Goal: Task Accomplishment & Management: Use online tool/utility

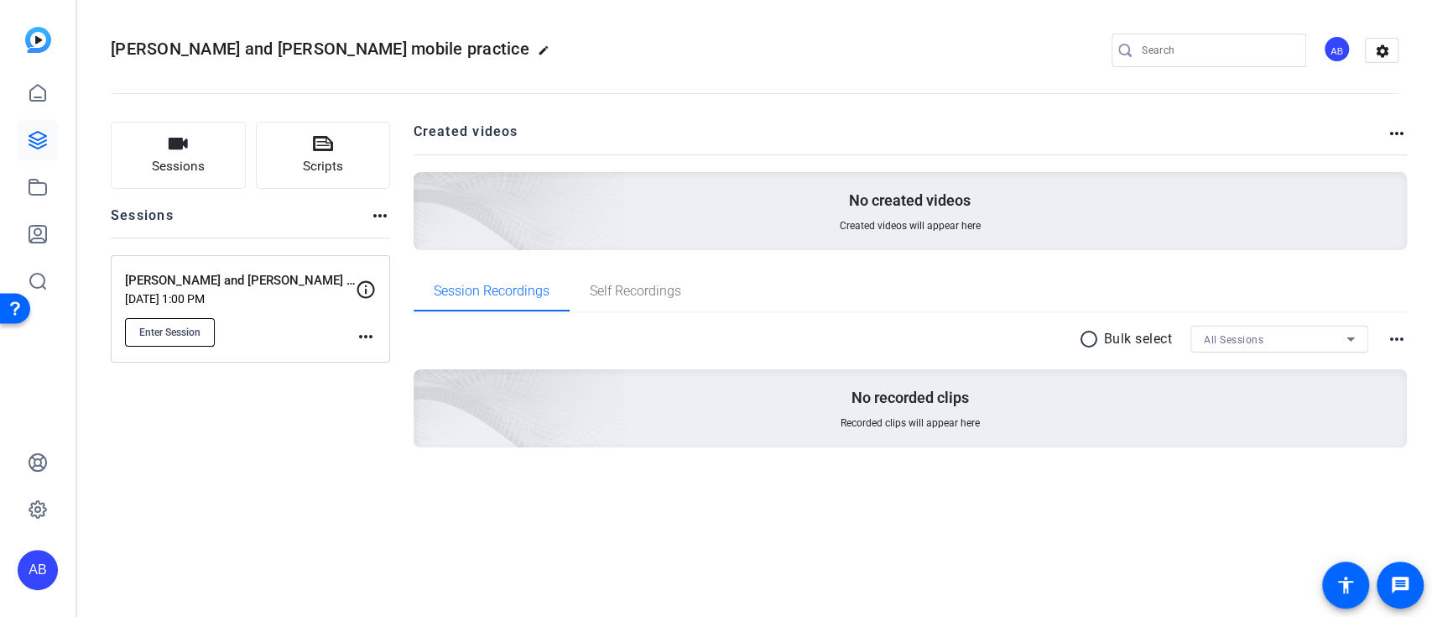
click at [194, 326] on span "Enter Session" at bounding box center [169, 332] width 61 height 13
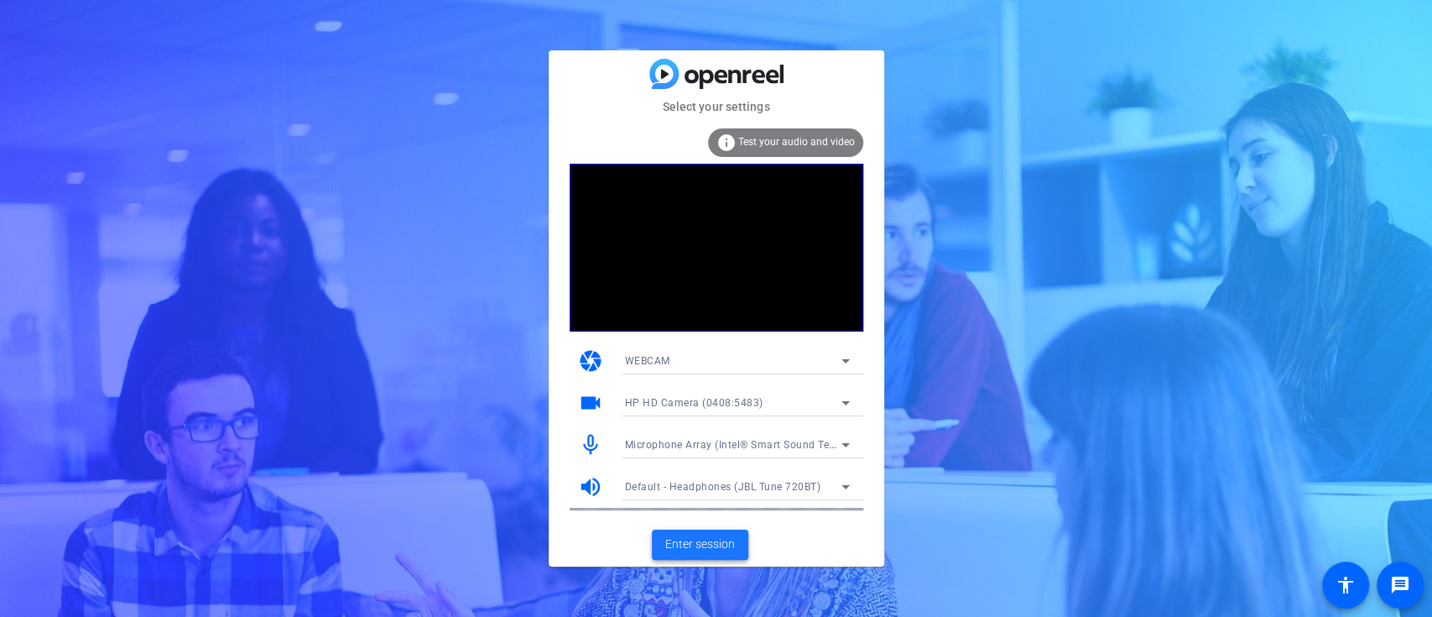
click at [707, 544] on span "Enter session" at bounding box center [700, 544] width 70 height 18
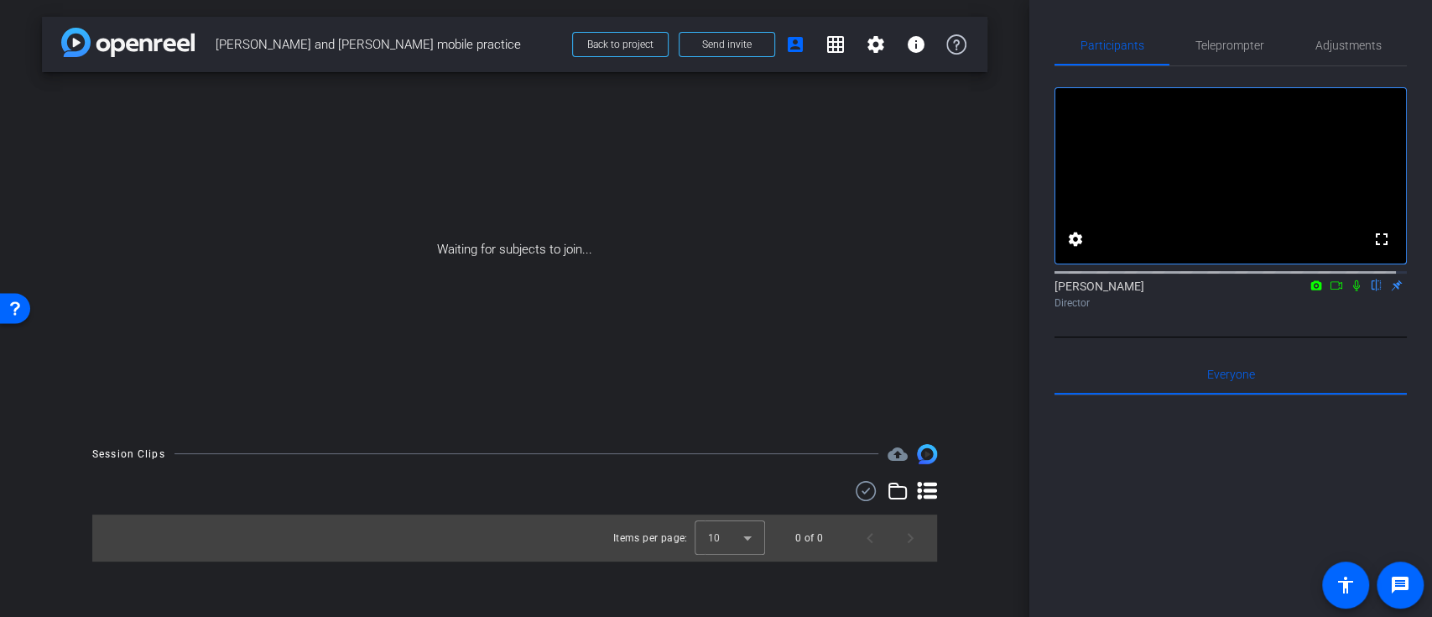
click at [1330, 291] on icon at bounding box center [1336, 285] width 13 height 12
click at [727, 39] on span "Send invite" at bounding box center [727, 44] width 50 height 13
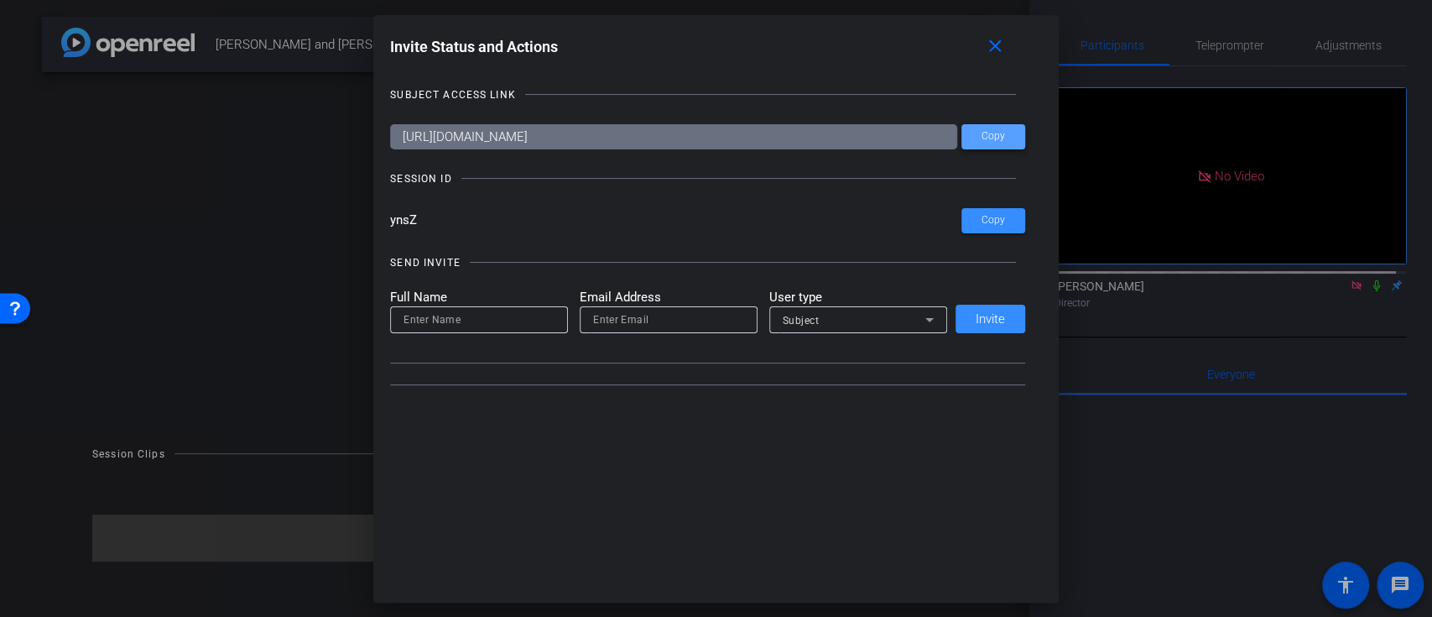
click at [987, 141] on span "Copy" at bounding box center [993, 136] width 23 height 13
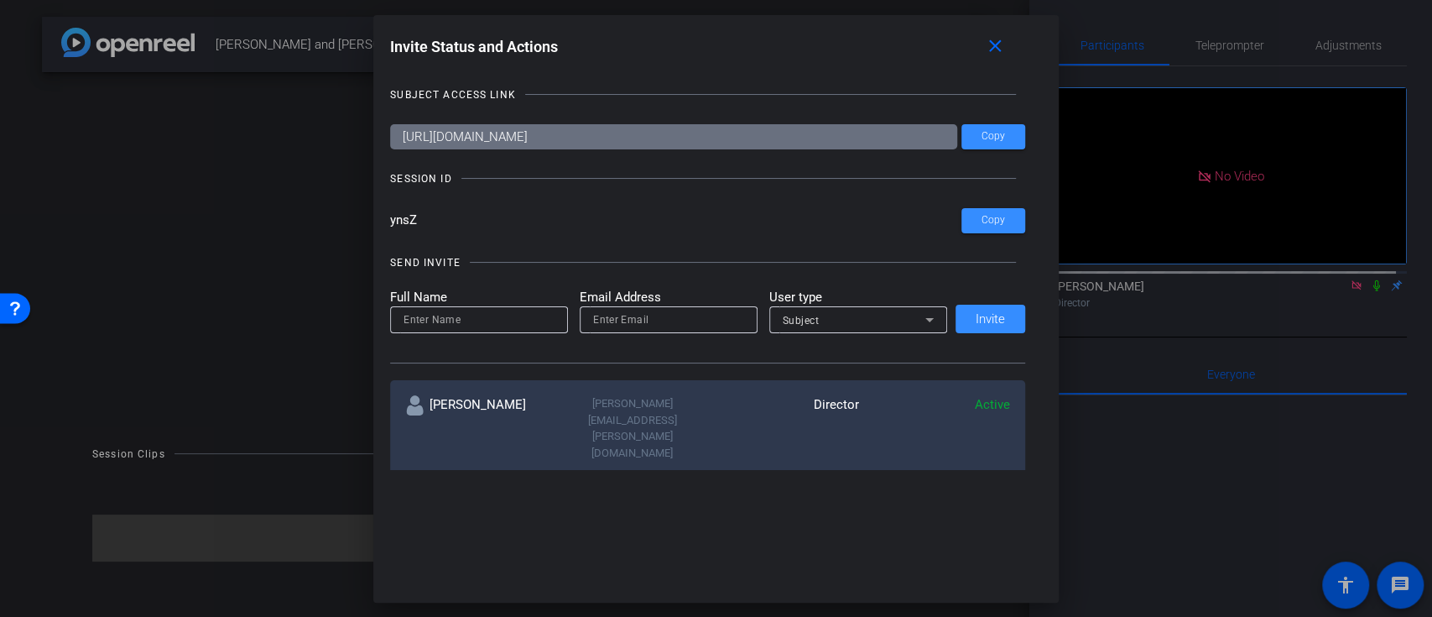
click at [289, 189] on div at bounding box center [716, 308] width 1432 height 617
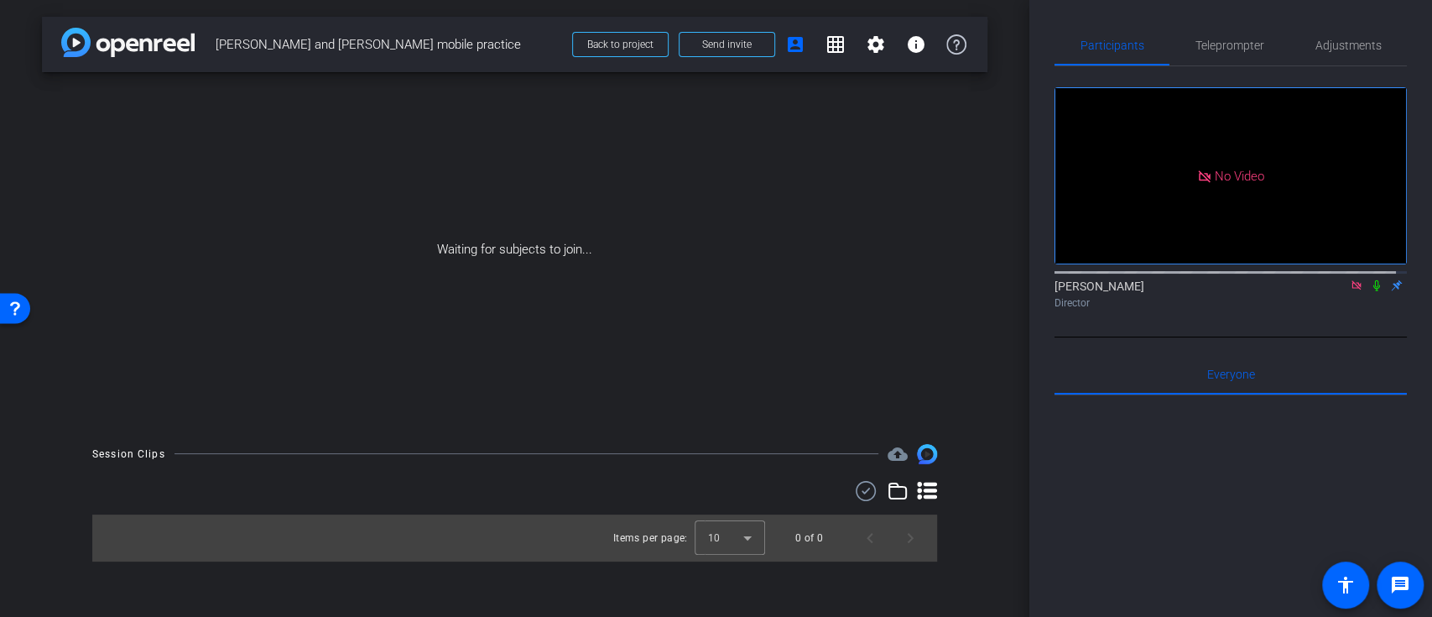
drag, startPoint x: 81, startPoint y: 34, endPoint x: 98, endPoint y: 37, distance: 17.1
click at [81, 34] on img at bounding box center [127, 42] width 133 height 29
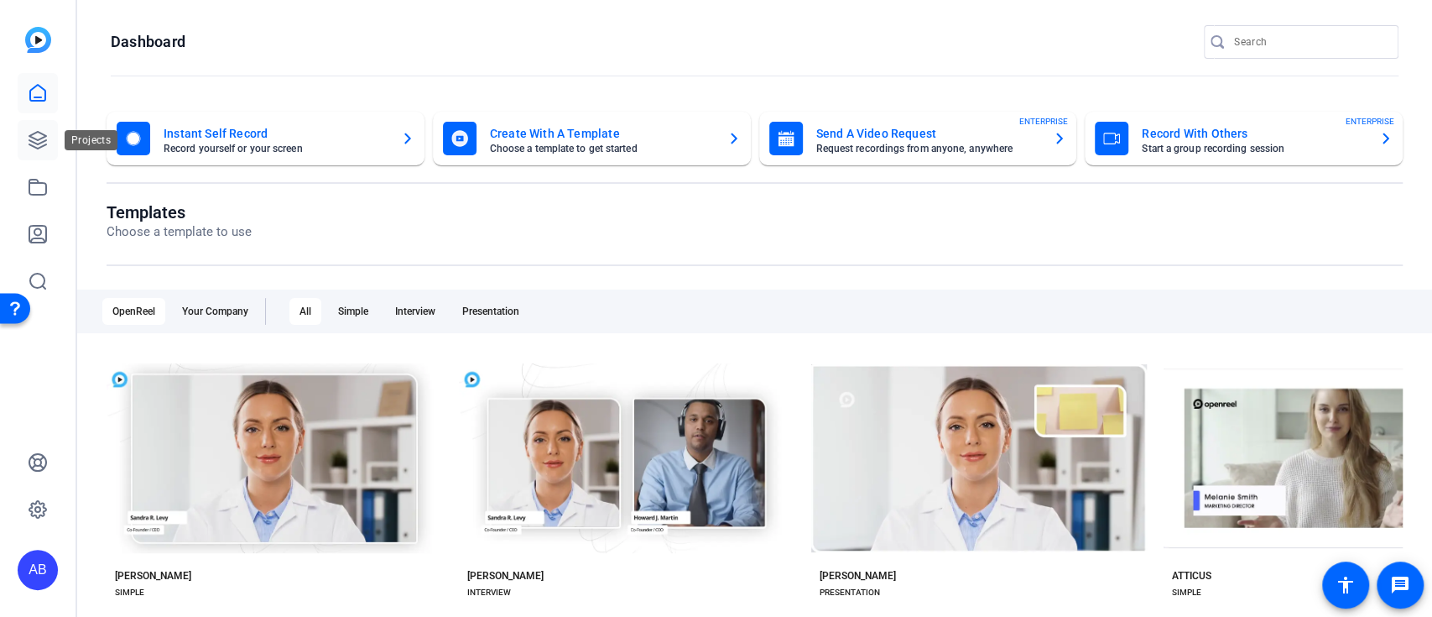
click at [33, 133] on icon at bounding box center [37, 140] width 17 height 17
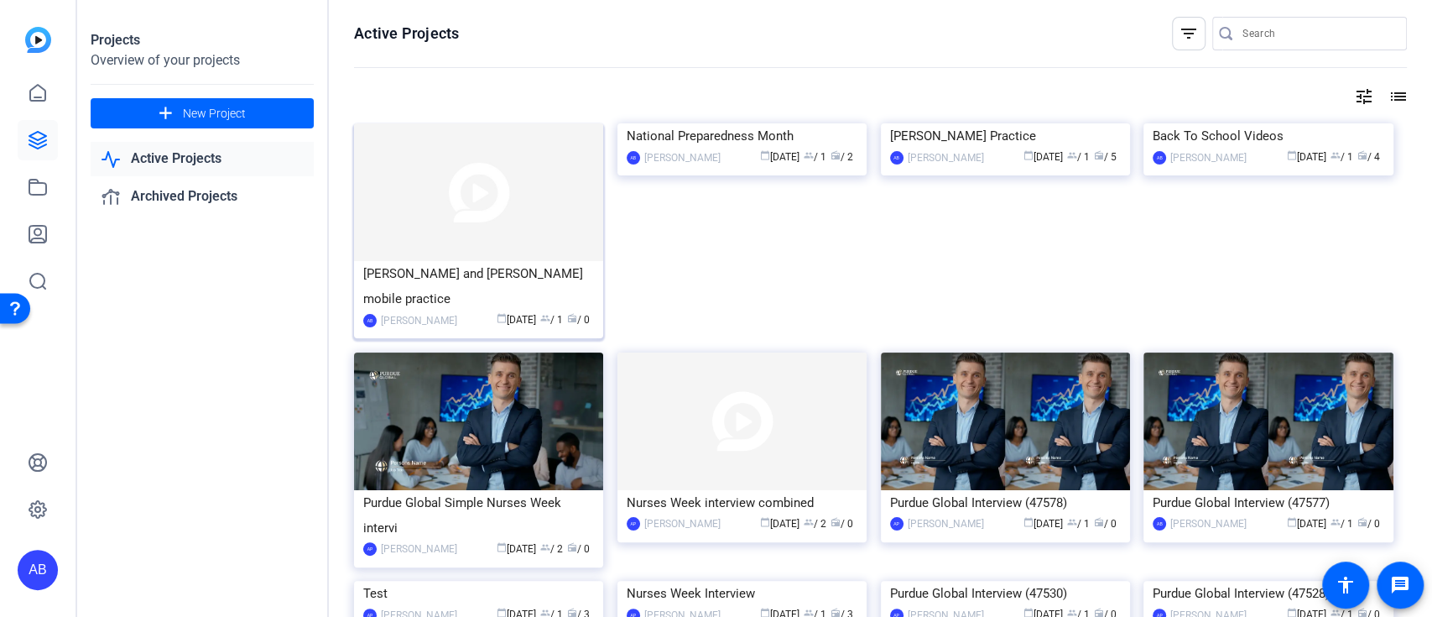
click at [423, 279] on div "[PERSON_NAME] and [PERSON_NAME] mobile practice" at bounding box center [478, 286] width 231 height 50
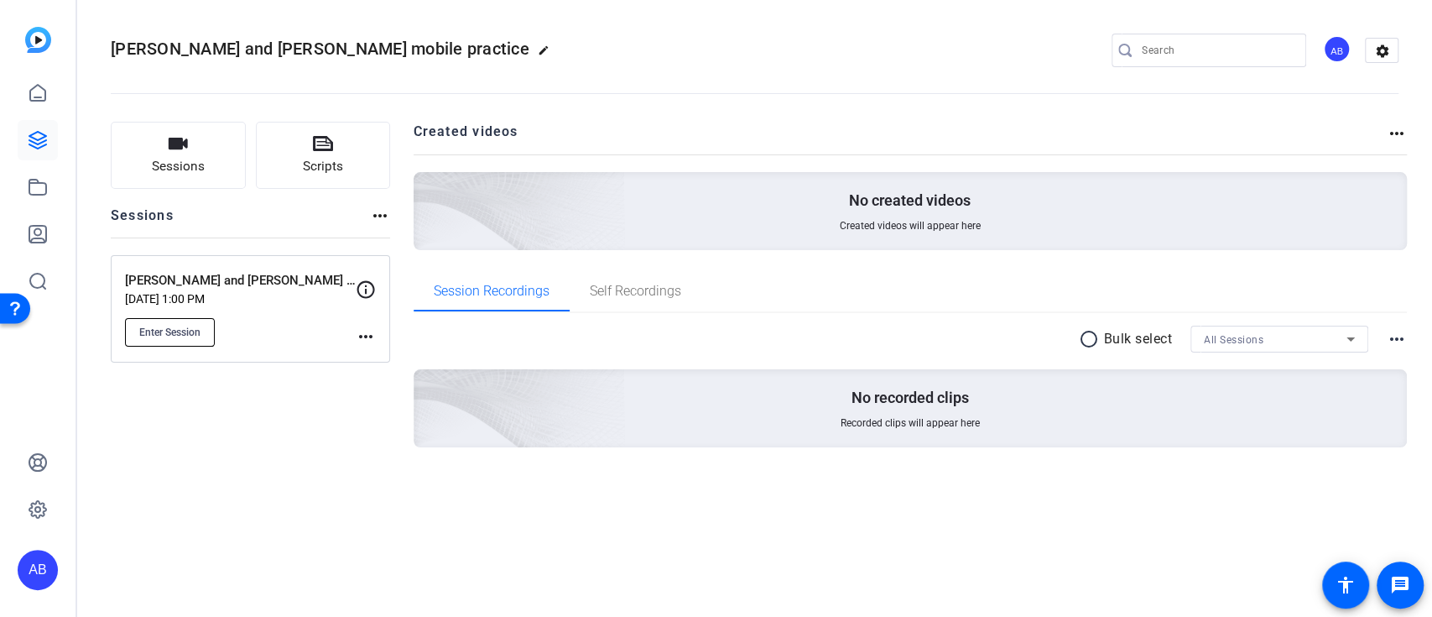
click at [175, 327] on span "Enter Session" at bounding box center [169, 332] width 61 height 13
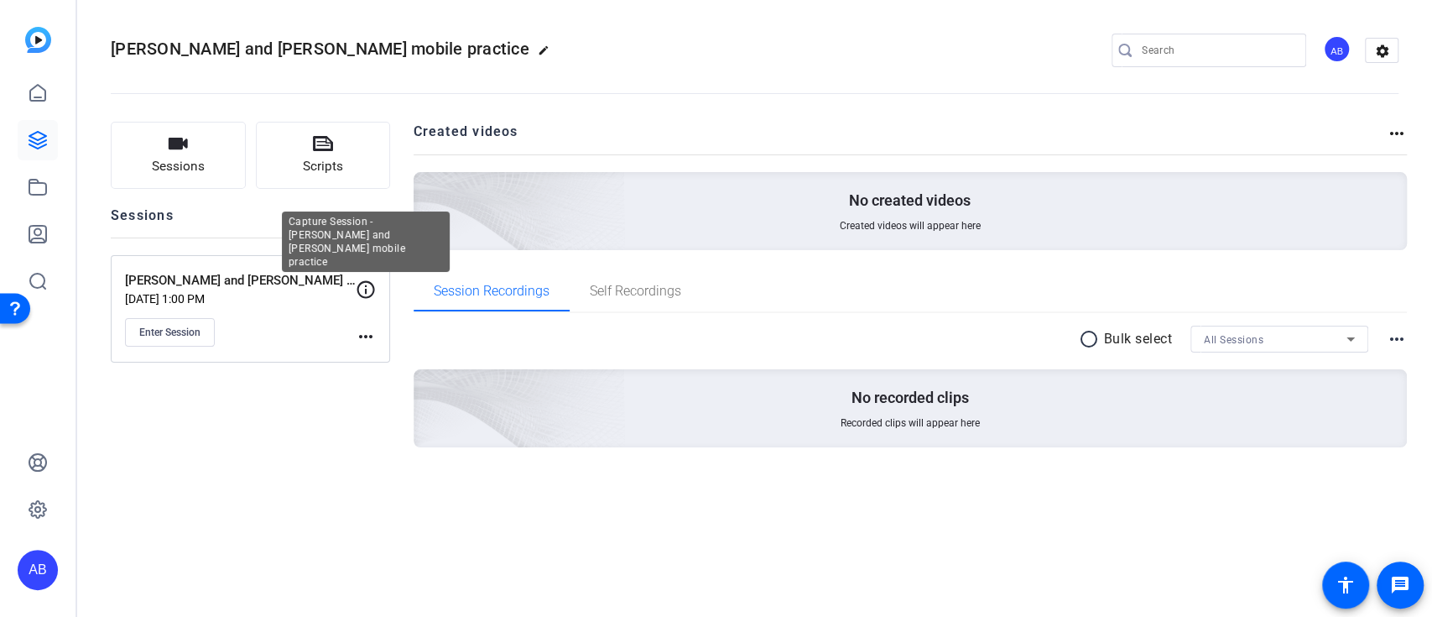
click at [374, 279] on icon at bounding box center [366, 289] width 20 height 20
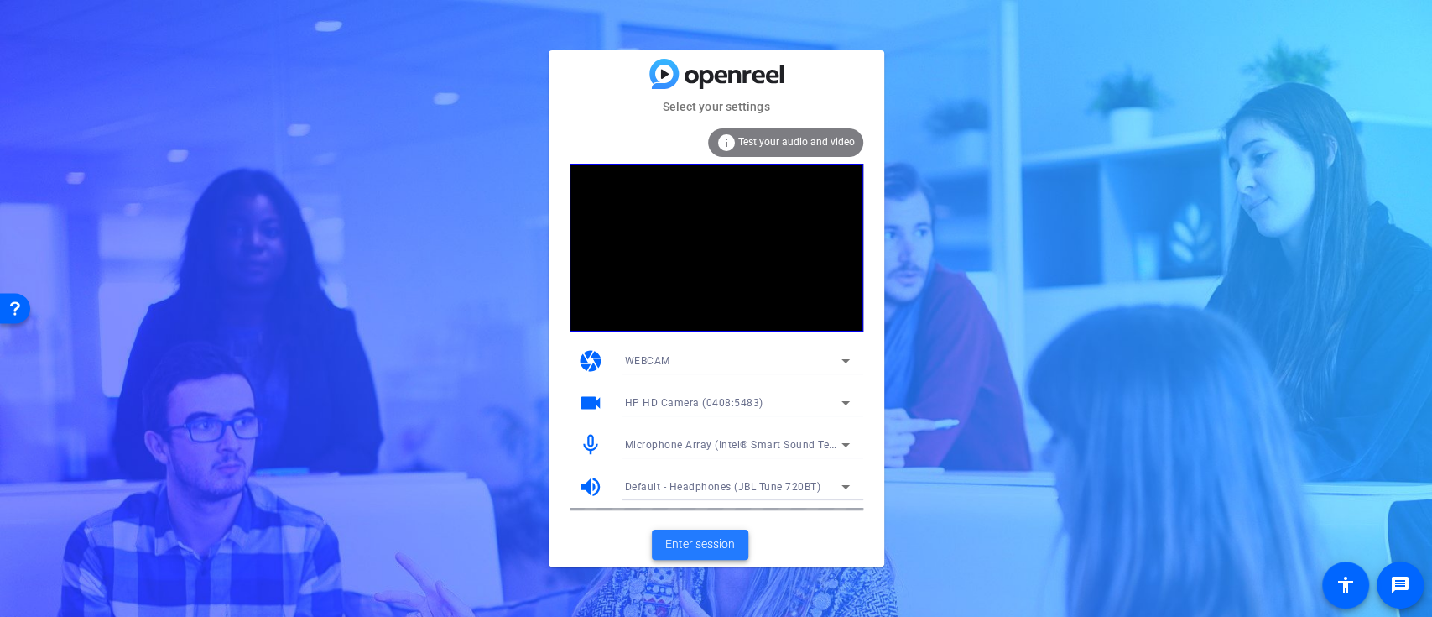
click at [693, 540] on span "Enter session" at bounding box center [700, 544] width 70 height 18
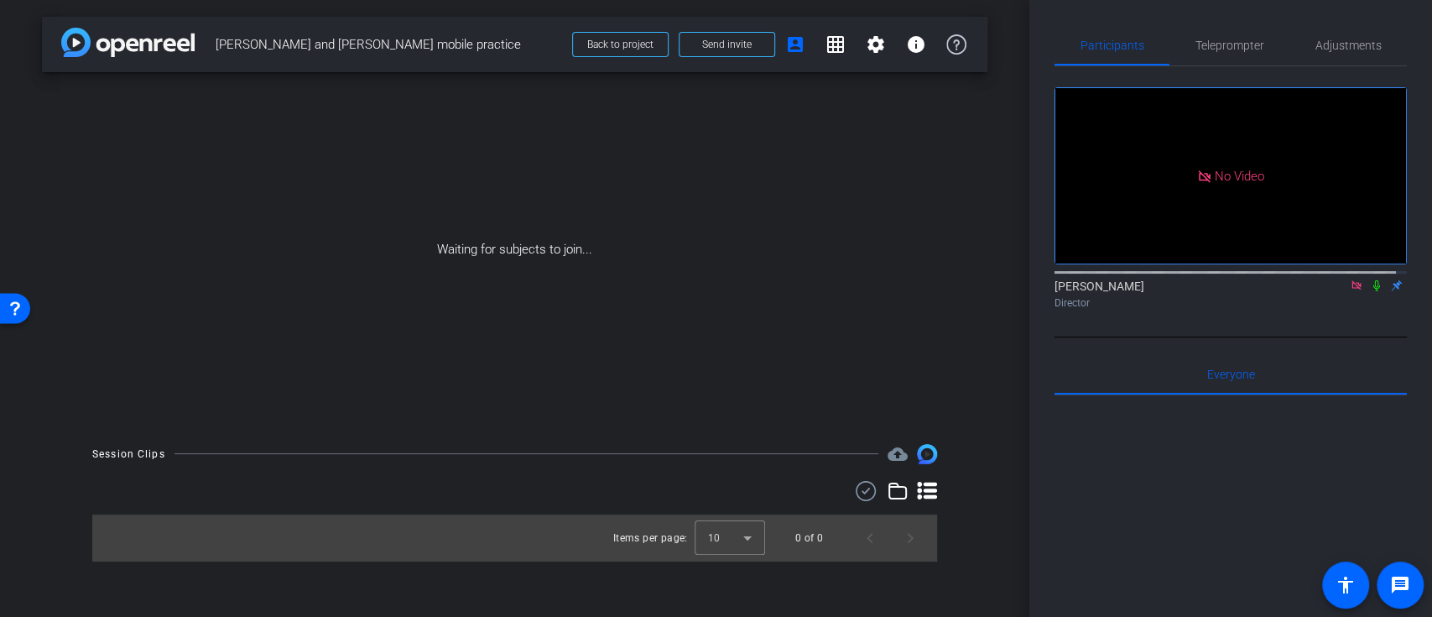
click at [1350, 291] on icon at bounding box center [1356, 285] width 13 height 12
click at [734, 41] on span "Send invite" at bounding box center [727, 44] width 50 height 13
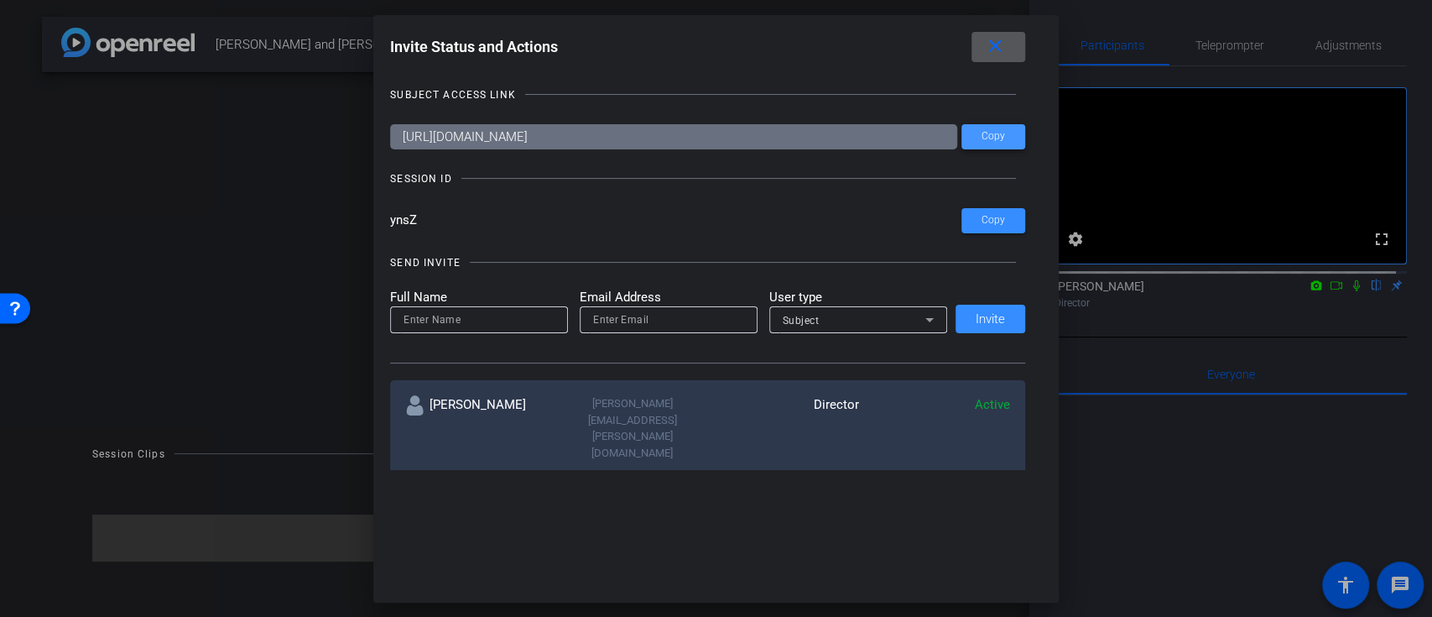
click at [998, 139] on span "Copy" at bounding box center [993, 136] width 23 height 13
click at [1004, 48] on mat-icon "close" at bounding box center [994, 46] width 21 height 21
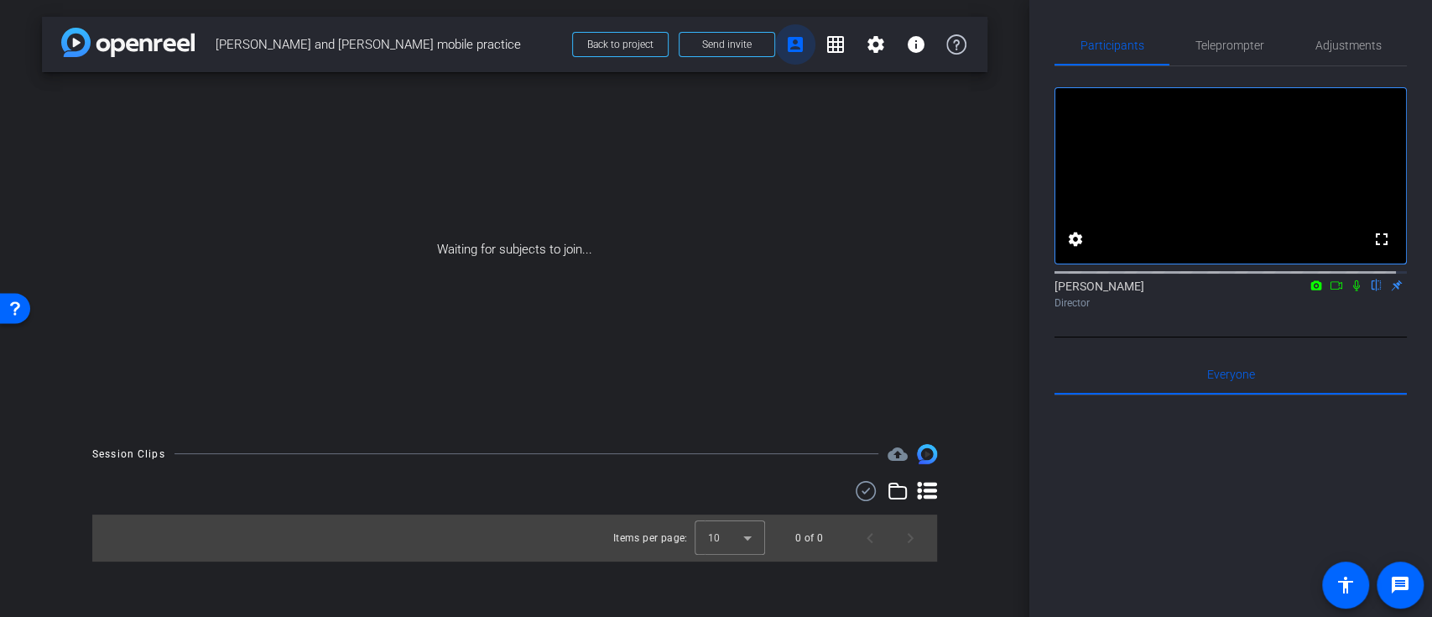
click at [797, 40] on mat-icon "account_box" at bounding box center [795, 44] width 20 height 20
click at [794, 44] on mat-icon "account_box" at bounding box center [795, 44] width 20 height 20
click at [839, 47] on mat-icon "grid_on" at bounding box center [836, 44] width 20 height 20
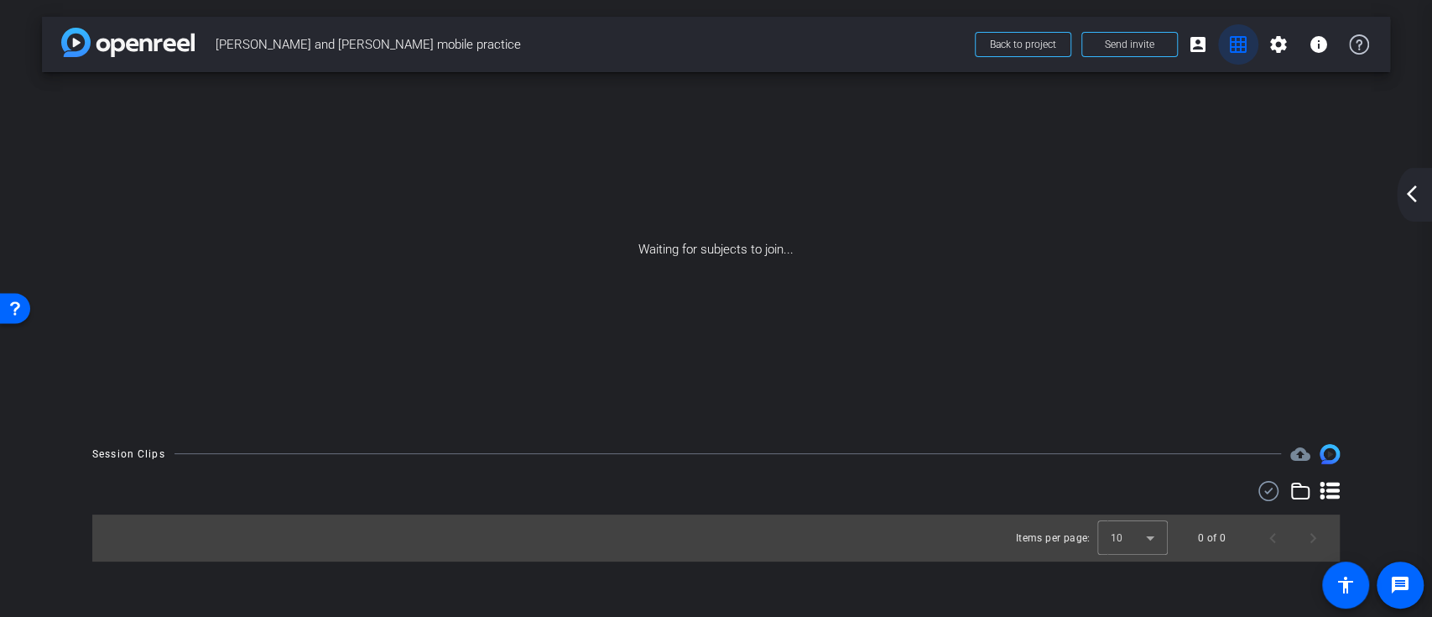
click at [1246, 45] on mat-icon "grid_on" at bounding box center [1238, 44] width 20 height 20
click at [1208, 50] on span at bounding box center [1198, 44] width 40 height 40
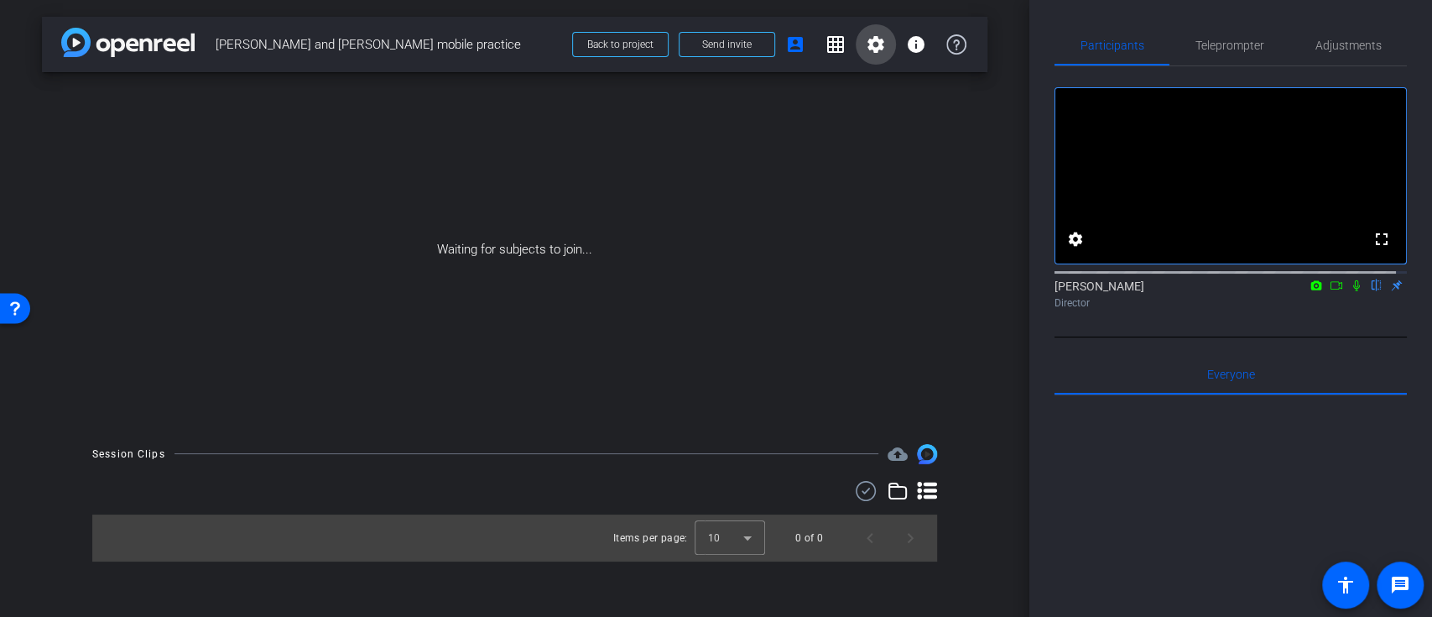
click at [879, 44] on mat-icon "settings" at bounding box center [876, 44] width 20 height 20
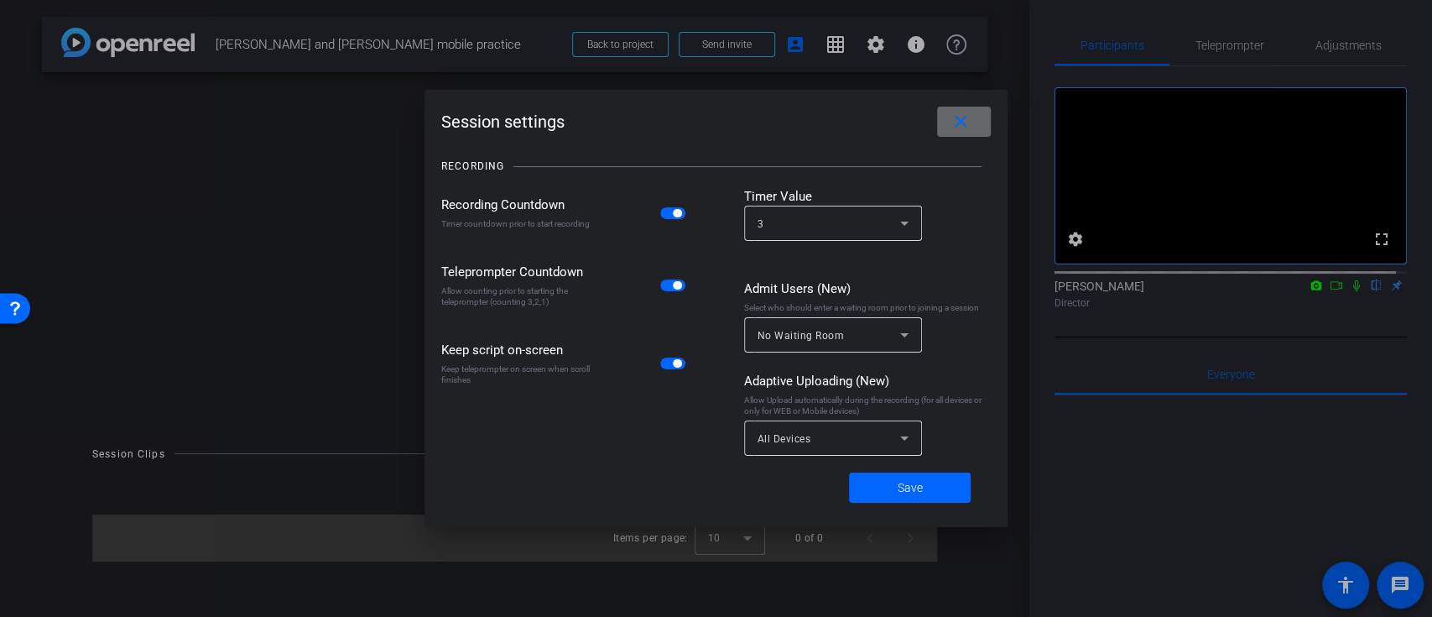
click at [963, 122] on mat-icon "close" at bounding box center [961, 122] width 21 height 21
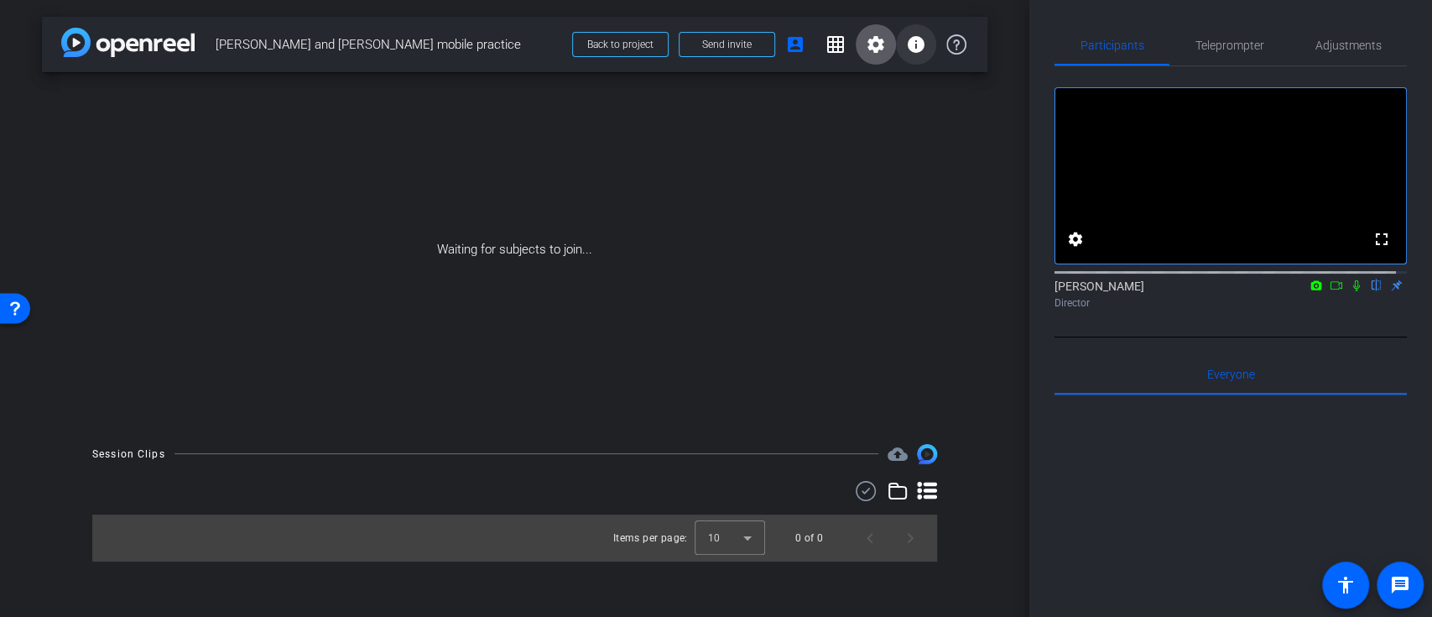
click at [921, 50] on mat-icon "info" at bounding box center [916, 44] width 20 height 20
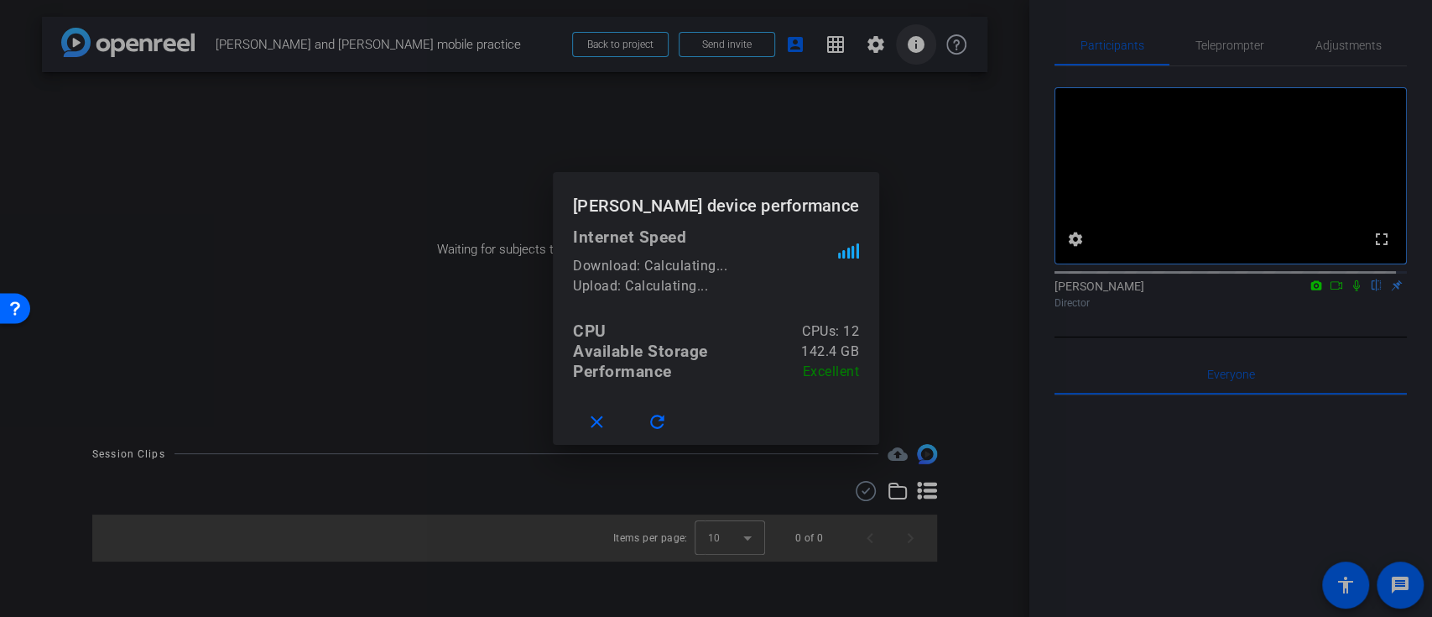
click at [921, 50] on div at bounding box center [716, 308] width 1432 height 617
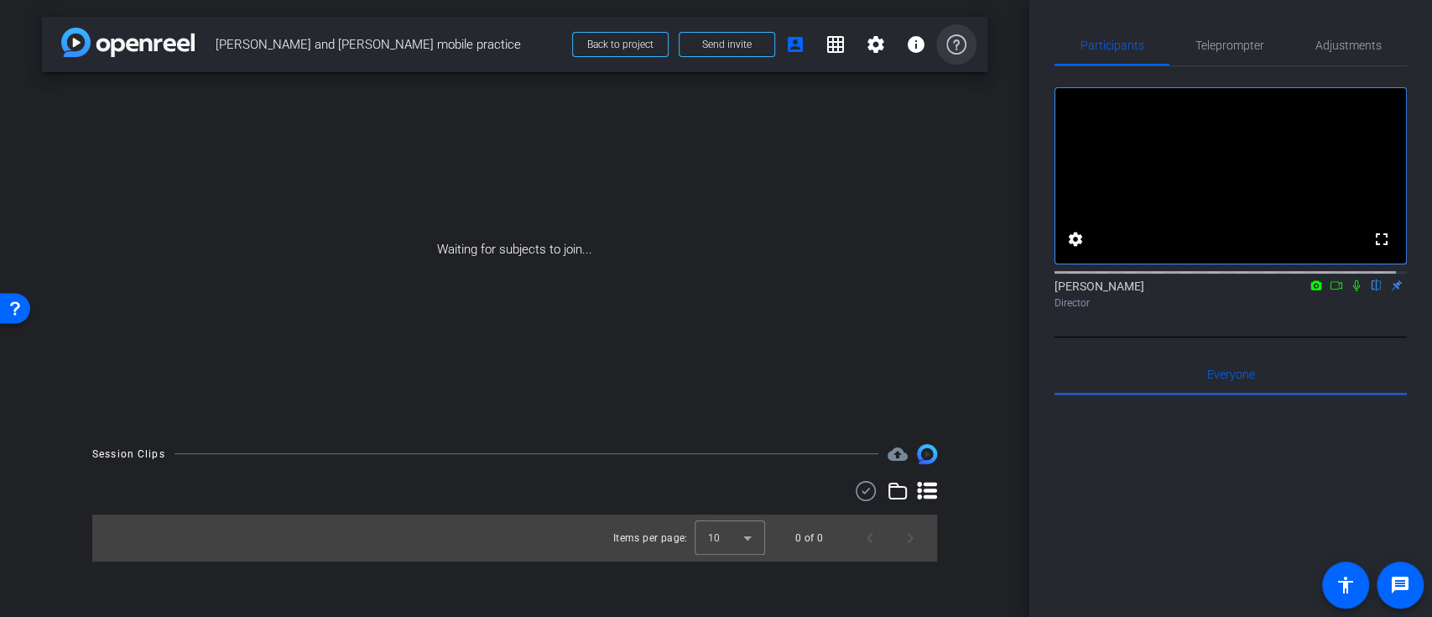
click at [959, 46] on icon at bounding box center [956, 44] width 20 height 20
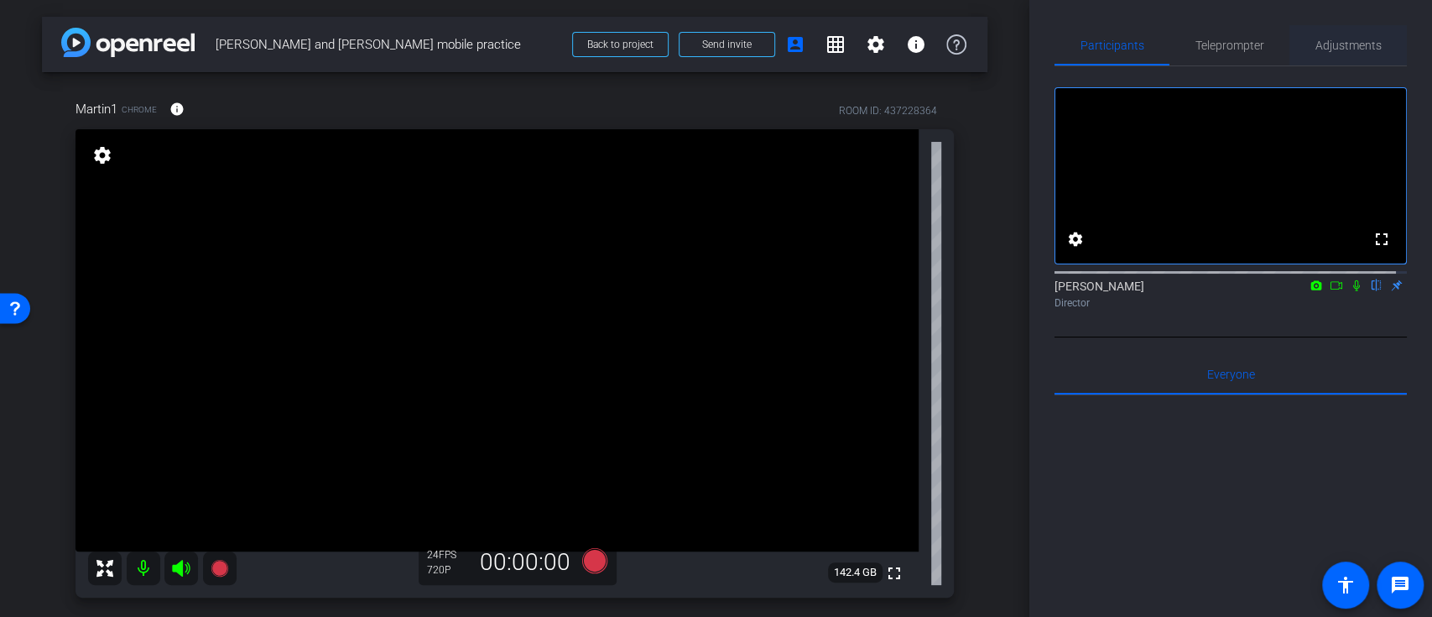
click at [1333, 42] on span "Adjustments" at bounding box center [1349, 45] width 66 height 12
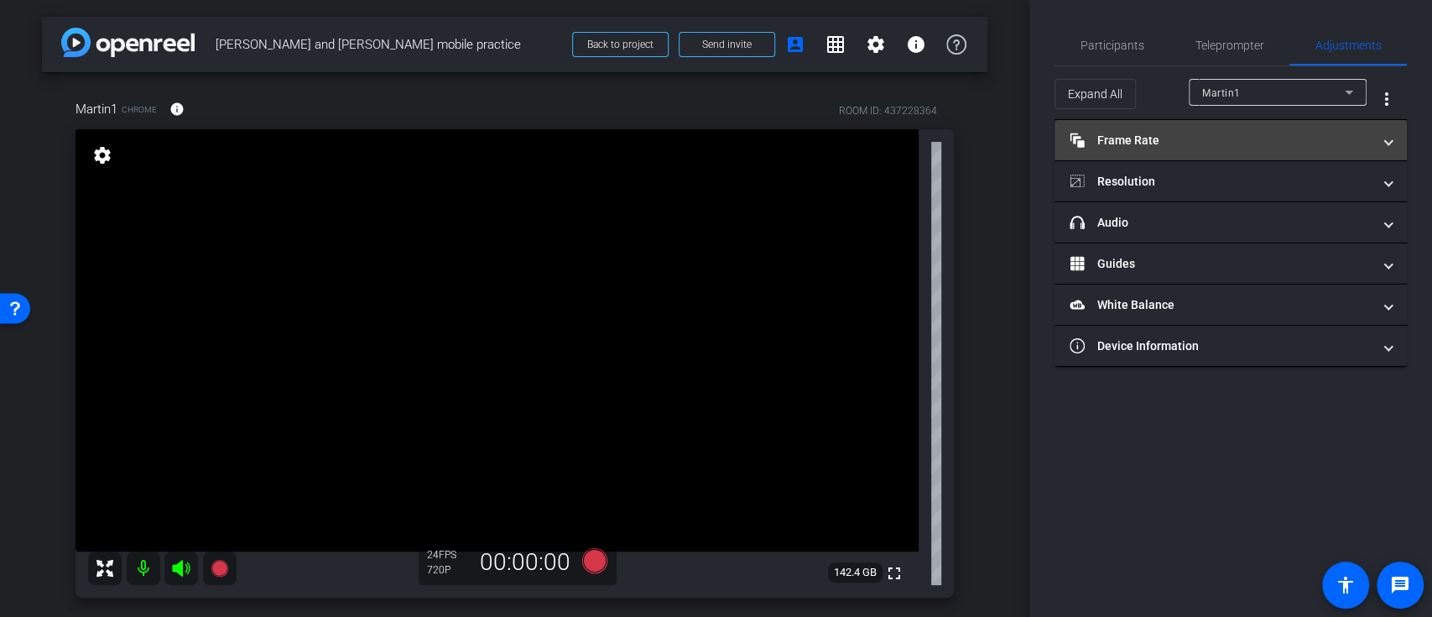
click at [1396, 143] on mat-expansion-panel-header "Frame Rate Frame Rate" at bounding box center [1231, 140] width 352 height 40
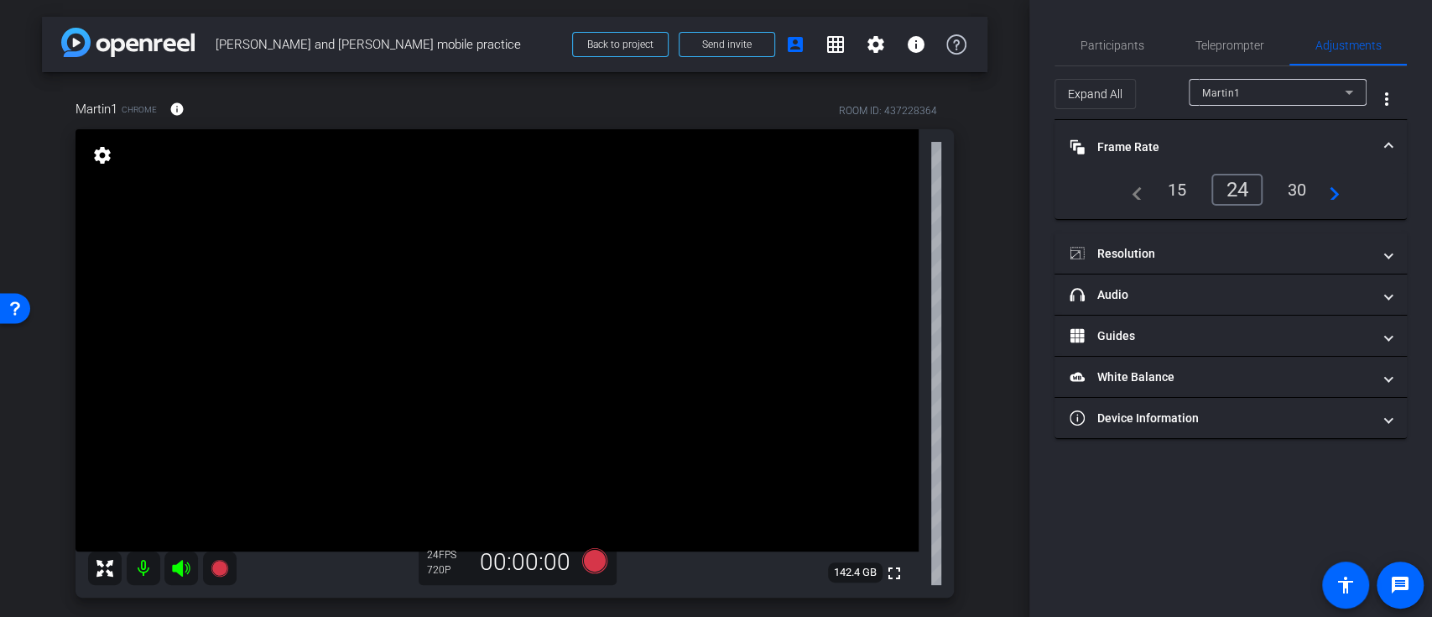
click at [1306, 190] on div "30" at bounding box center [1297, 189] width 44 height 29
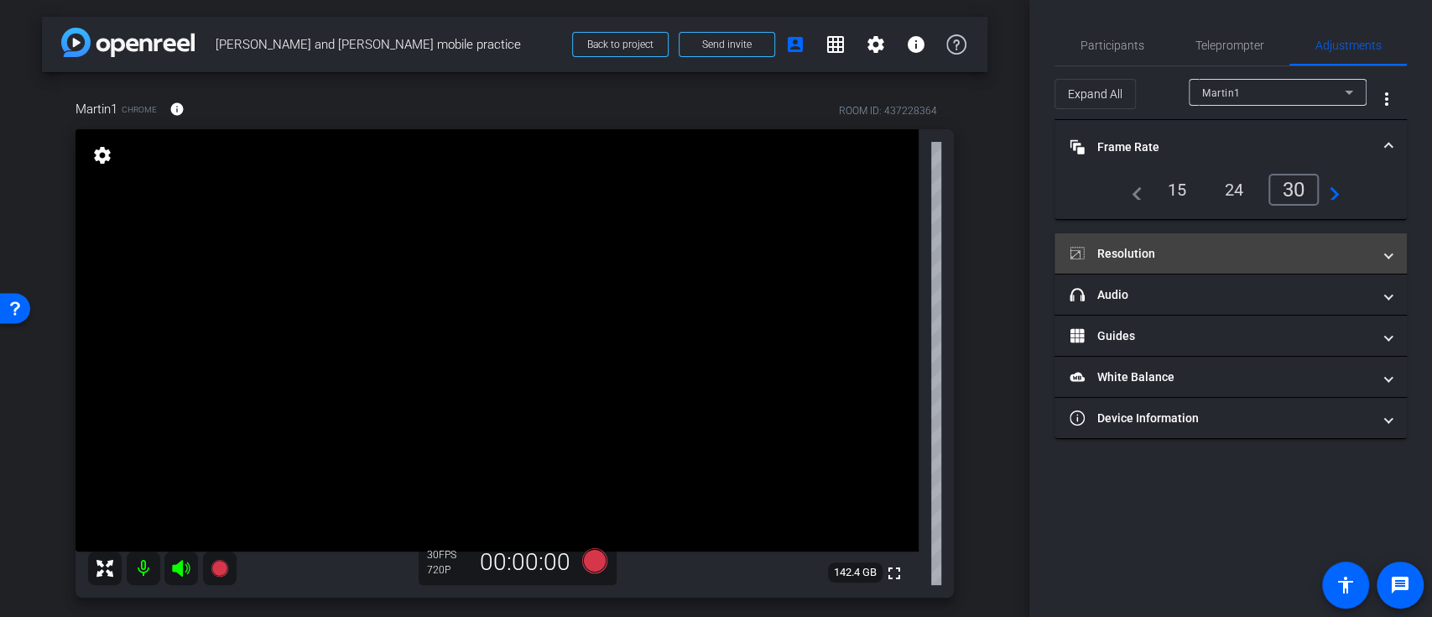
click at [1357, 256] on mat-panel-title "Resolution" at bounding box center [1221, 254] width 302 height 18
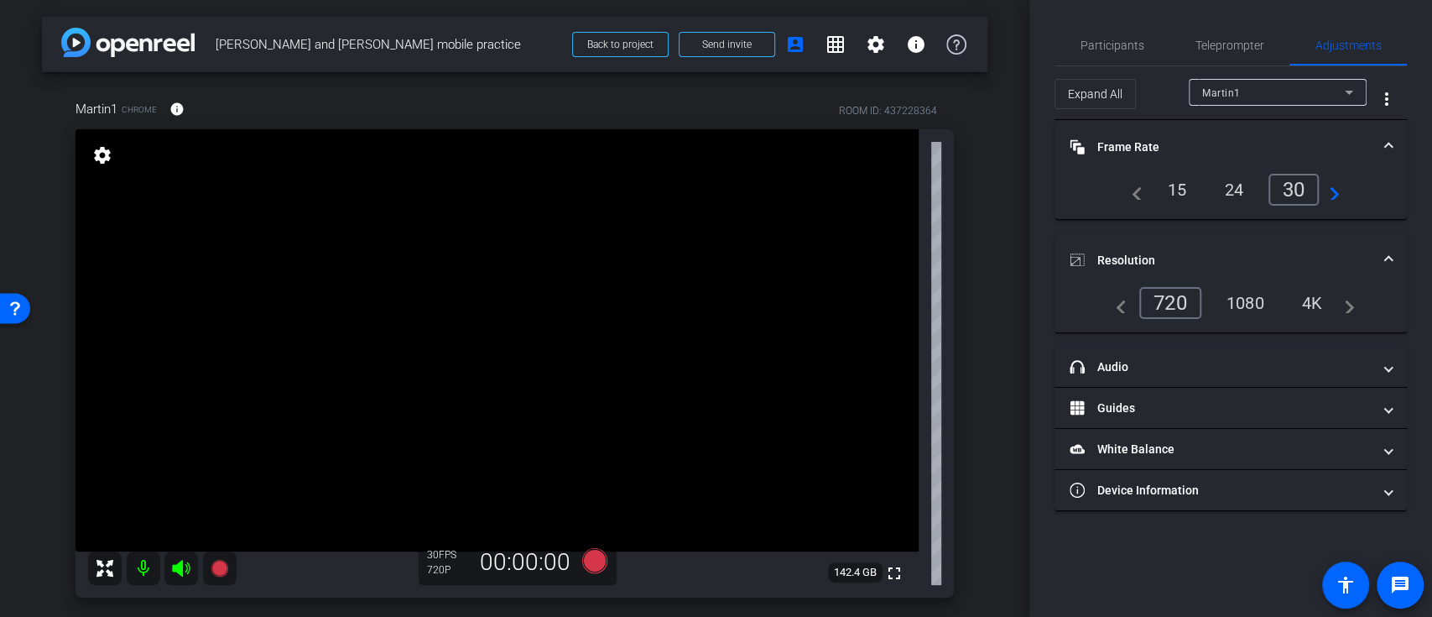
click at [1248, 300] on div "1080" at bounding box center [1245, 303] width 63 height 29
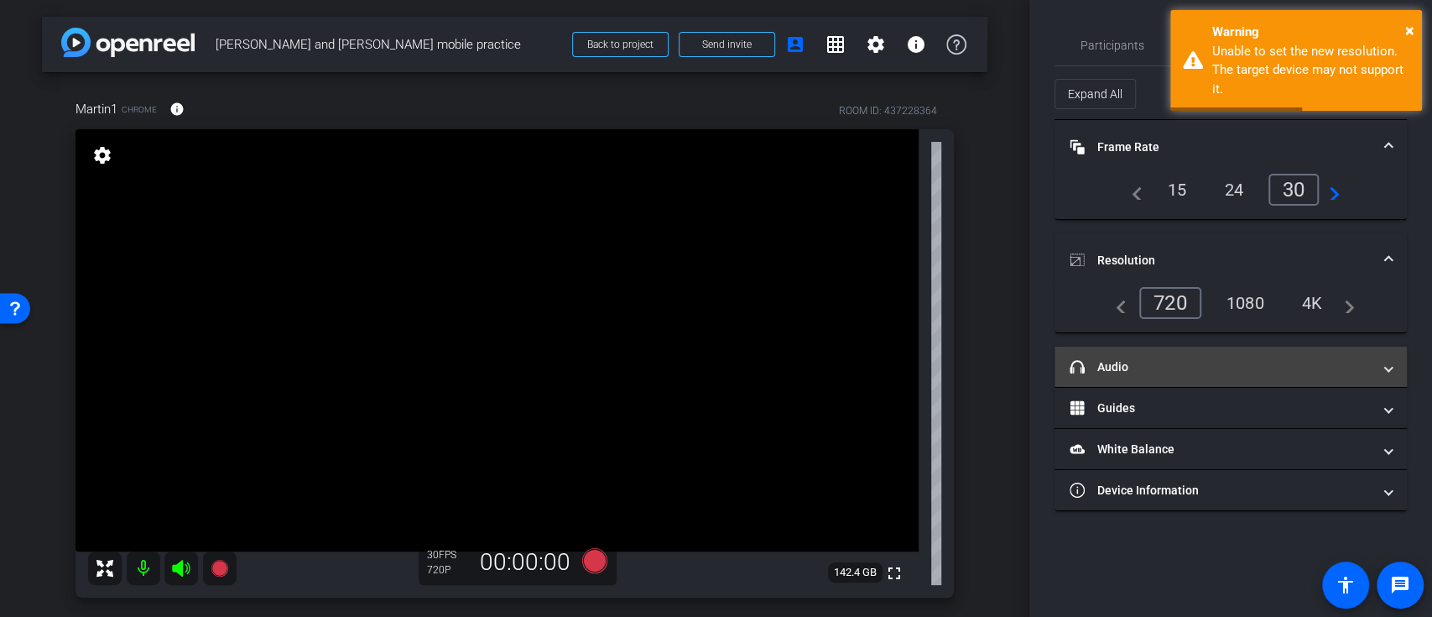
click at [1389, 366] on span at bounding box center [1388, 367] width 7 height 18
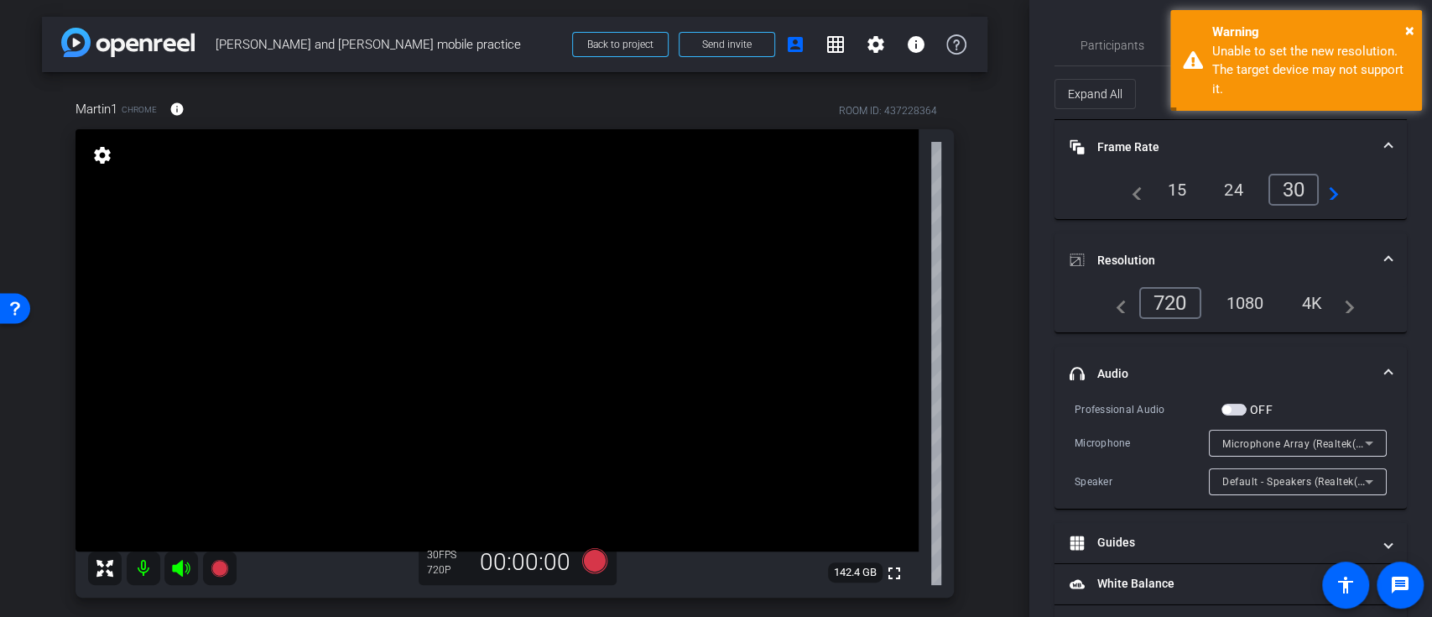
scroll to position [52, 0]
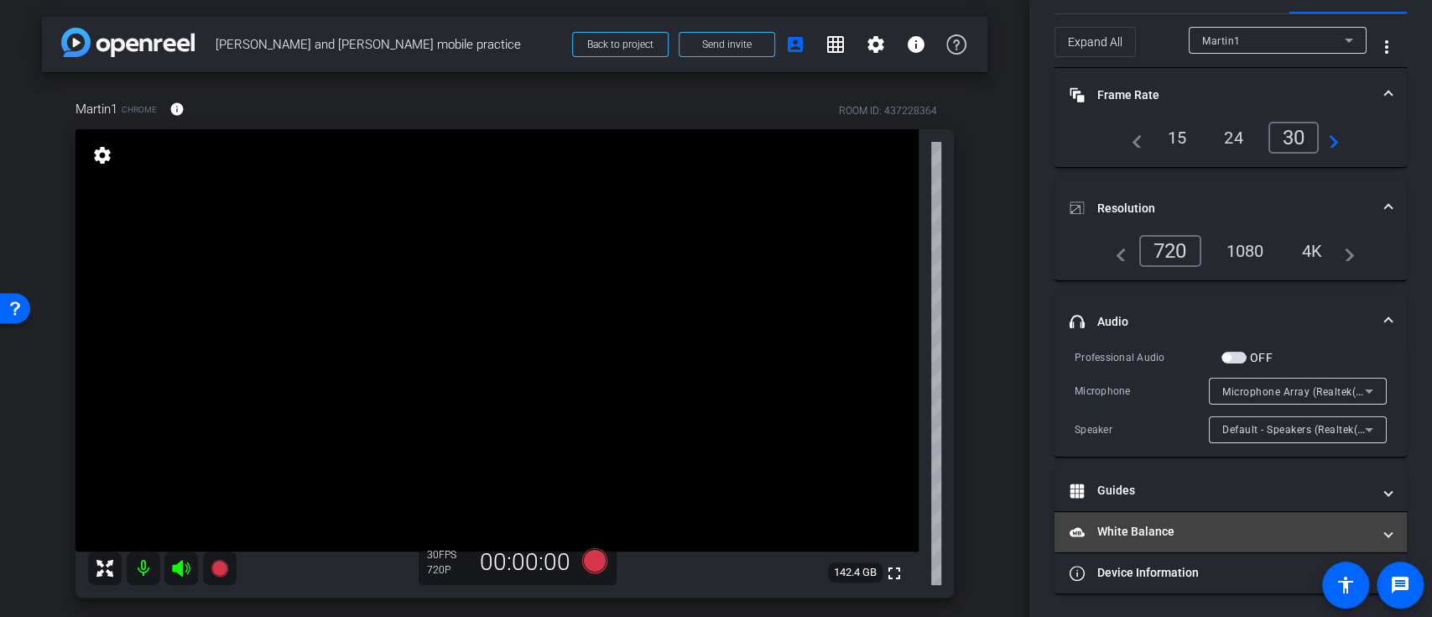
click at [1385, 532] on span at bounding box center [1388, 532] width 7 height 18
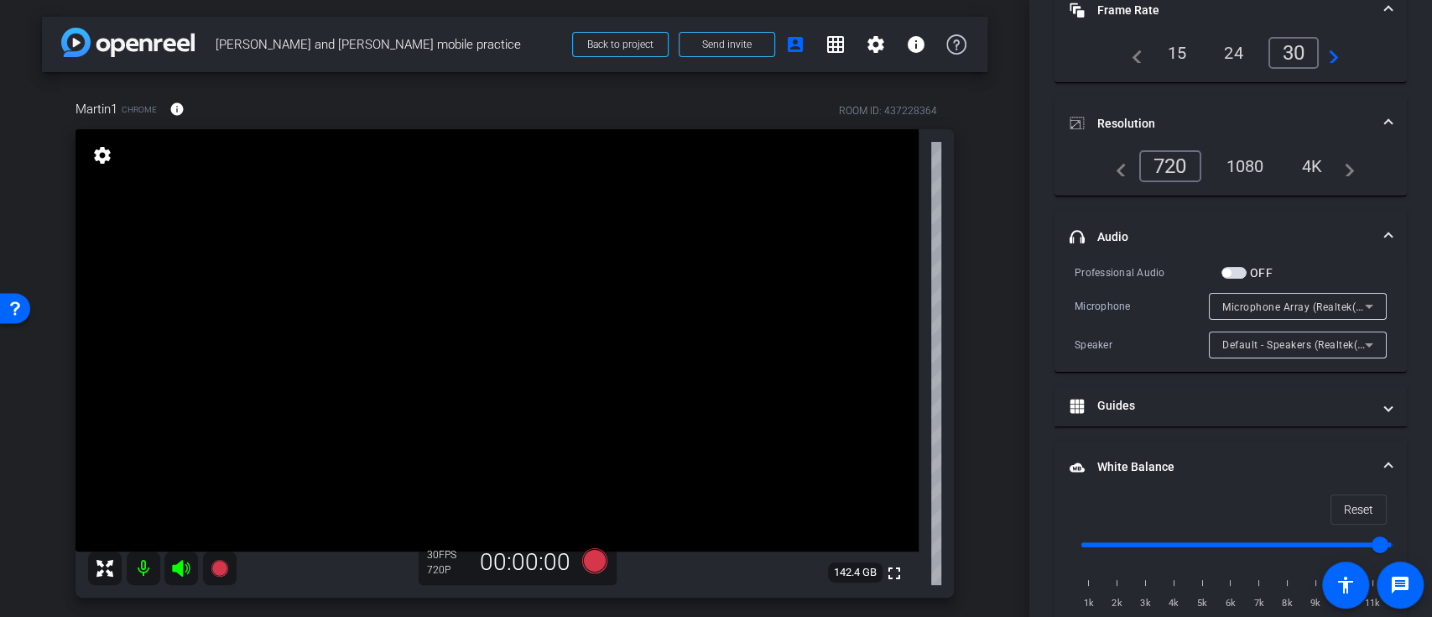
scroll to position [31, 0]
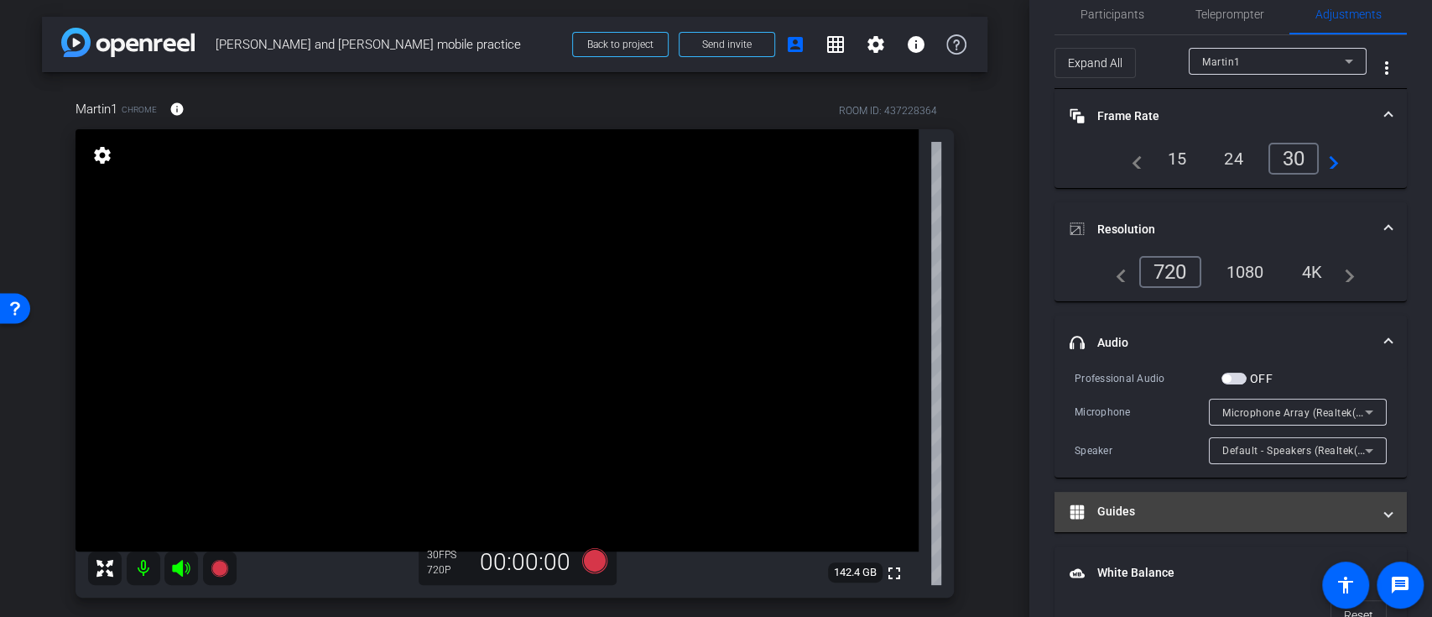
click at [1386, 504] on mat-expansion-panel-header "Guides" at bounding box center [1231, 512] width 352 height 40
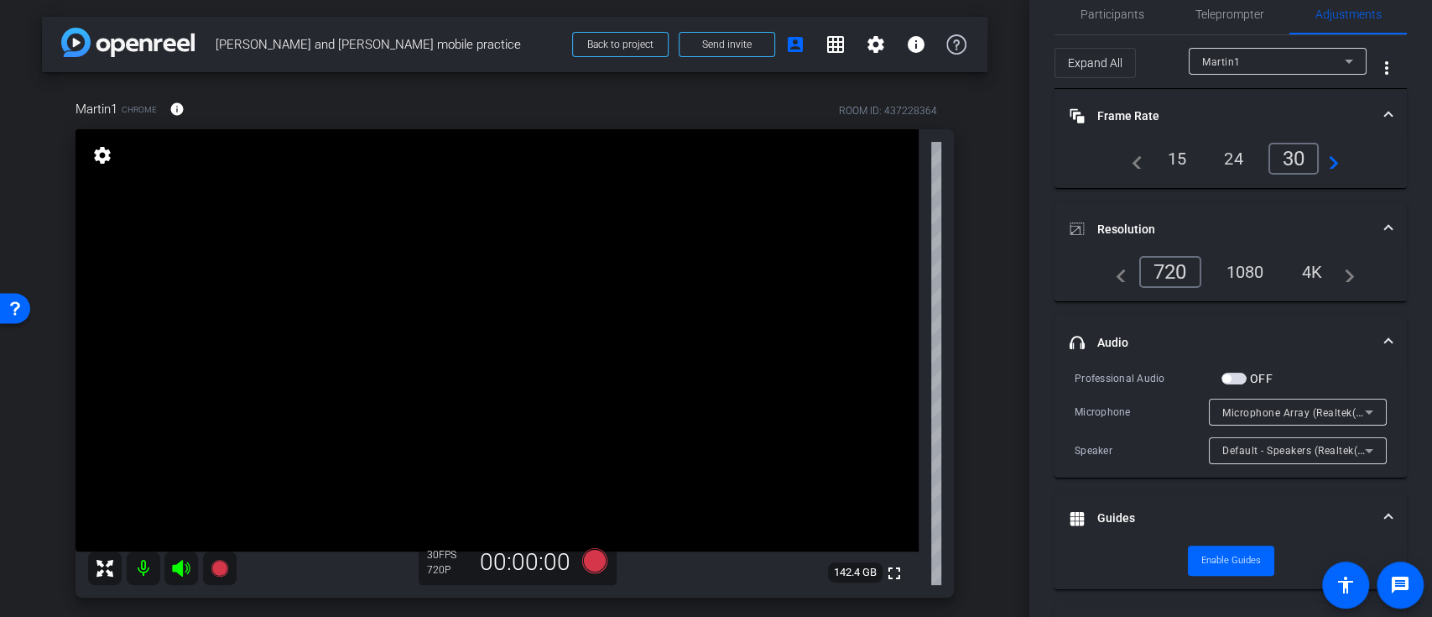
click at [1383, 332] on mat-expansion-panel-header "headphone icon Audio" at bounding box center [1231, 342] width 352 height 54
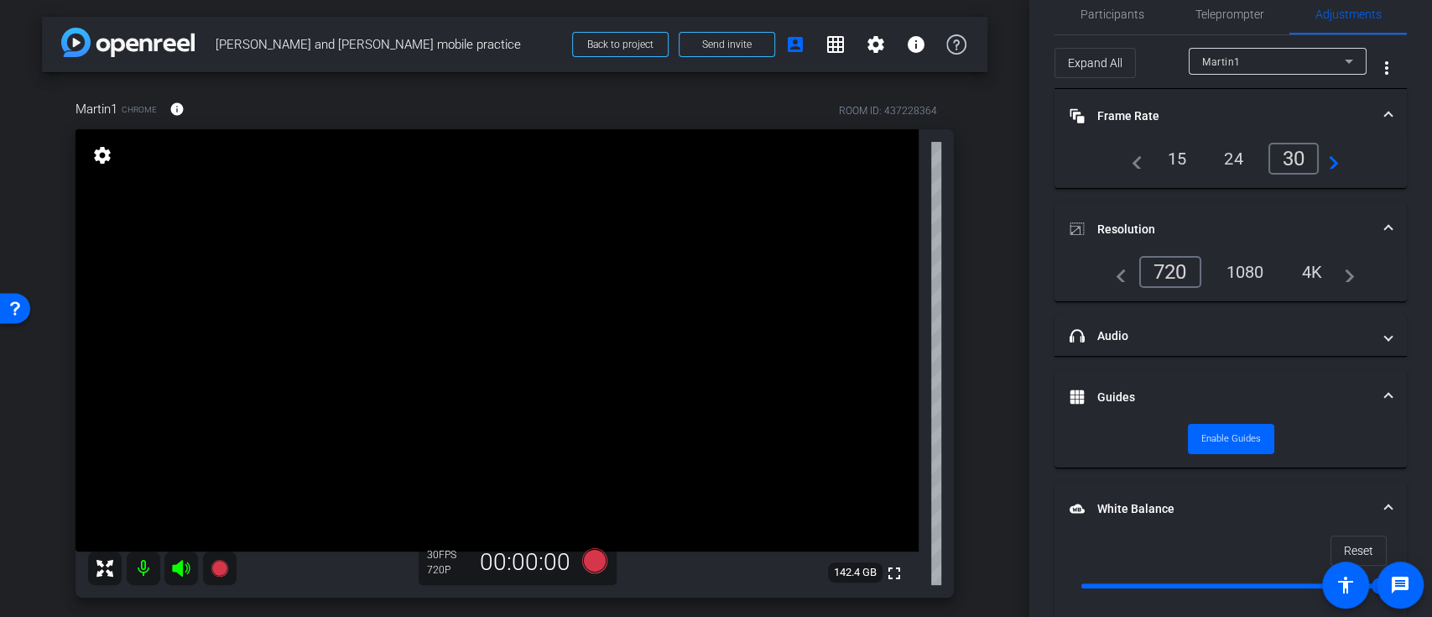
click at [1385, 221] on span at bounding box center [1388, 230] width 7 height 18
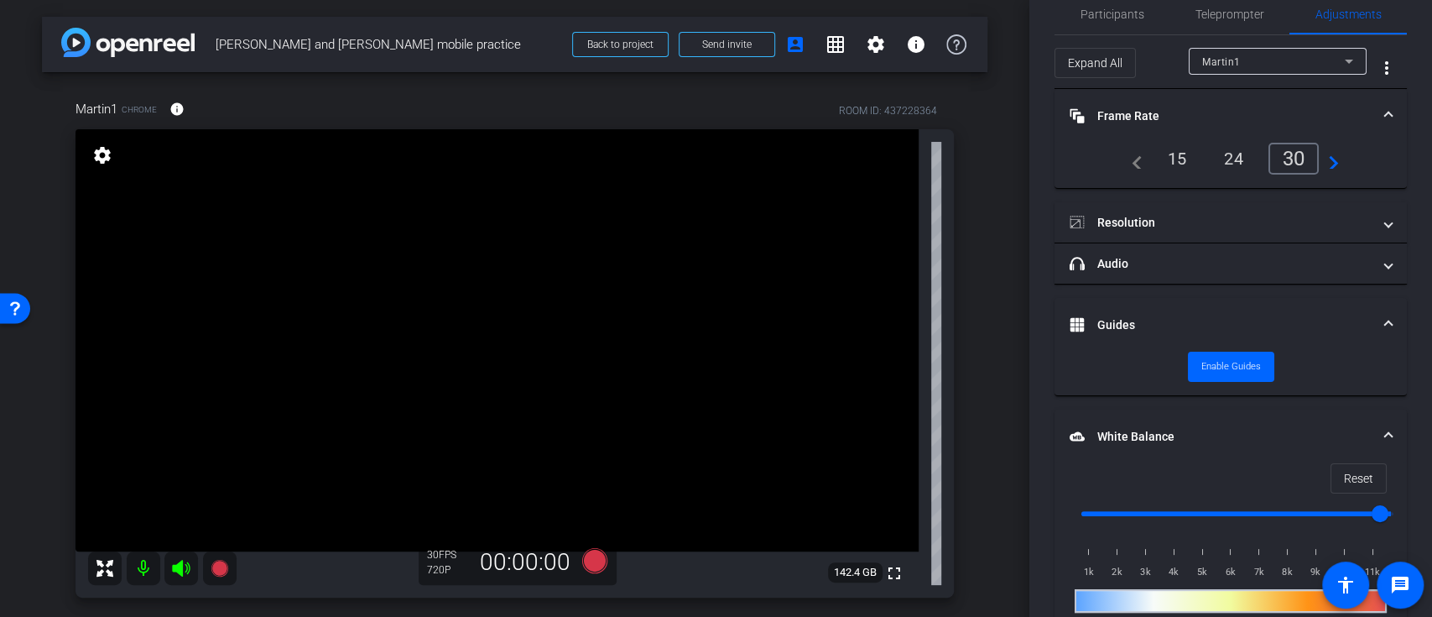
click at [1385, 433] on span at bounding box center [1388, 437] width 7 height 18
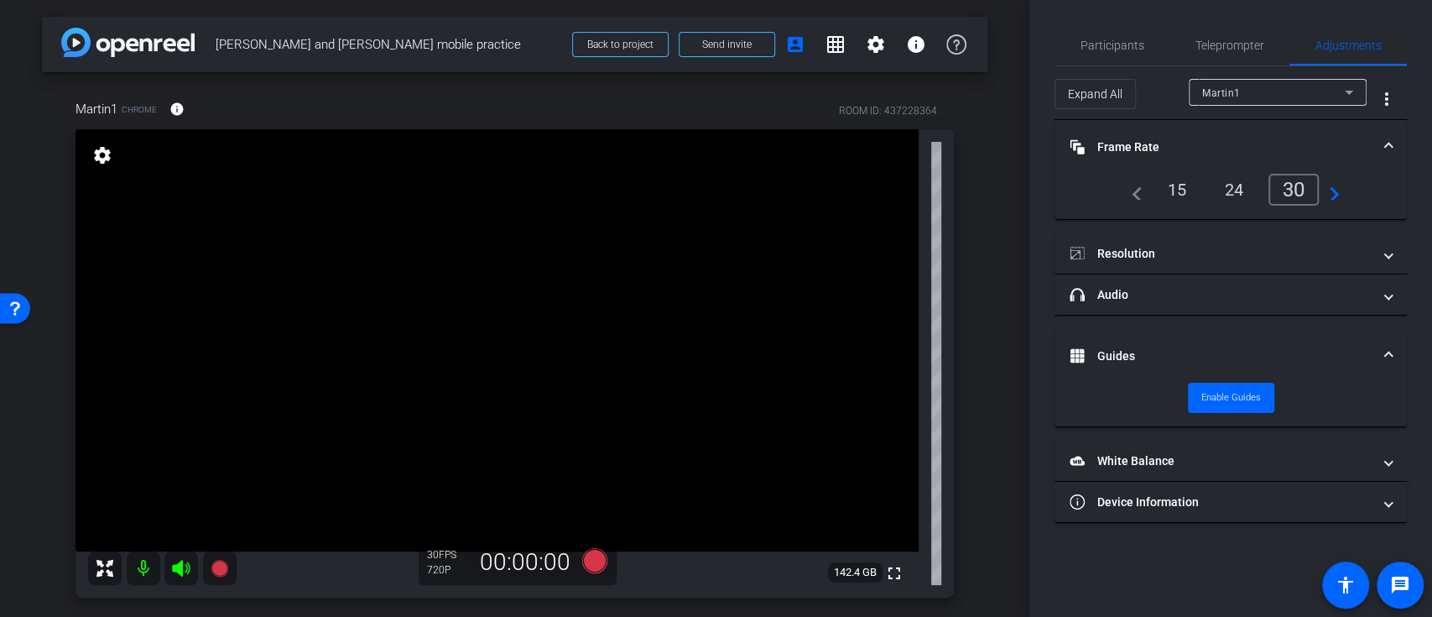
click at [1383, 352] on span "Guides" at bounding box center [1227, 356] width 315 height 18
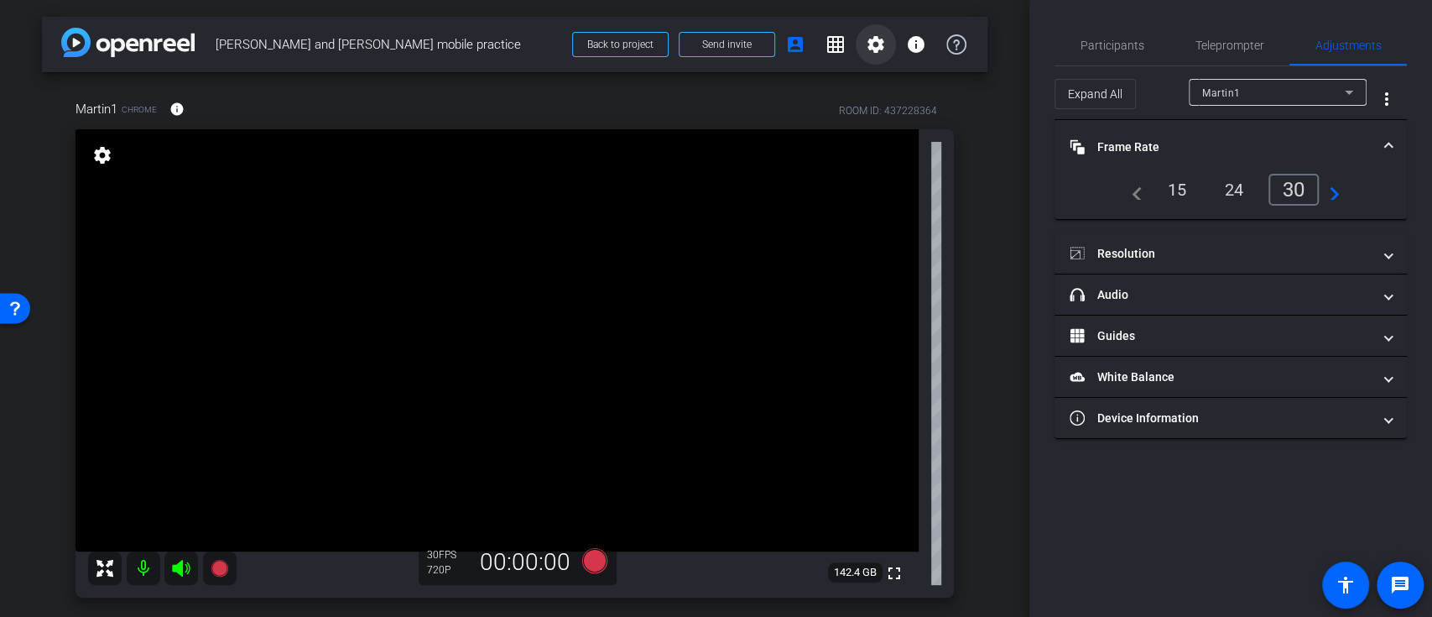
click at [866, 52] on mat-icon "settings" at bounding box center [876, 44] width 20 height 20
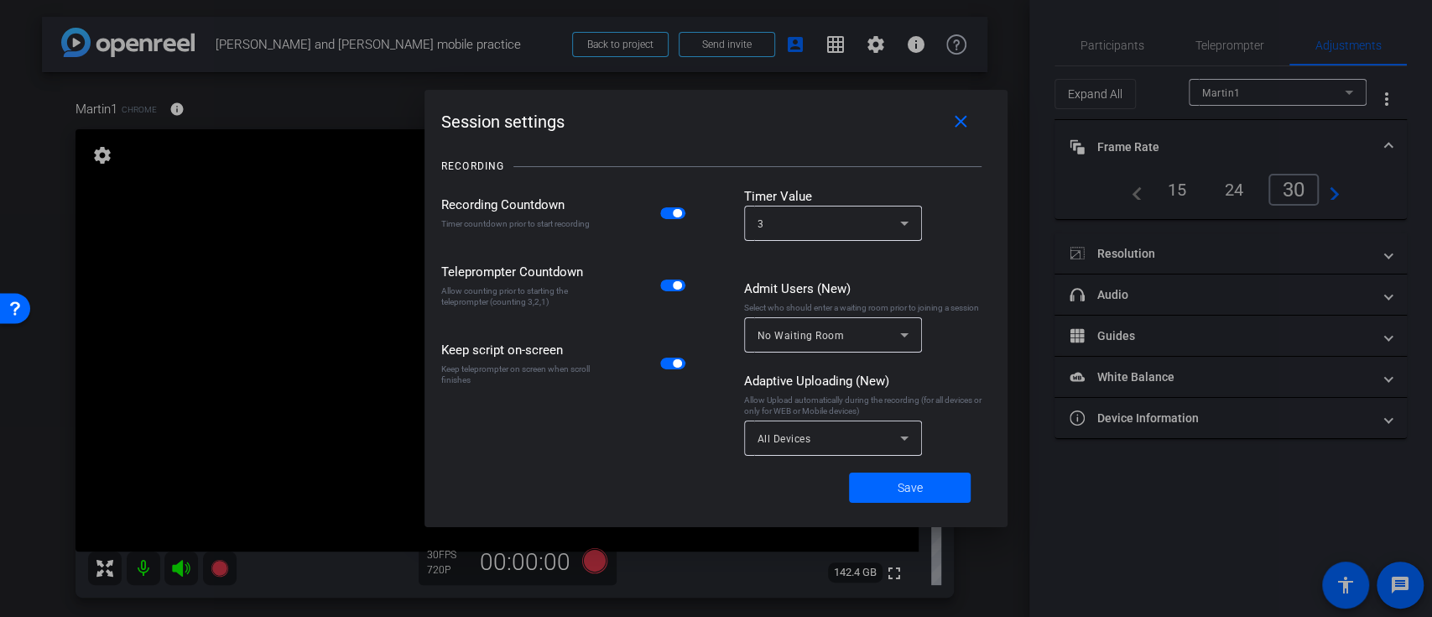
click at [867, 50] on div at bounding box center [716, 308] width 1432 height 617
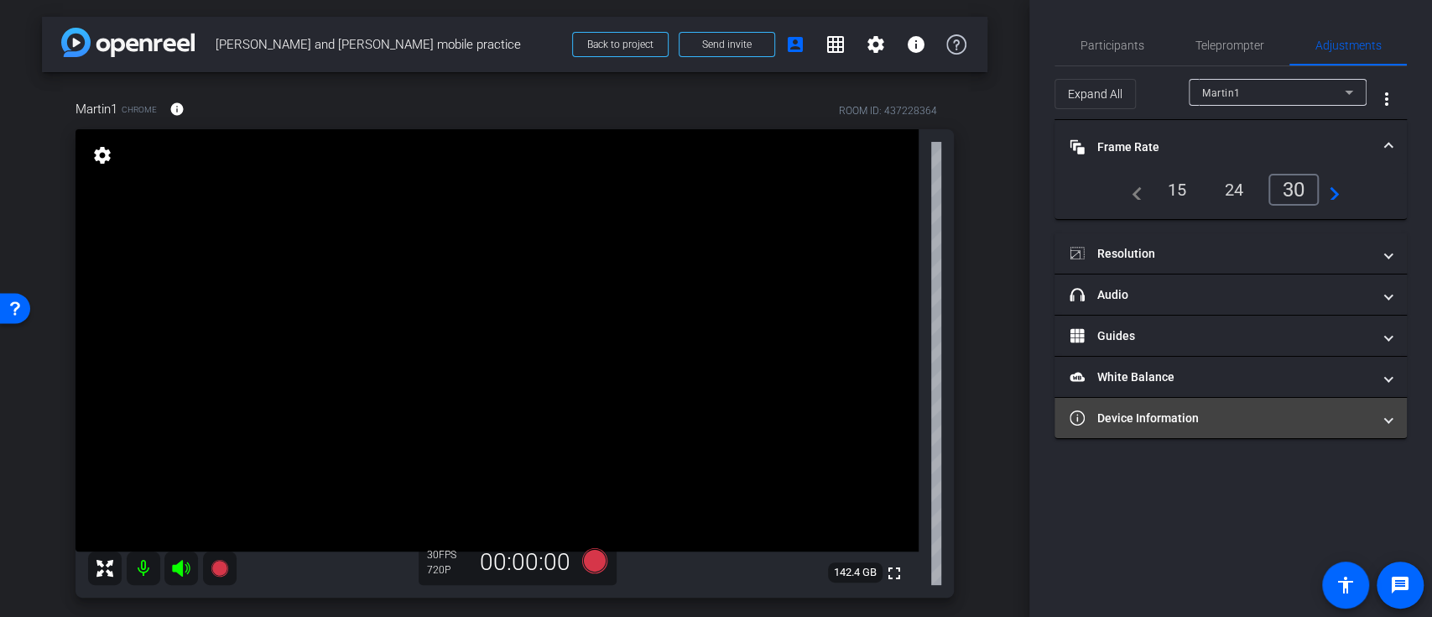
click at [1392, 419] on mat-expansion-panel-header "Device Information" at bounding box center [1231, 418] width 352 height 40
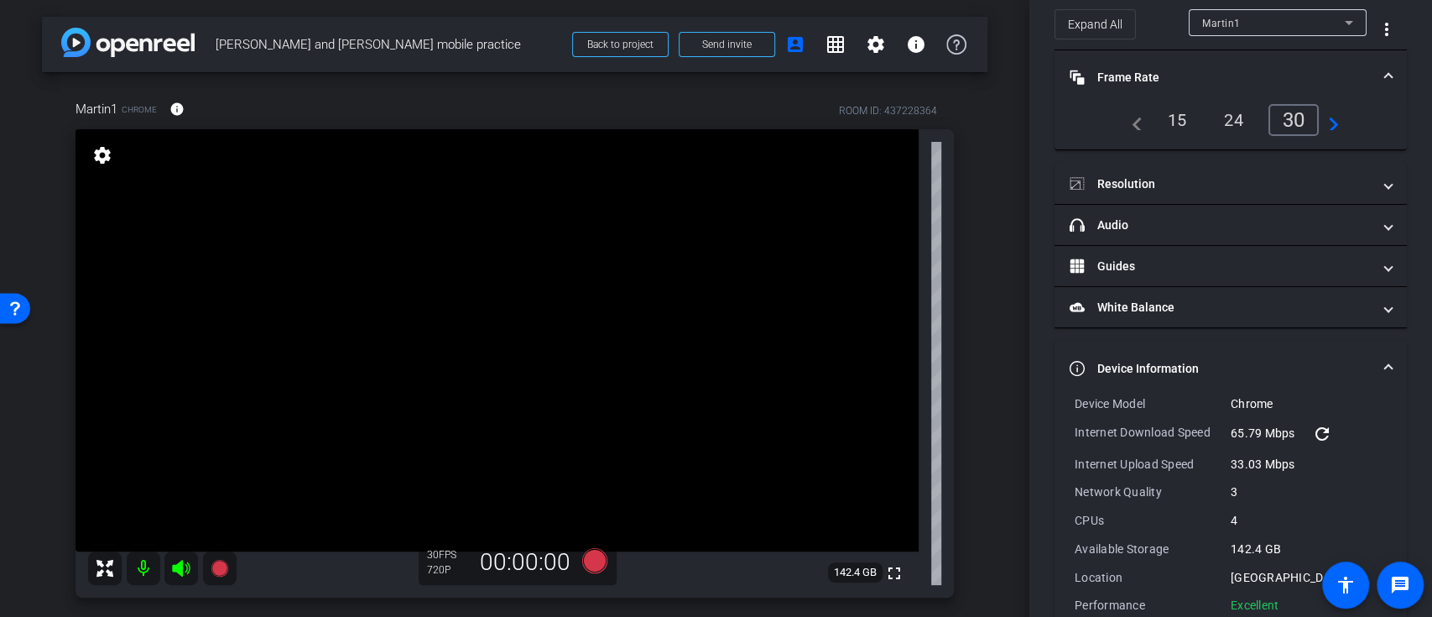
scroll to position [104, 0]
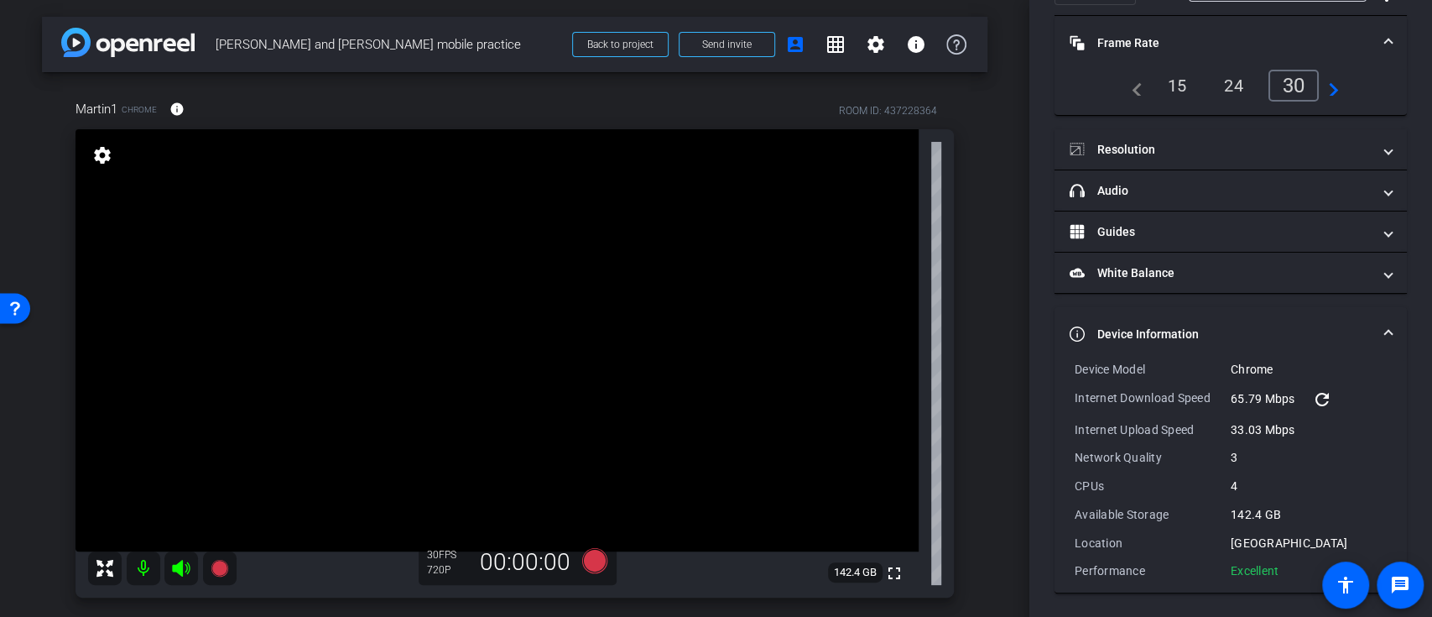
click at [1383, 326] on mat-expansion-panel-header "Device Information" at bounding box center [1231, 334] width 352 height 54
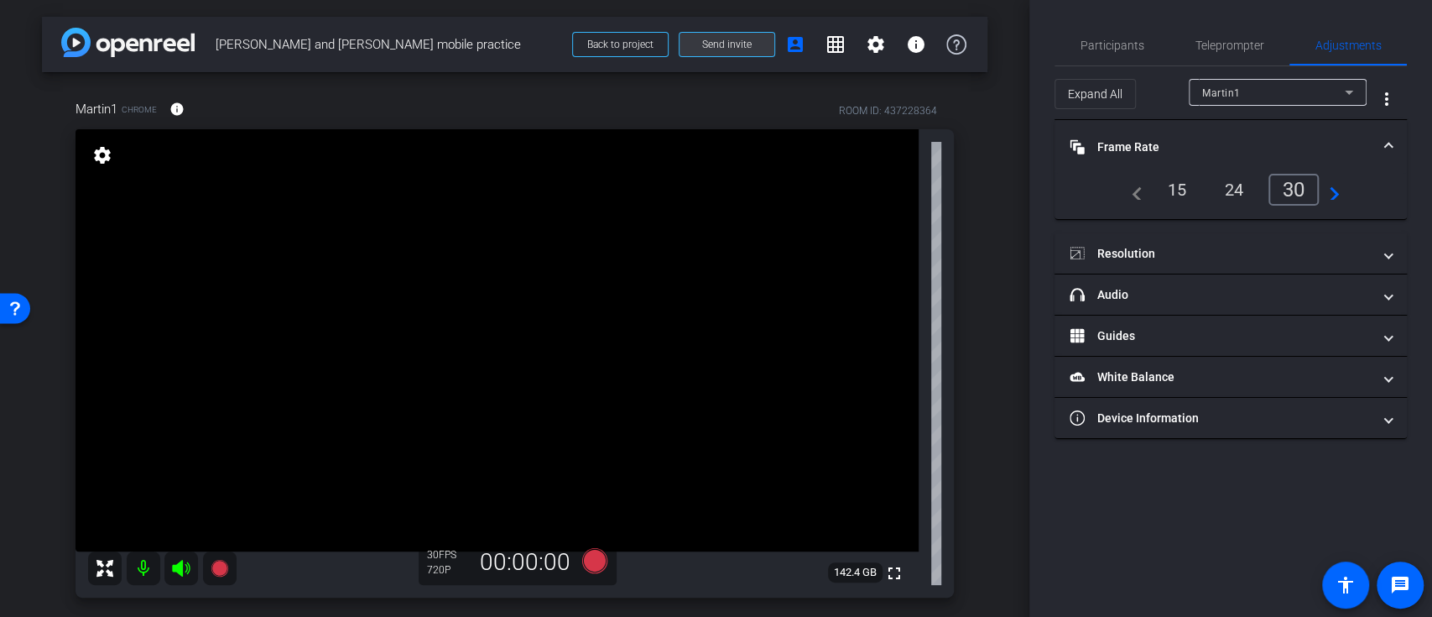
click at [738, 44] on span "Send invite" at bounding box center [727, 44] width 50 height 13
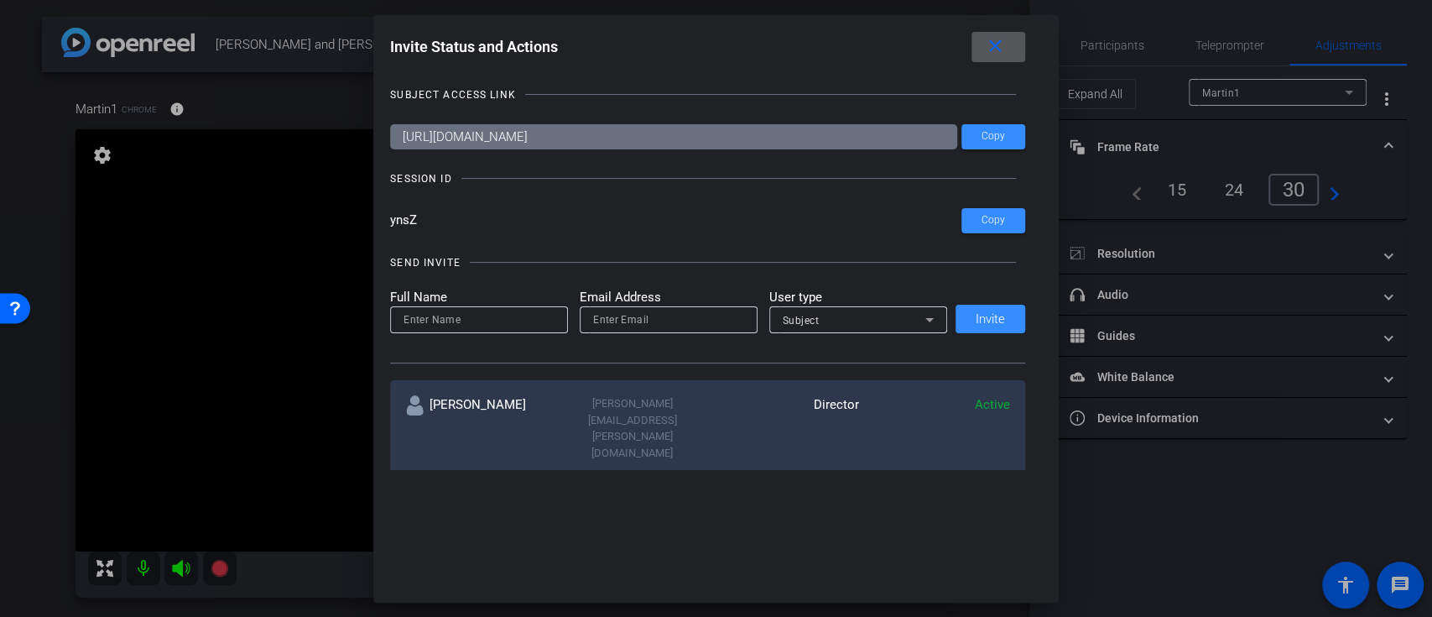
click at [1004, 60] on span at bounding box center [999, 47] width 54 height 40
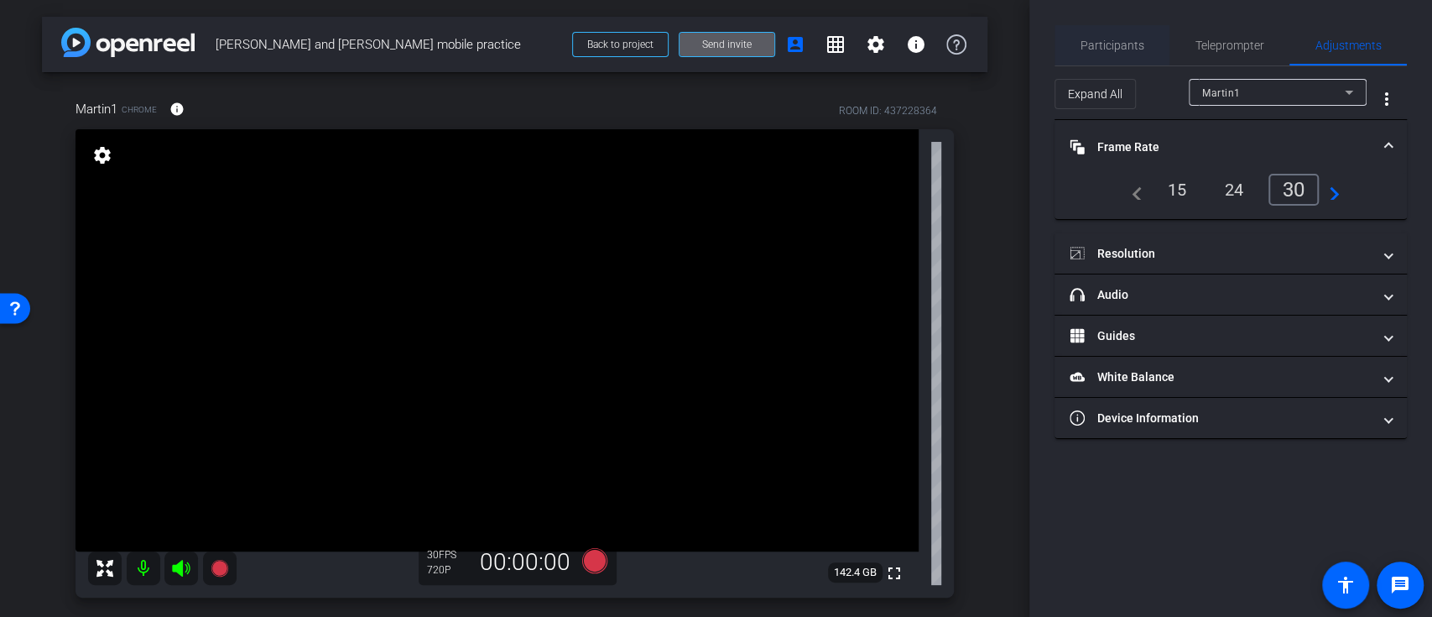
click at [1125, 46] on span "Participants" at bounding box center [1113, 45] width 64 height 12
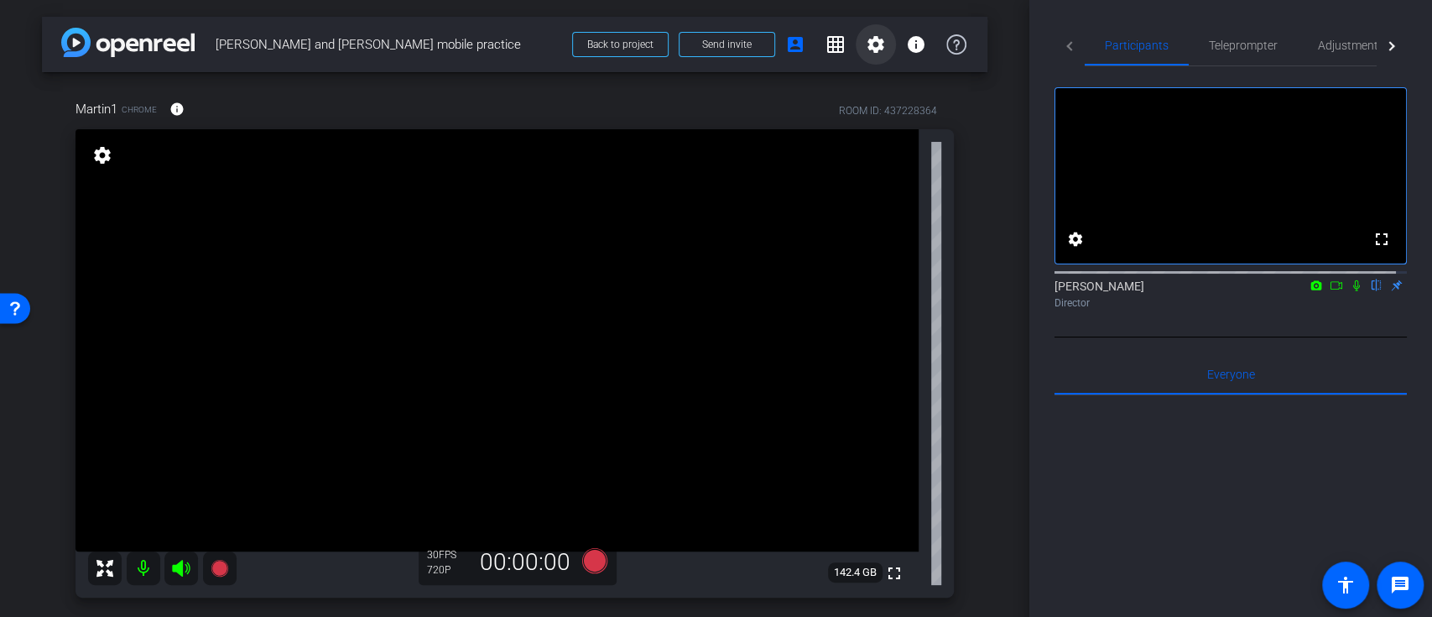
click at [869, 50] on mat-icon "settings" at bounding box center [876, 44] width 20 height 20
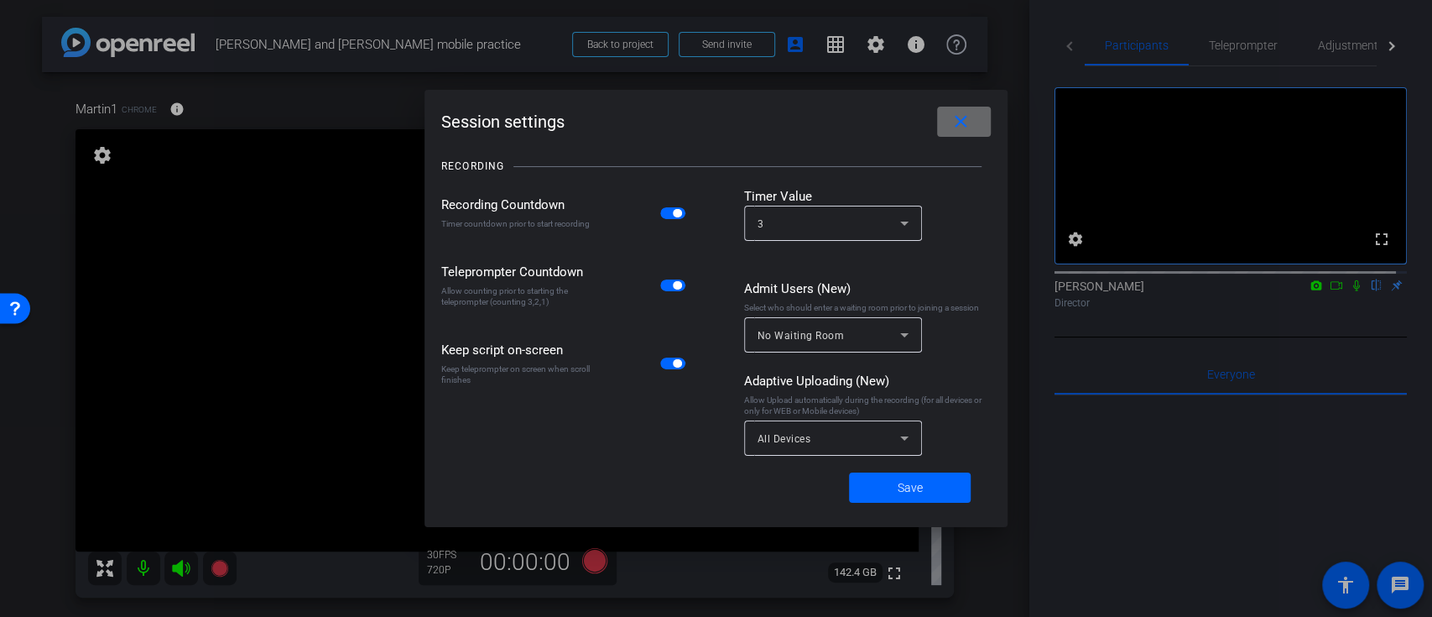
click at [957, 118] on mat-icon "close" at bounding box center [961, 122] width 21 height 21
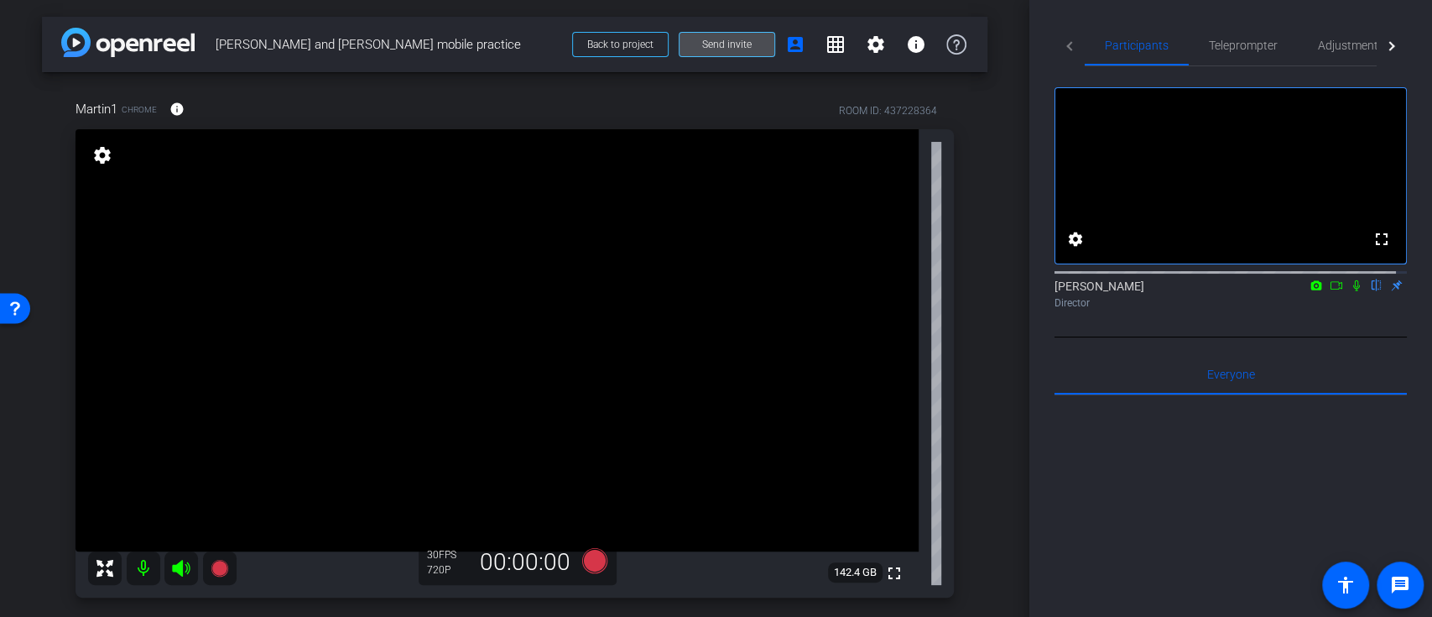
click at [751, 50] on span at bounding box center [727, 44] width 95 height 40
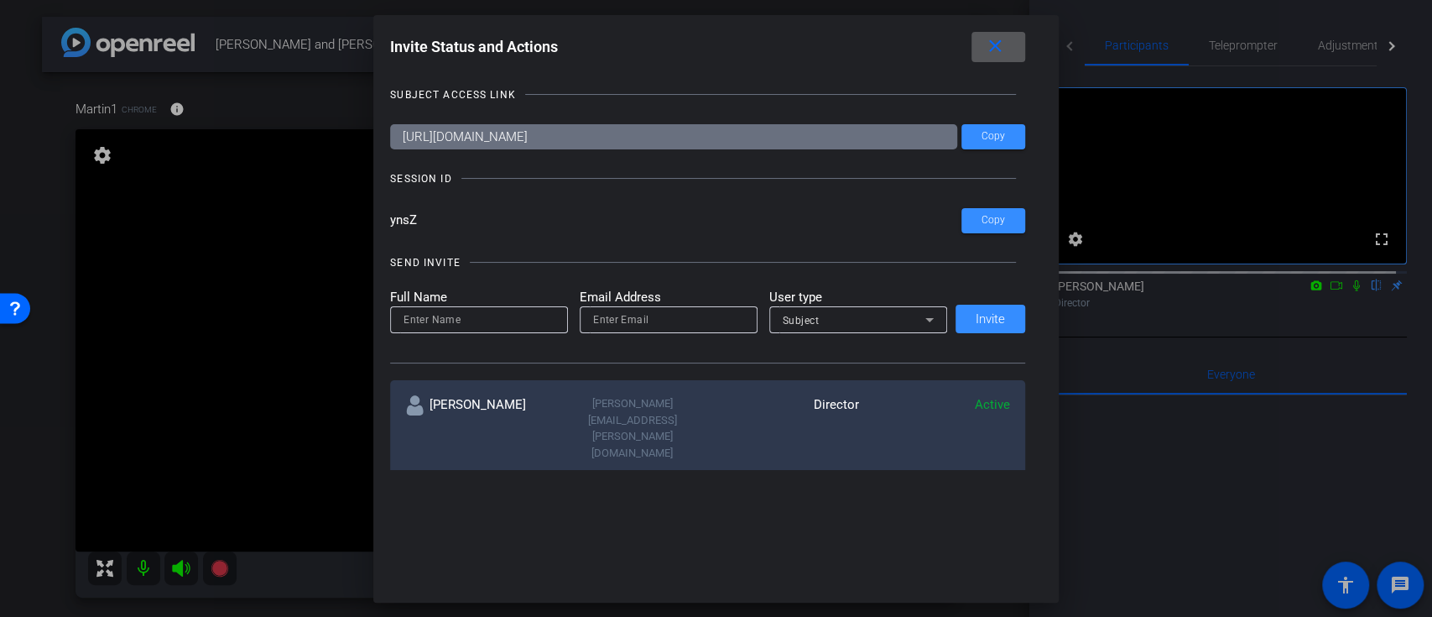
click at [990, 52] on mat-icon "close" at bounding box center [994, 46] width 21 height 21
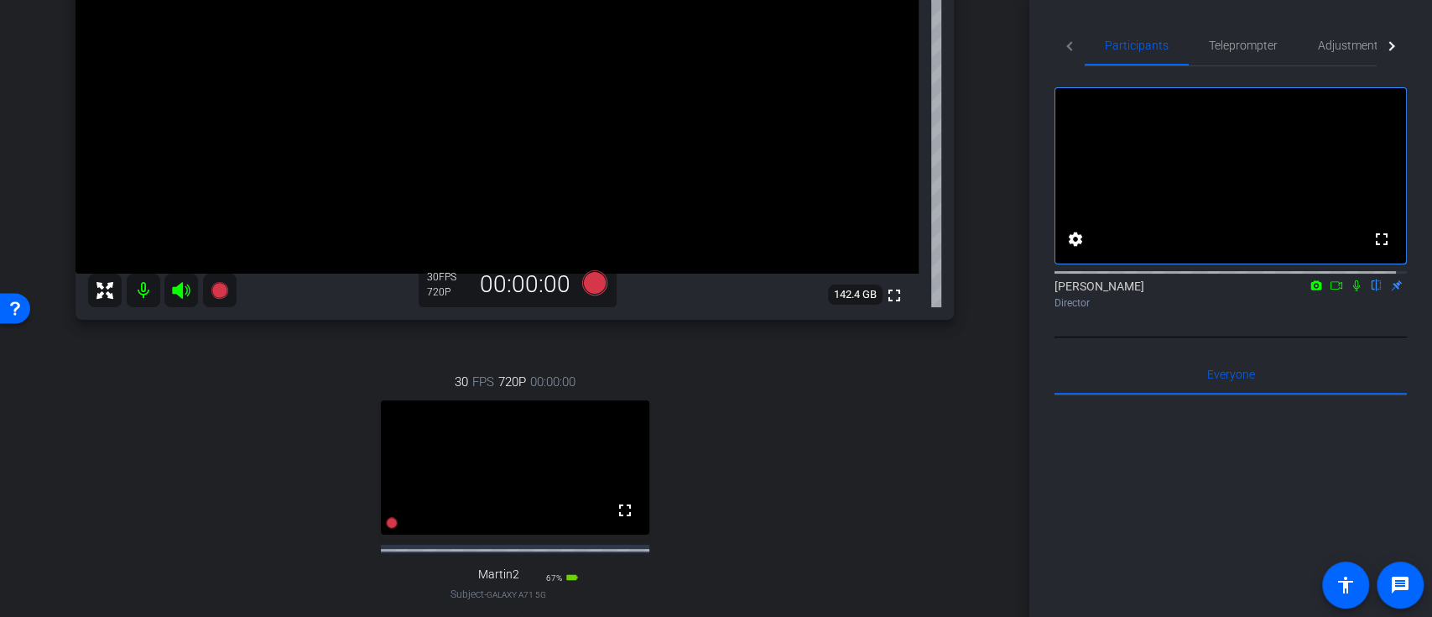
scroll to position [242, 0]
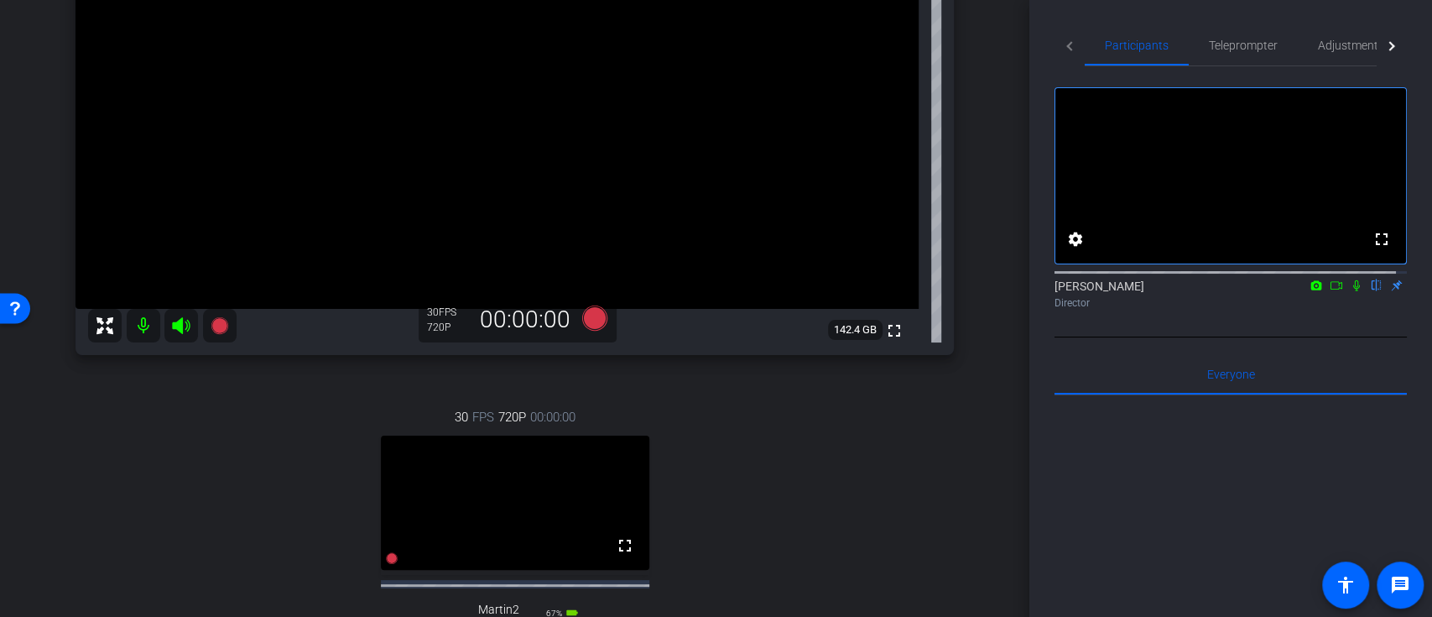
click at [146, 326] on mat-icon at bounding box center [144, 326] width 34 height 34
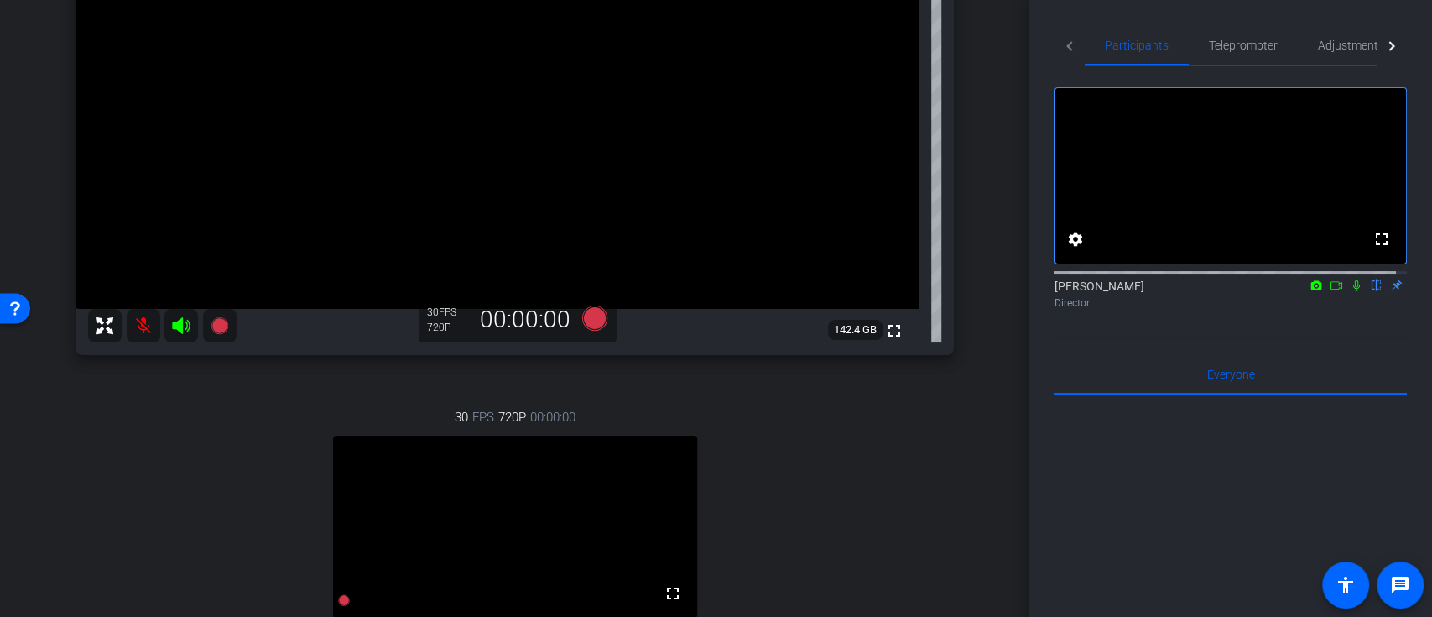
click at [177, 326] on icon at bounding box center [181, 325] width 18 height 17
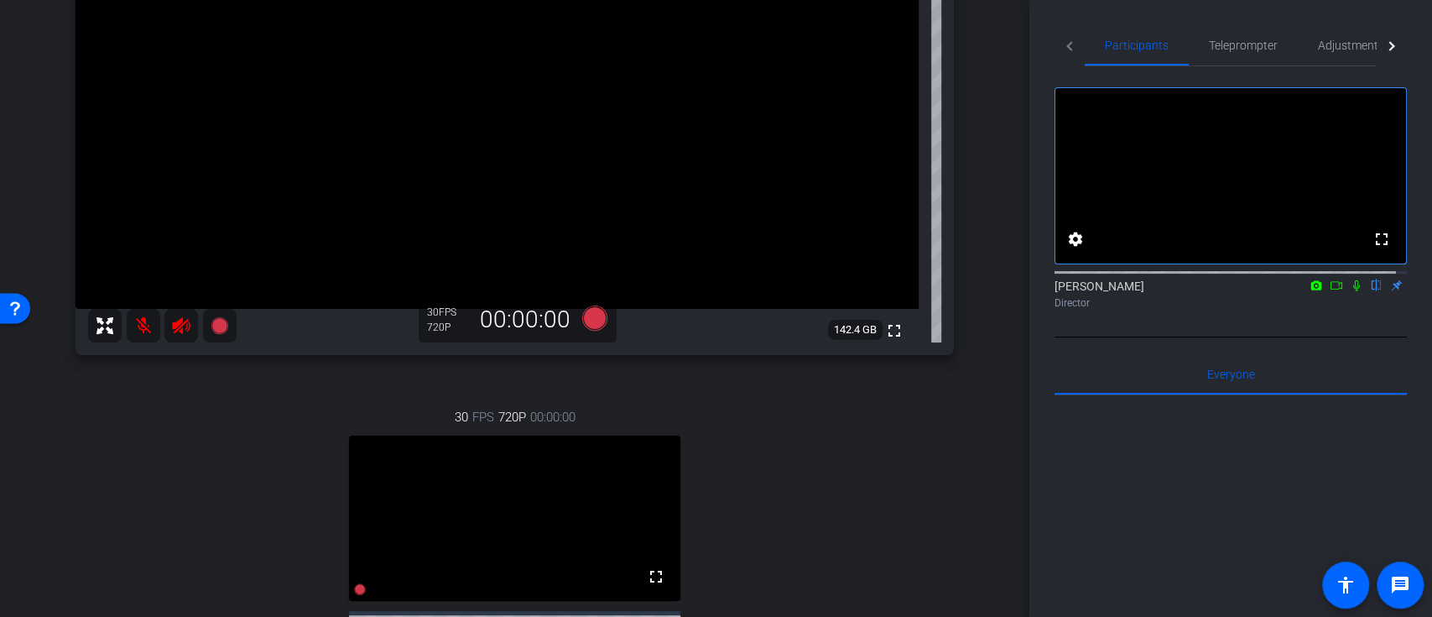
click at [174, 332] on icon at bounding box center [181, 325] width 20 height 20
click at [185, 326] on icon at bounding box center [181, 325] width 20 height 20
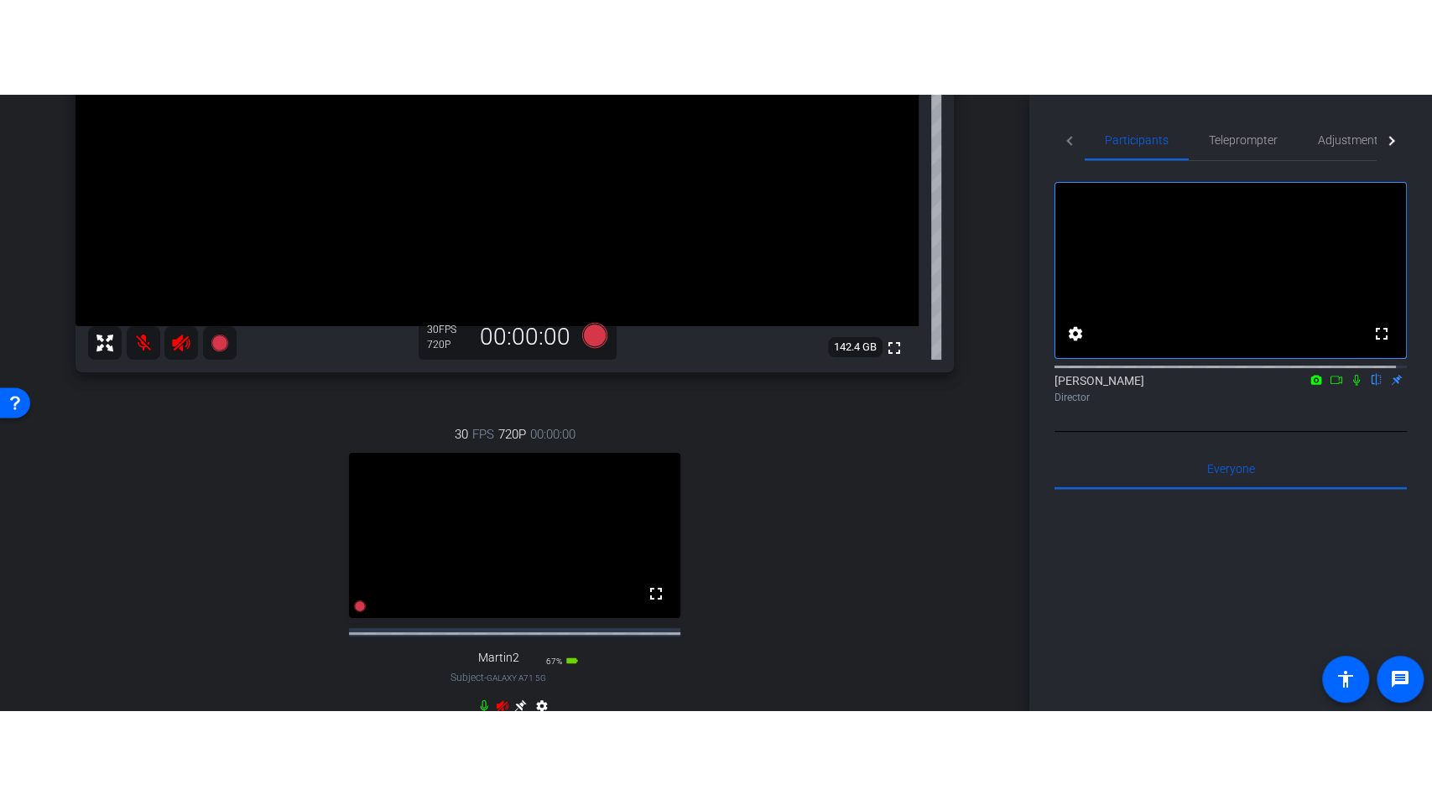
scroll to position [355, 0]
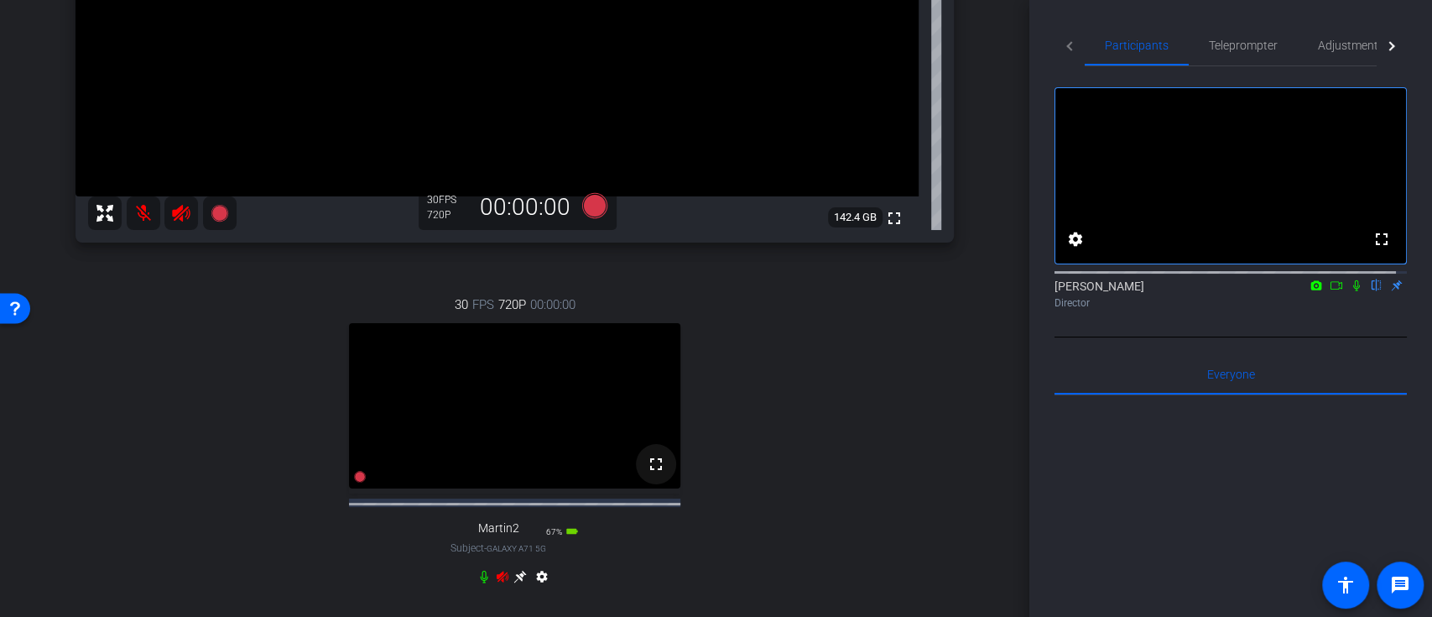
click at [650, 474] on mat-icon "fullscreen" at bounding box center [656, 464] width 20 height 20
click at [497, 581] on icon at bounding box center [503, 576] width 12 height 11
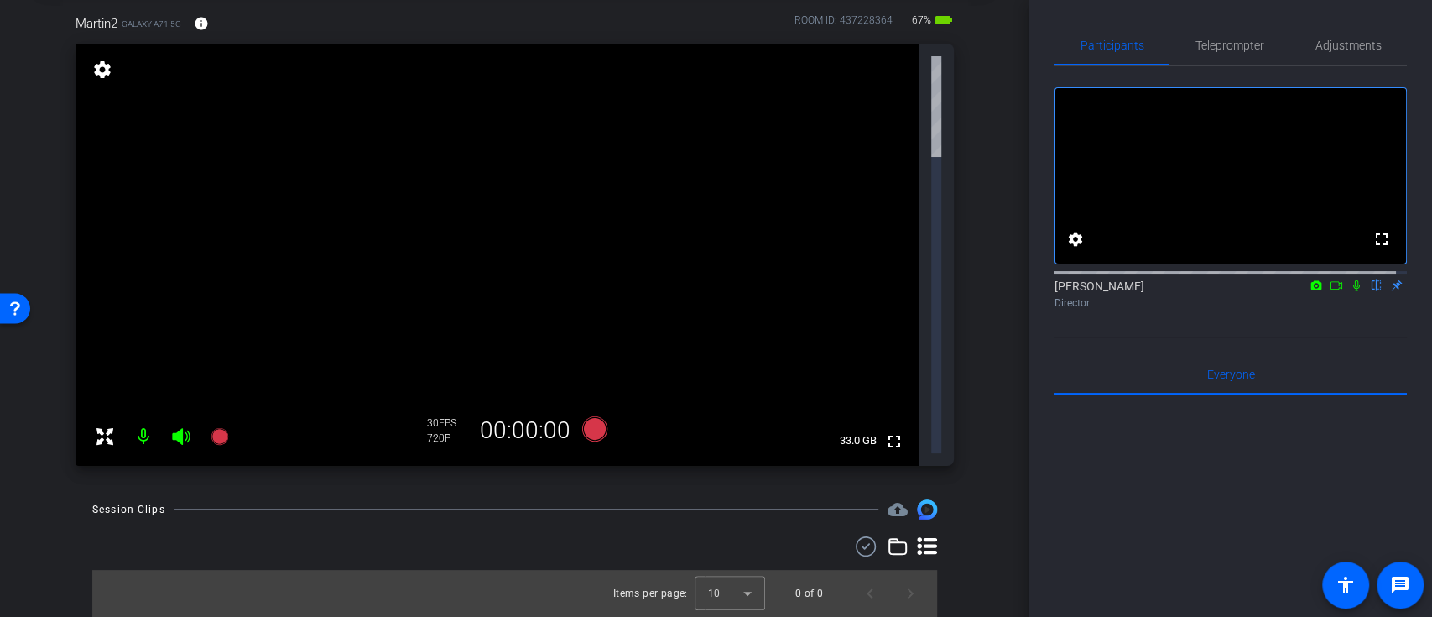
scroll to position [0, 0]
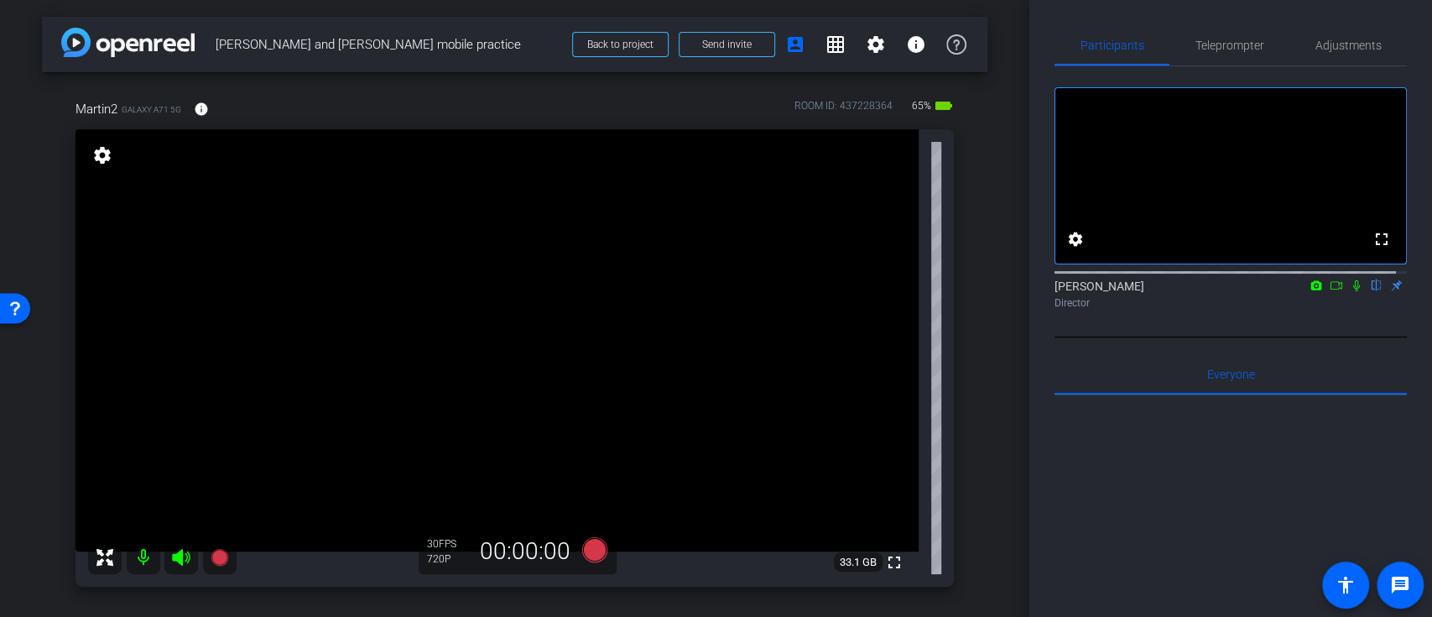
click at [147, 558] on mat-icon at bounding box center [144, 557] width 34 height 34
click at [1310, 291] on icon at bounding box center [1316, 285] width 13 height 12
click at [1321, 296] on div at bounding box center [716, 308] width 1432 height 617
click at [1331, 293] on mat-icon at bounding box center [1336, 285] width 20 height 15
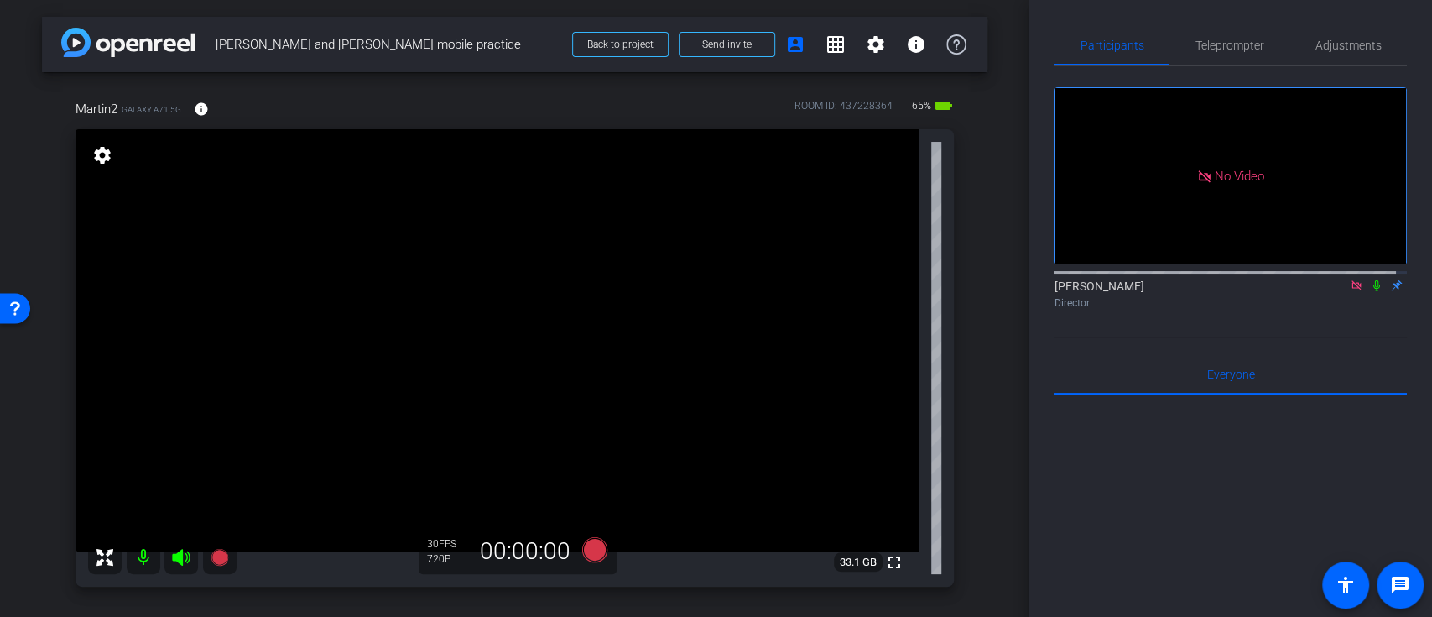
click at [1370, 291] on icon at bounding box center [1376, 285] width 13 height 12
click at [1201, 39] on span "Teleprompter" at bounding box center [1230, 45] width 69 height 12
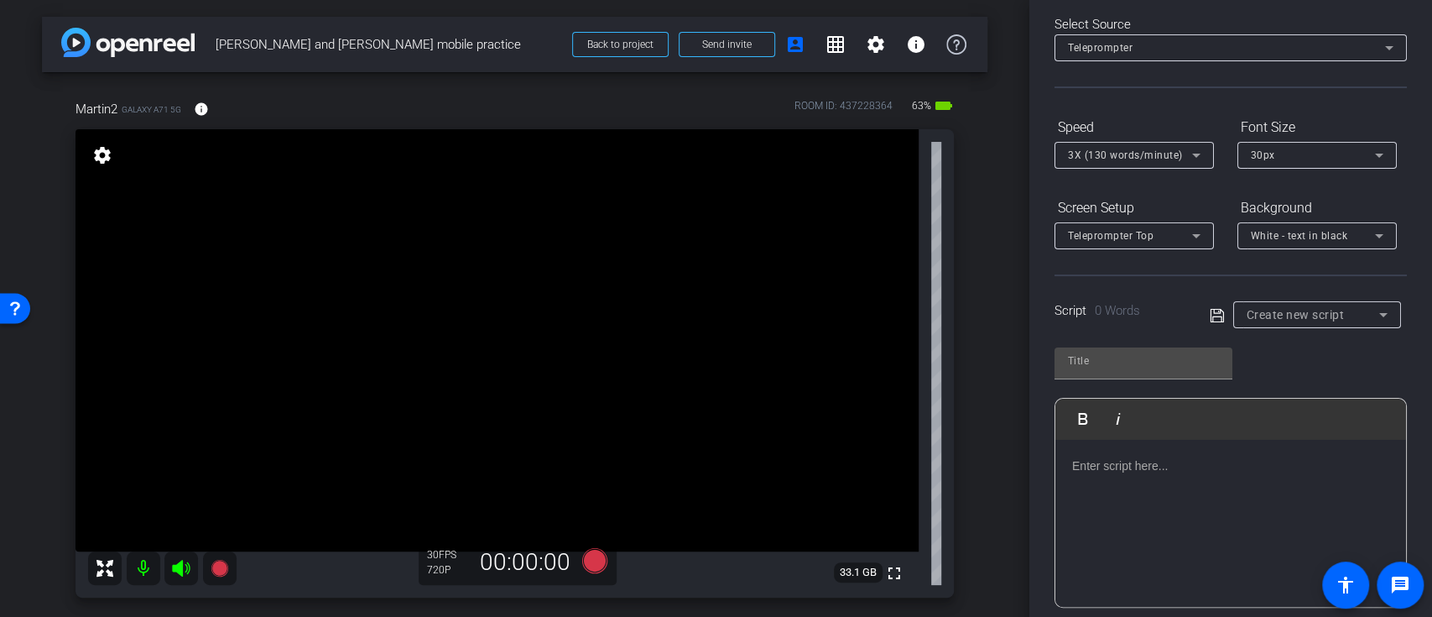
scroll to position [112, 0]
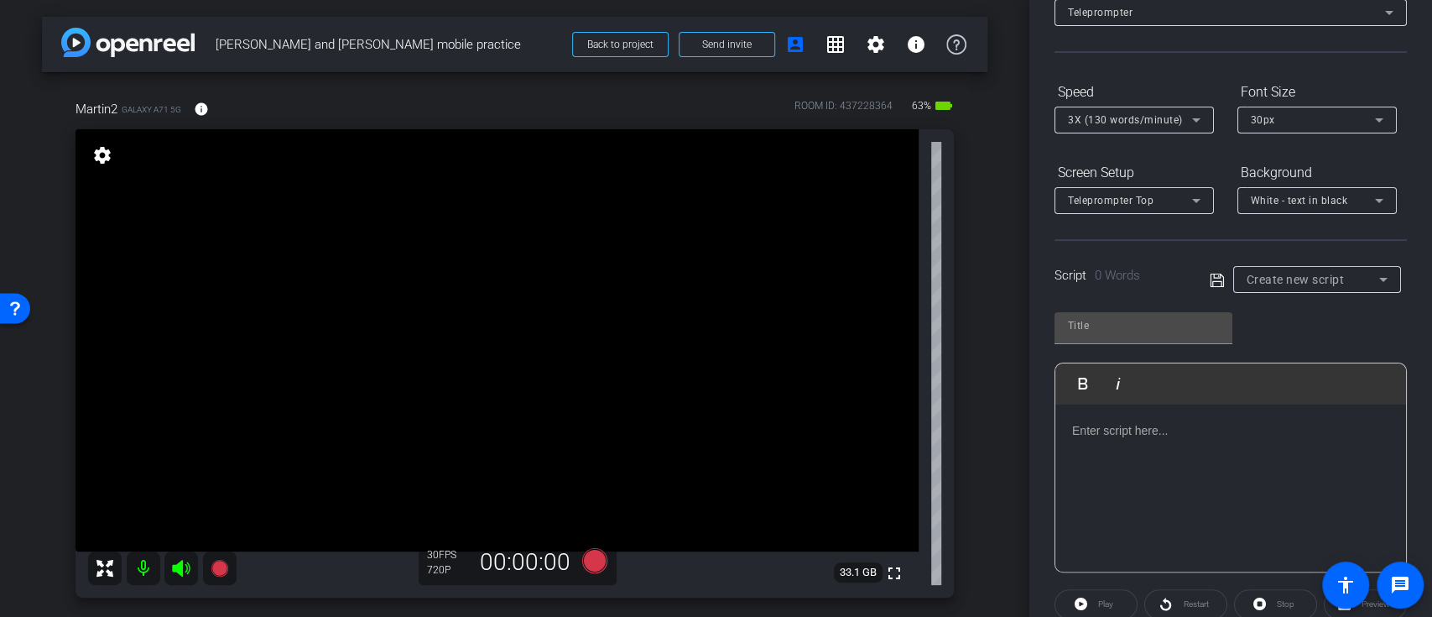
click at [1137, 458] on div at bounding box center [1230, 488] width 351 height 168
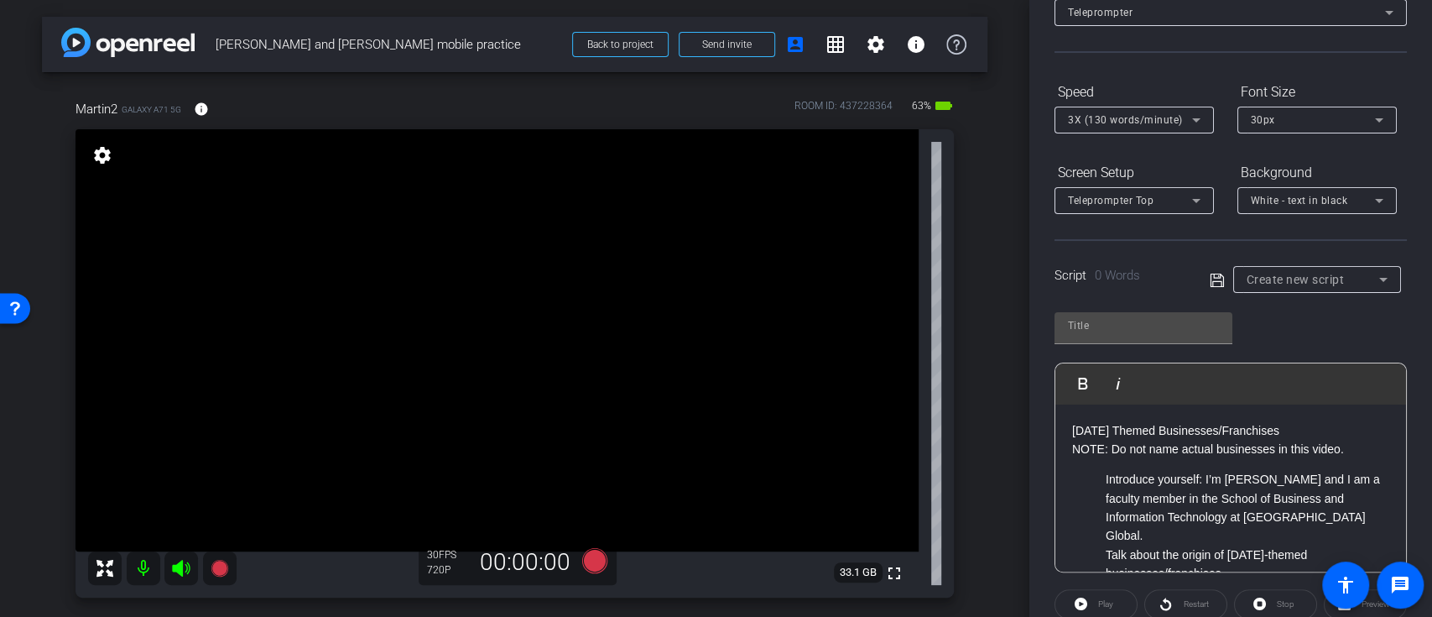
scroll to position [124, 0]
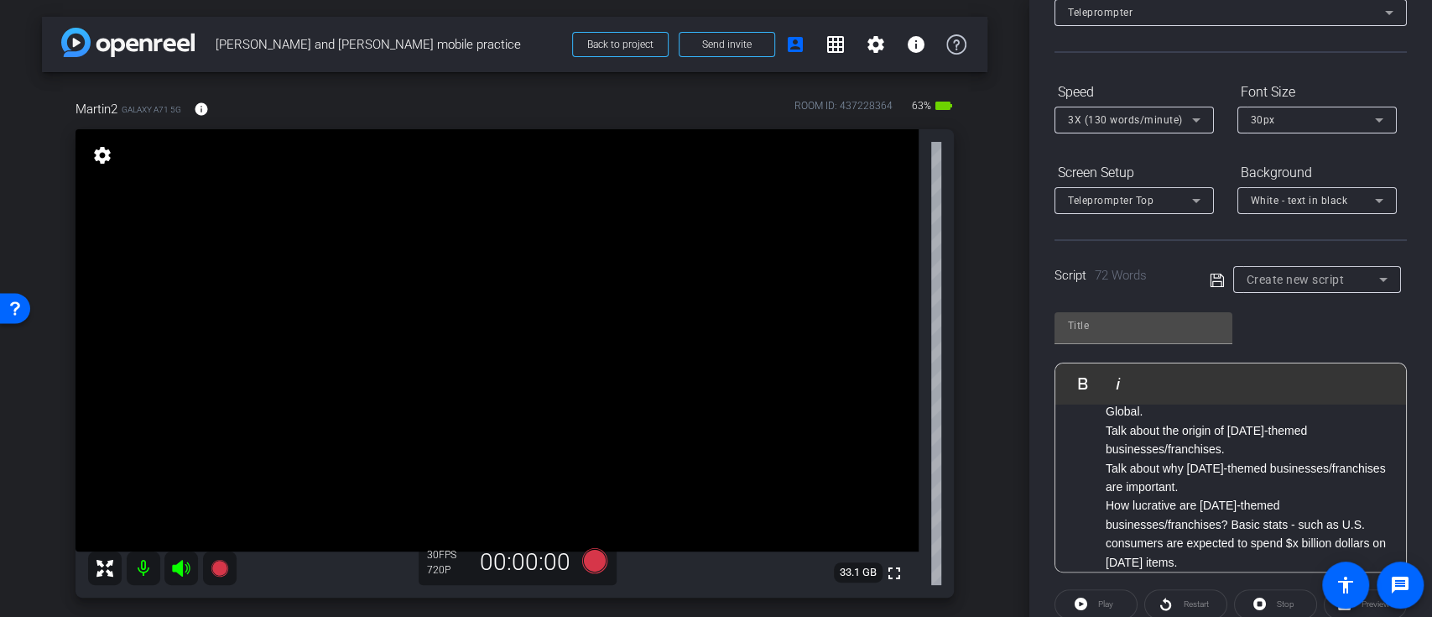
click at [1217, 279] on icon at bounding box center [1217, 280] width 15 height 20
type input "Default title 7073"
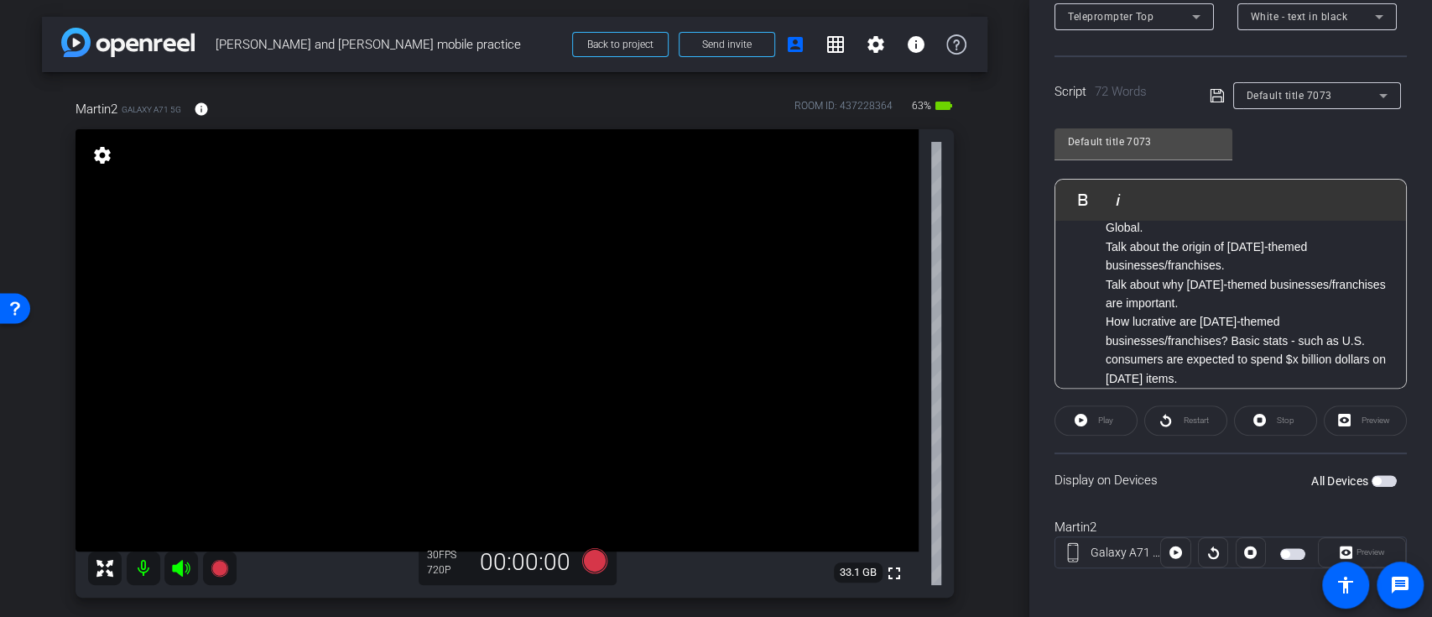
scroll to position [299, 0]
click at [1373, 477] on span "button" at bounding box center [1377, 477] width 8 height 8
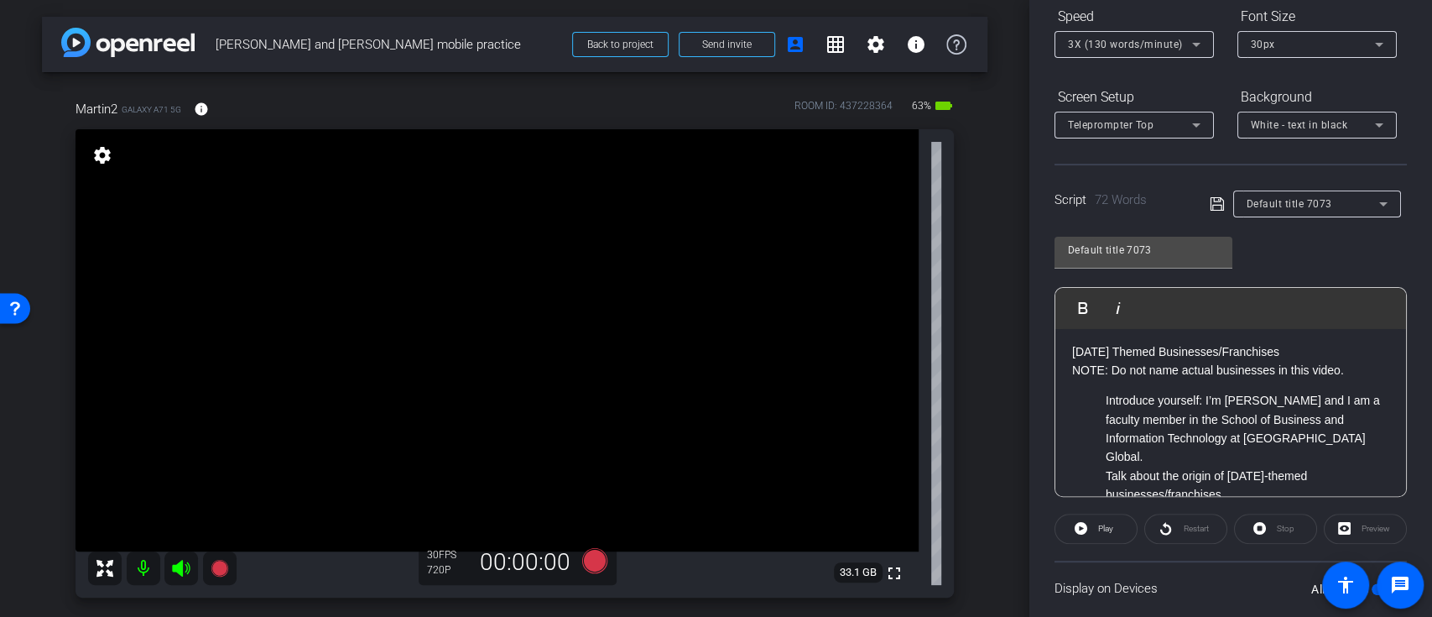
scroll to position [0, 0]
click at [584, 563] on icon at bounding box center [593, 559] width 25 height 25
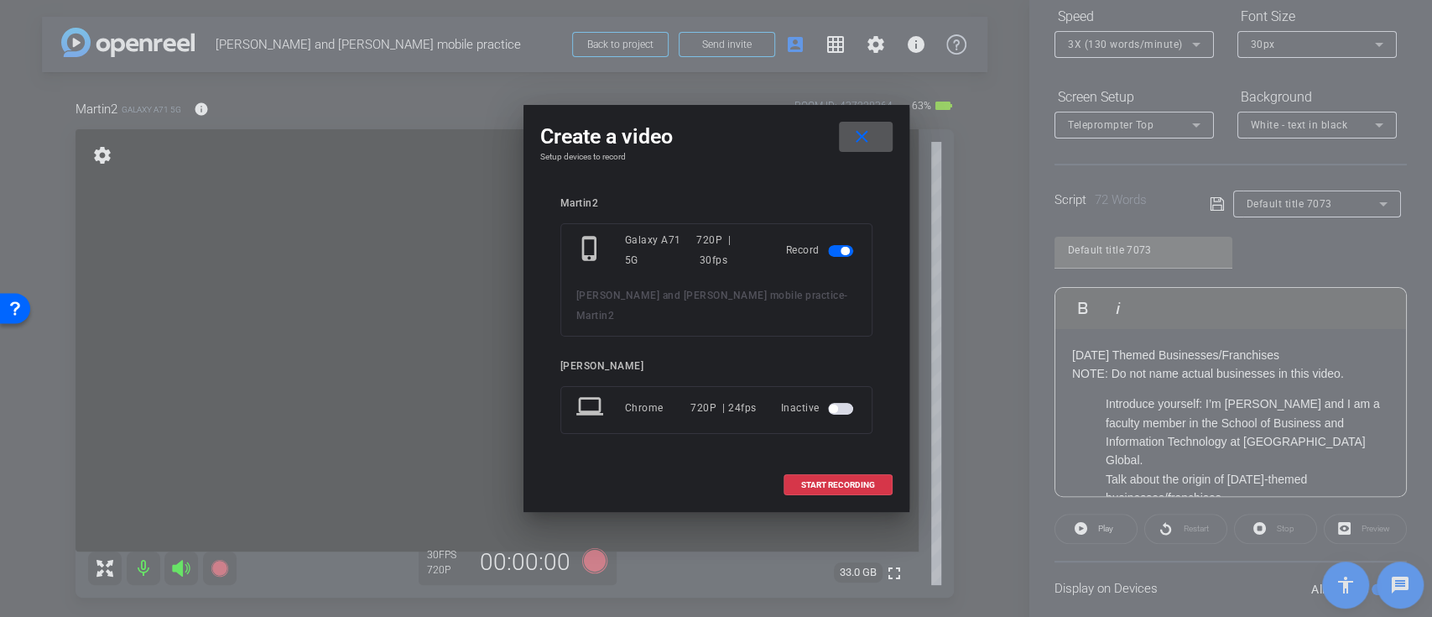
click at [872, 148] on mat-icon "close" at bounding box center [862, 137] width 21 height 21
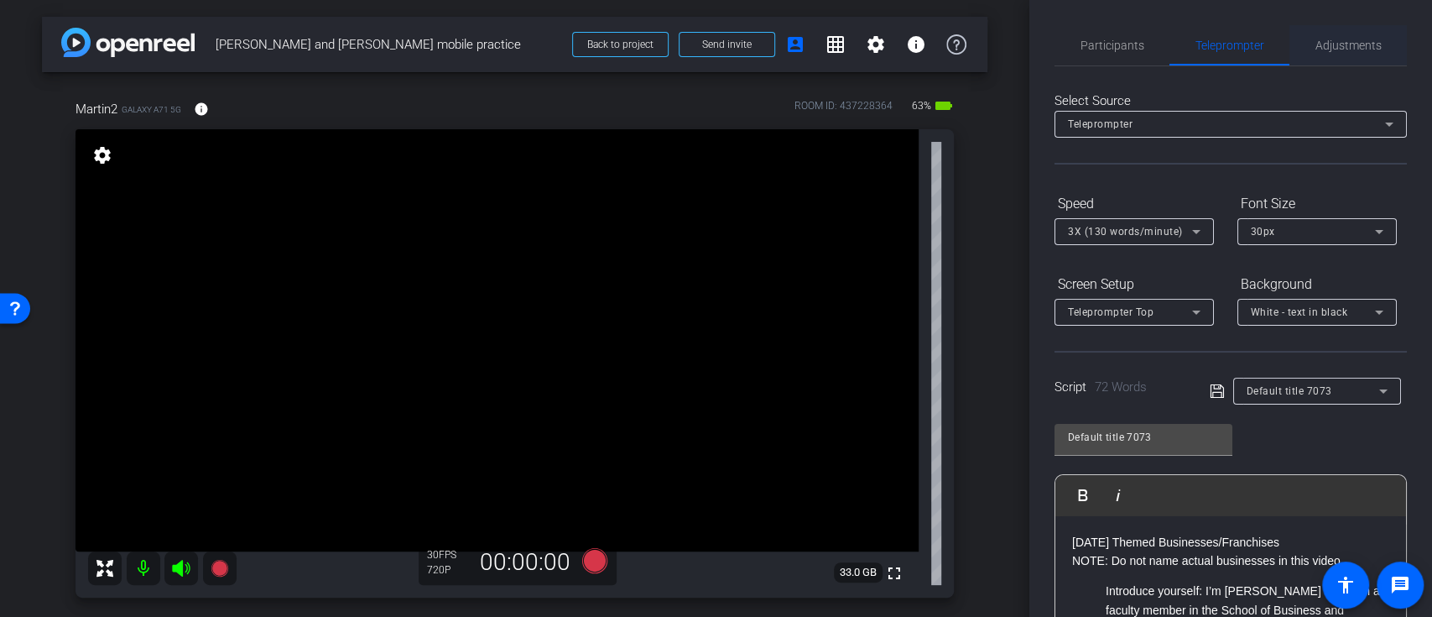
click at [1316, 47] on span "Adjustments" at bounding box center [1349, 45] width 66 height 12
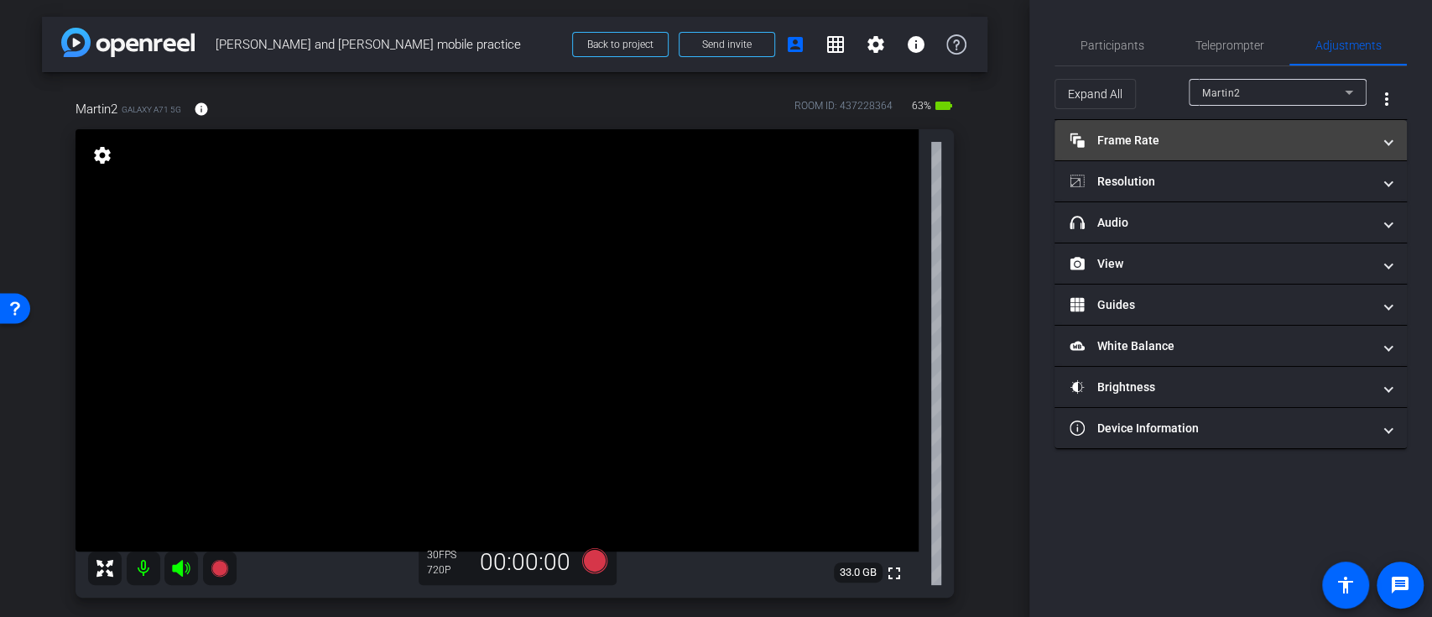
click at [1281, 133] on mat-panel-title "Frame Rate Frame Rate" at bounding box center [1221, 141] width 302 height 18
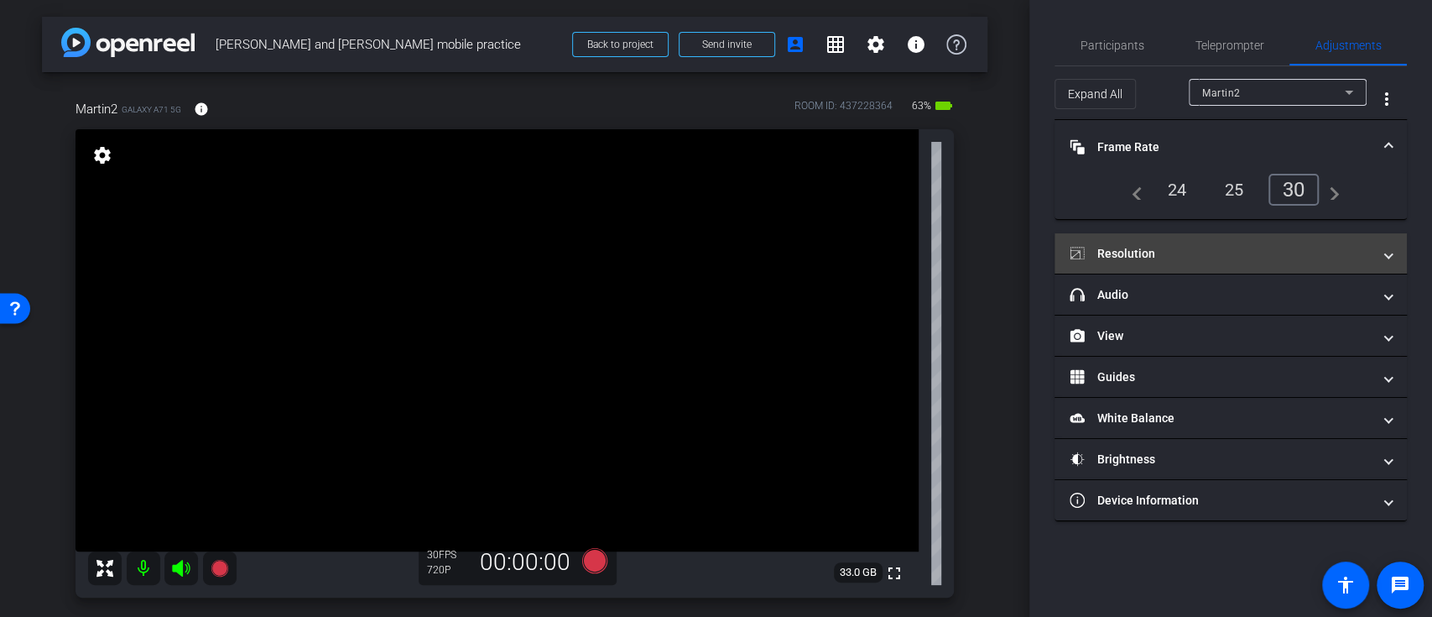
click at [1321, 263] on mat-expansion-panel-header "Resolution" at bounding box center [1231, 253] width 352 height 40
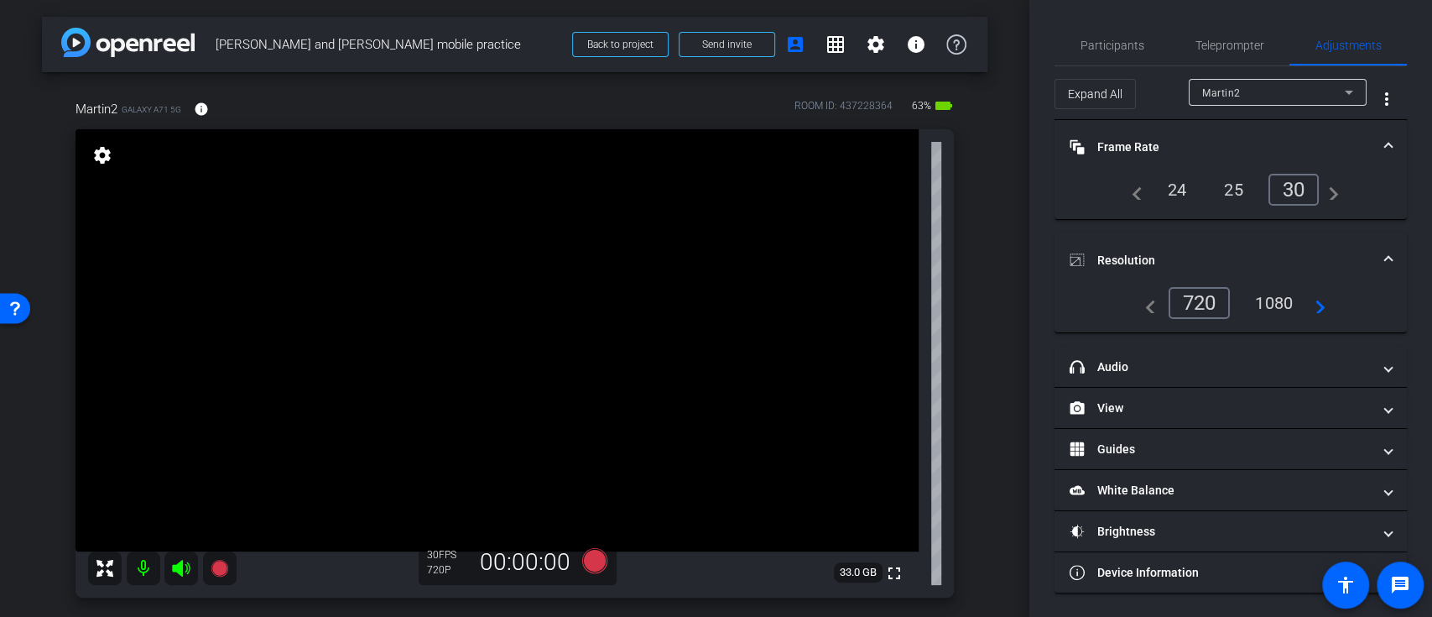
click at [1282, 300] on div "1080" at bounding box center [1274, 303] width 63 height 29
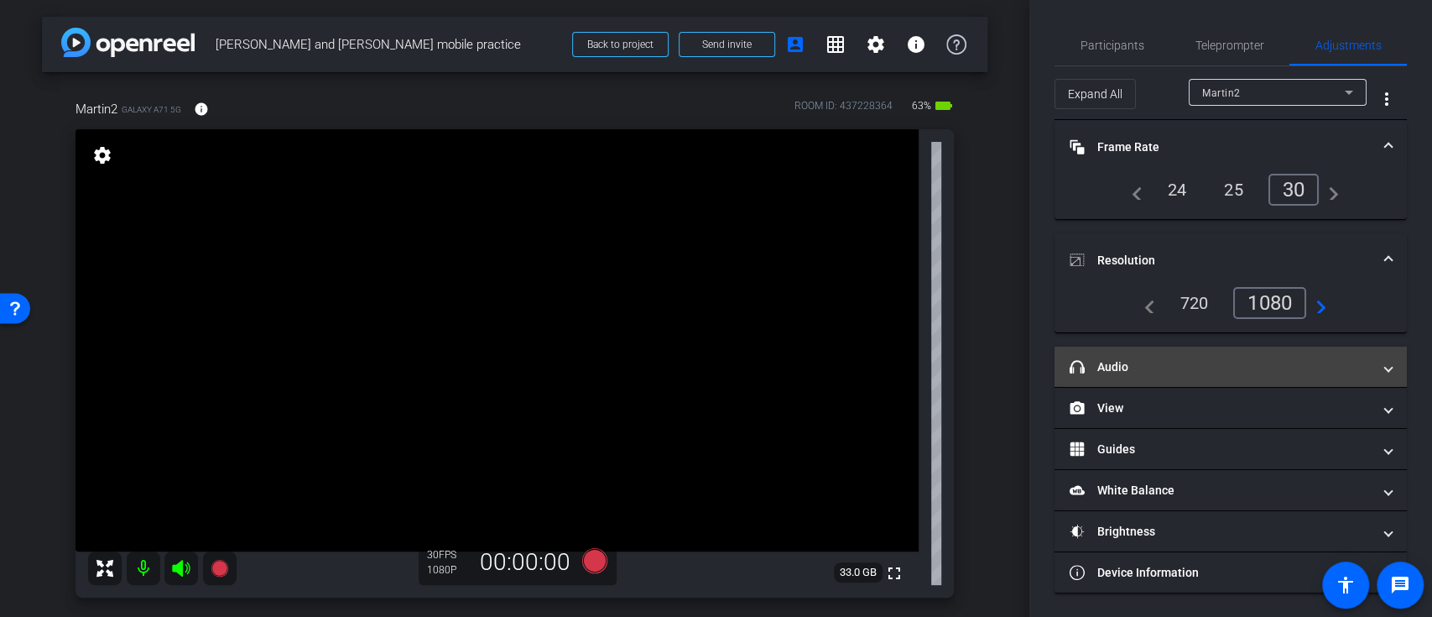
click at [1386, 367] on span at bounding box center [1388, 367] width 7 height 18
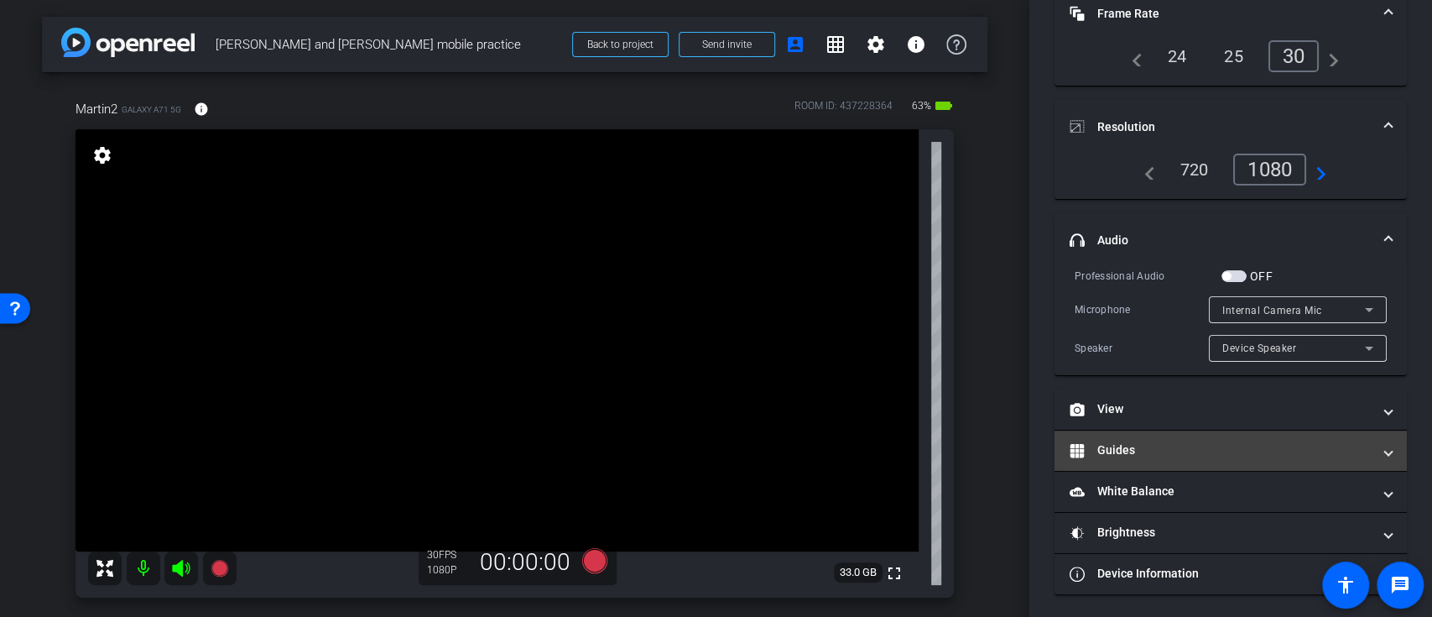
scroll to position [134, 0]
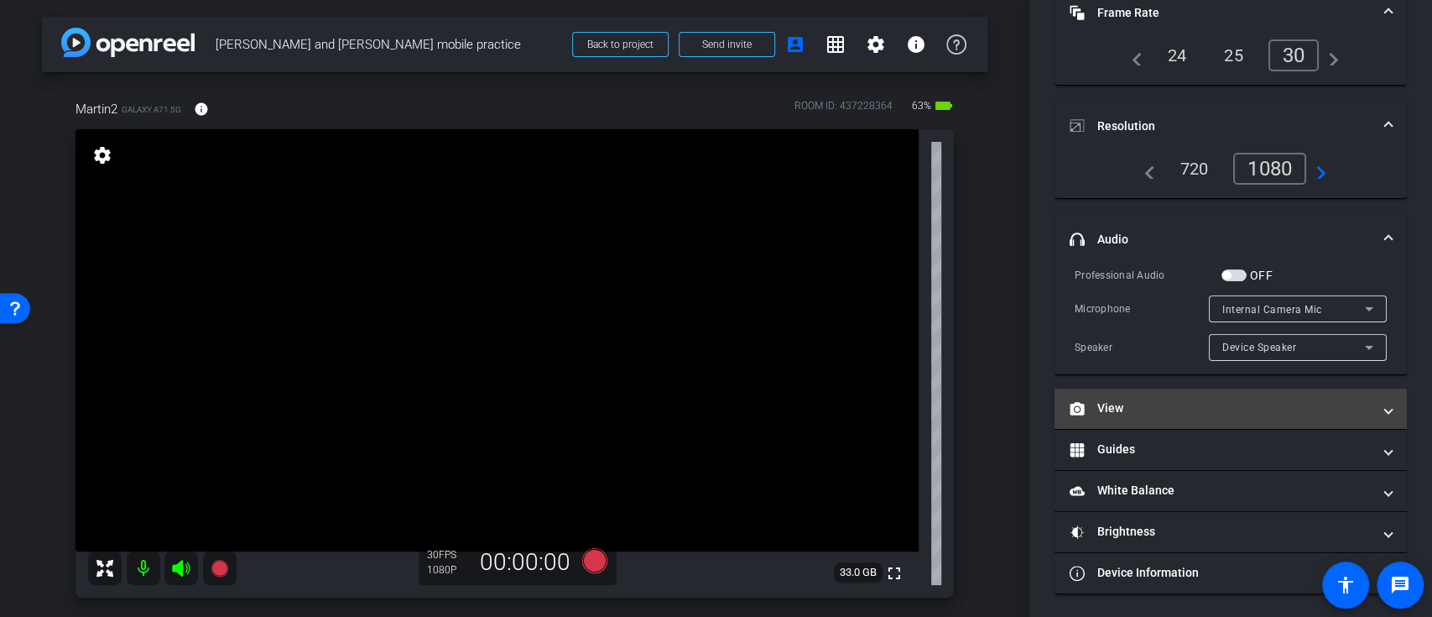
click at [1385, 401] on span at bounding box center [1388, 408] width 7 height 18
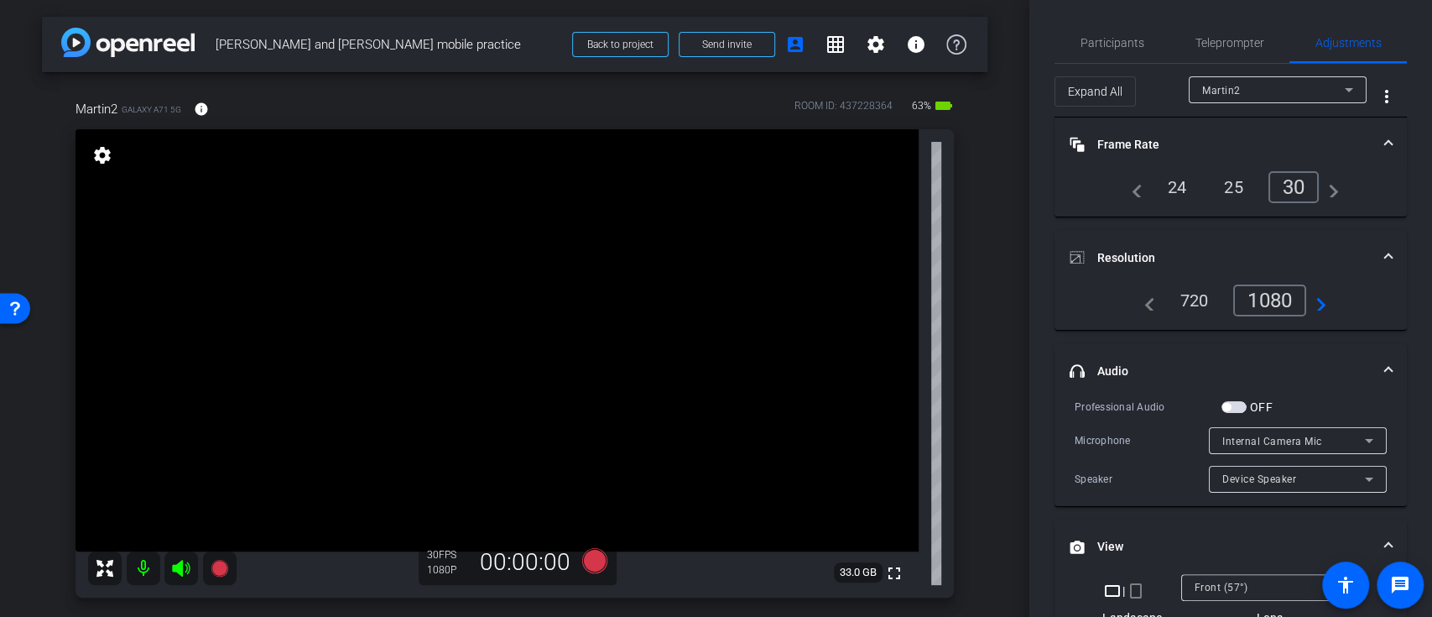
scroll to position [0, 0]
click at [1112, 34] on span "Participants" at bounding box center [1113, 45] width 64 height 40
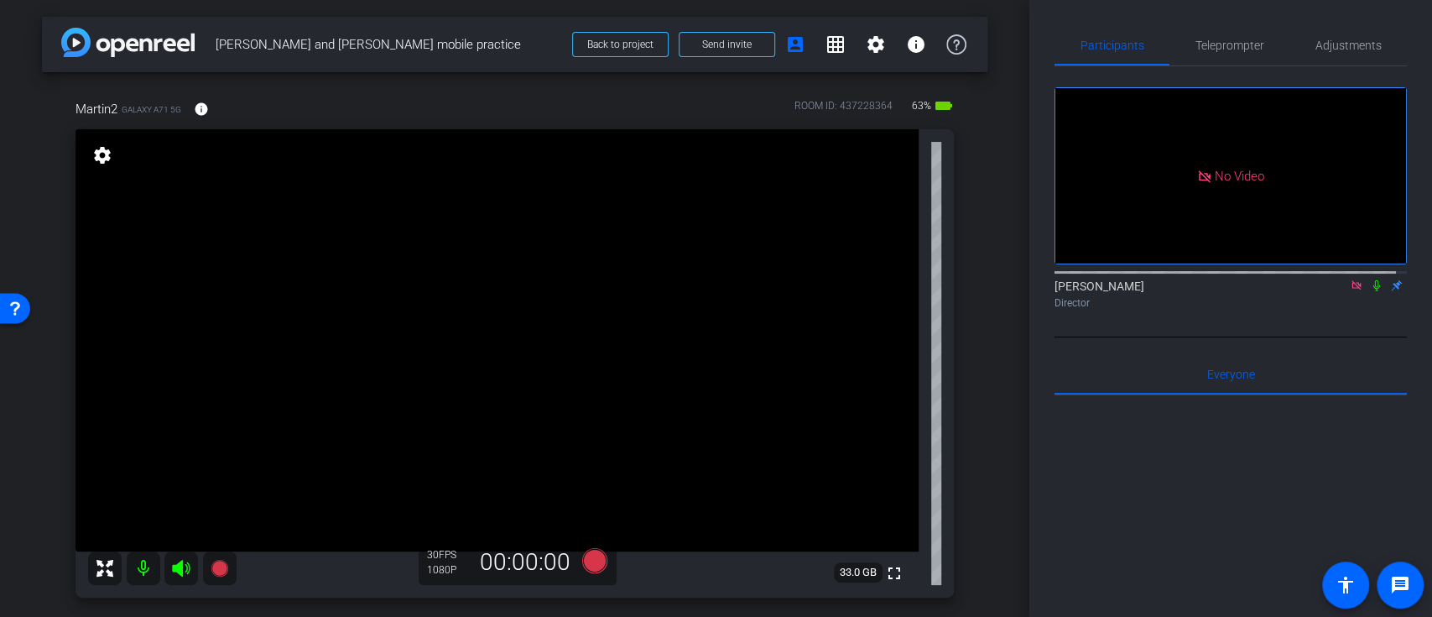
click at [1350, 279] on icon at bounding box center [1356, 285] width 13 height 12
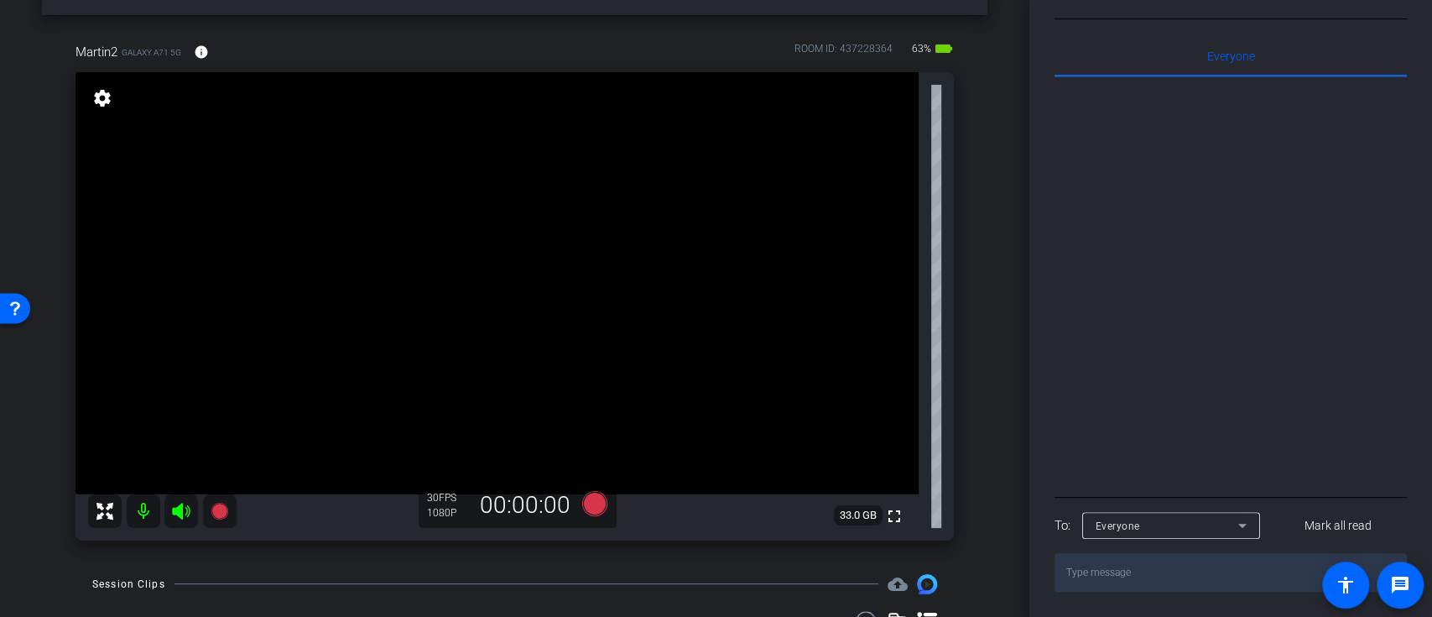
scroll to position [131, 0]
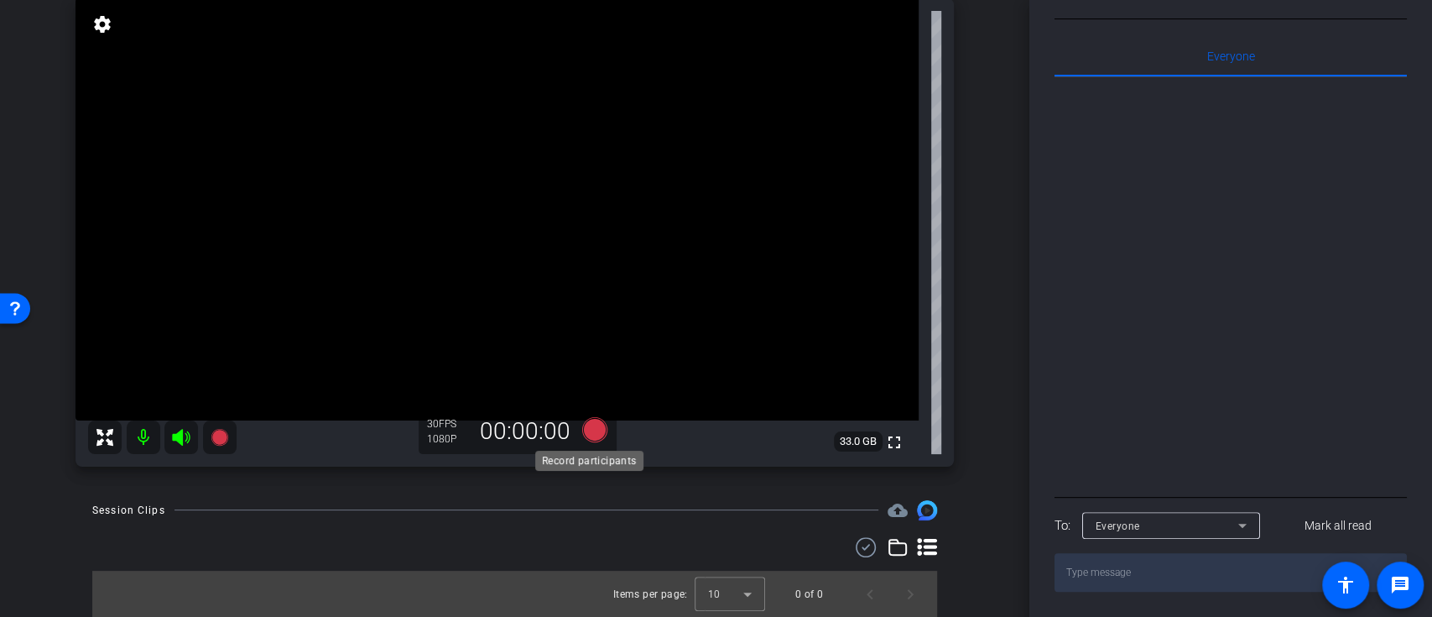
click at [585, 435] on icon at bounding box center [593, 428] width 25 height 25
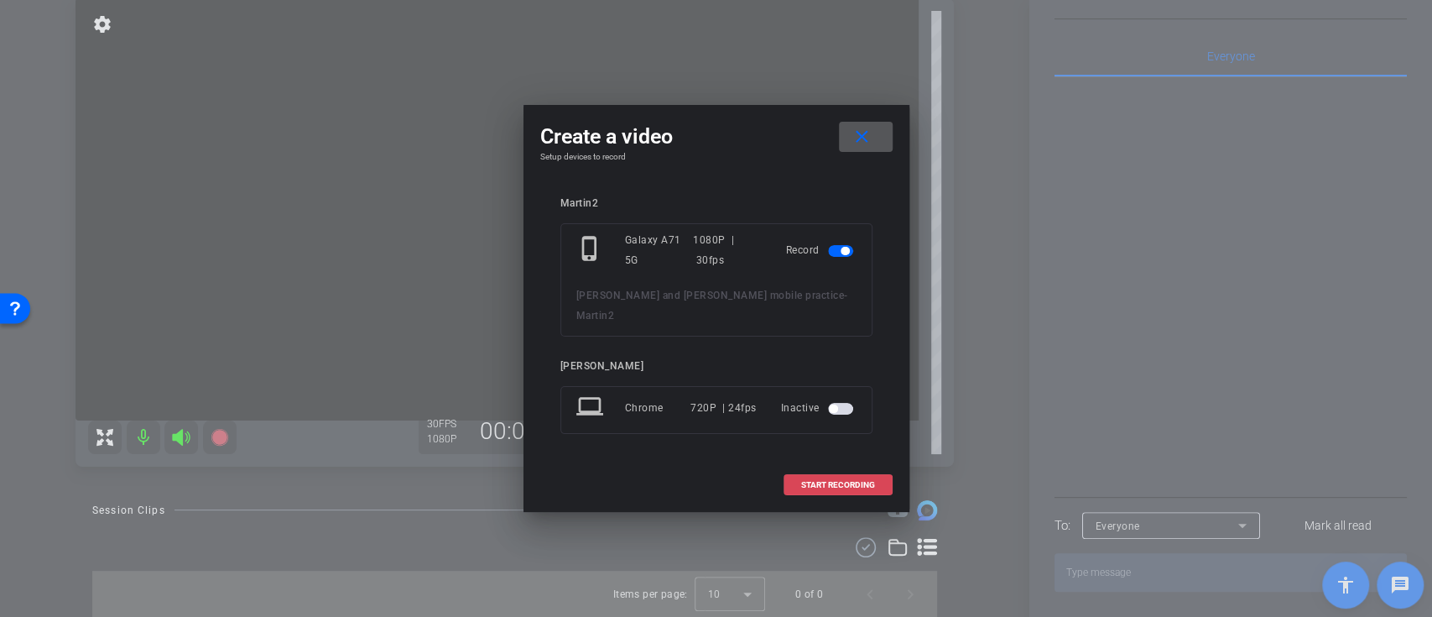
click at [842, 481] on span "START RECORDING" at bounding box center [838, 485] width 74 height 8
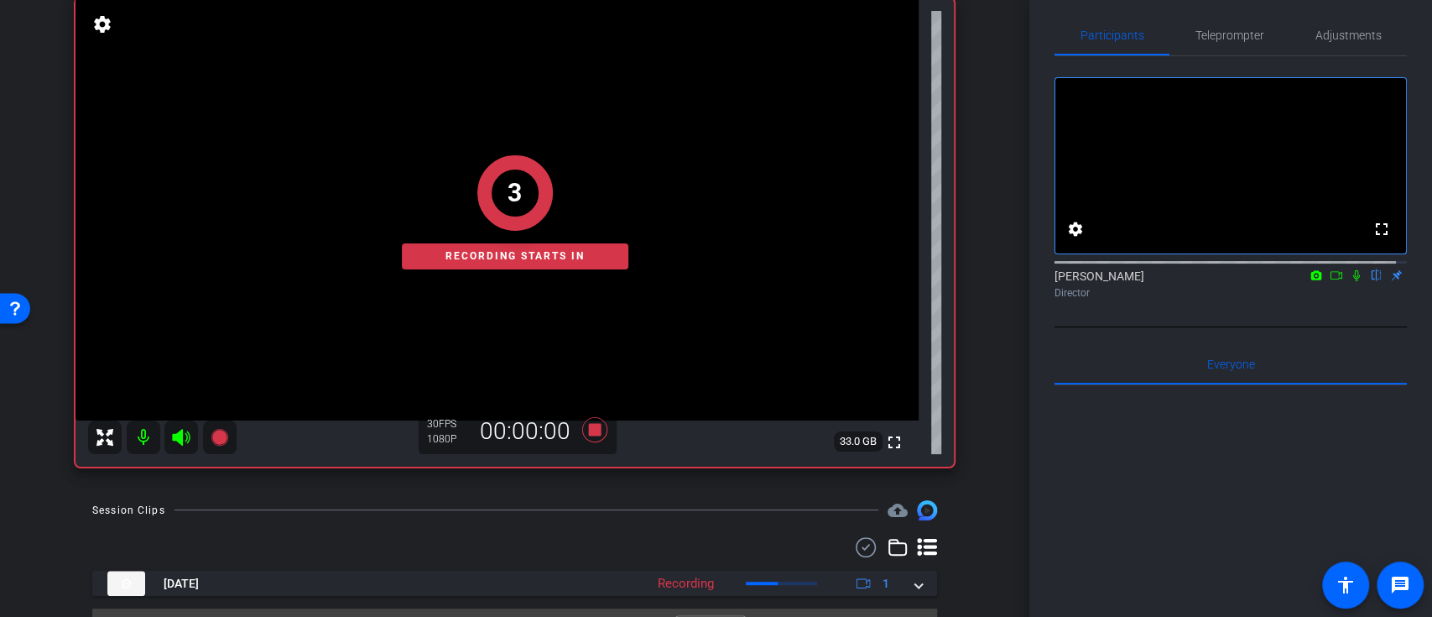
scroll to position [0, 0]
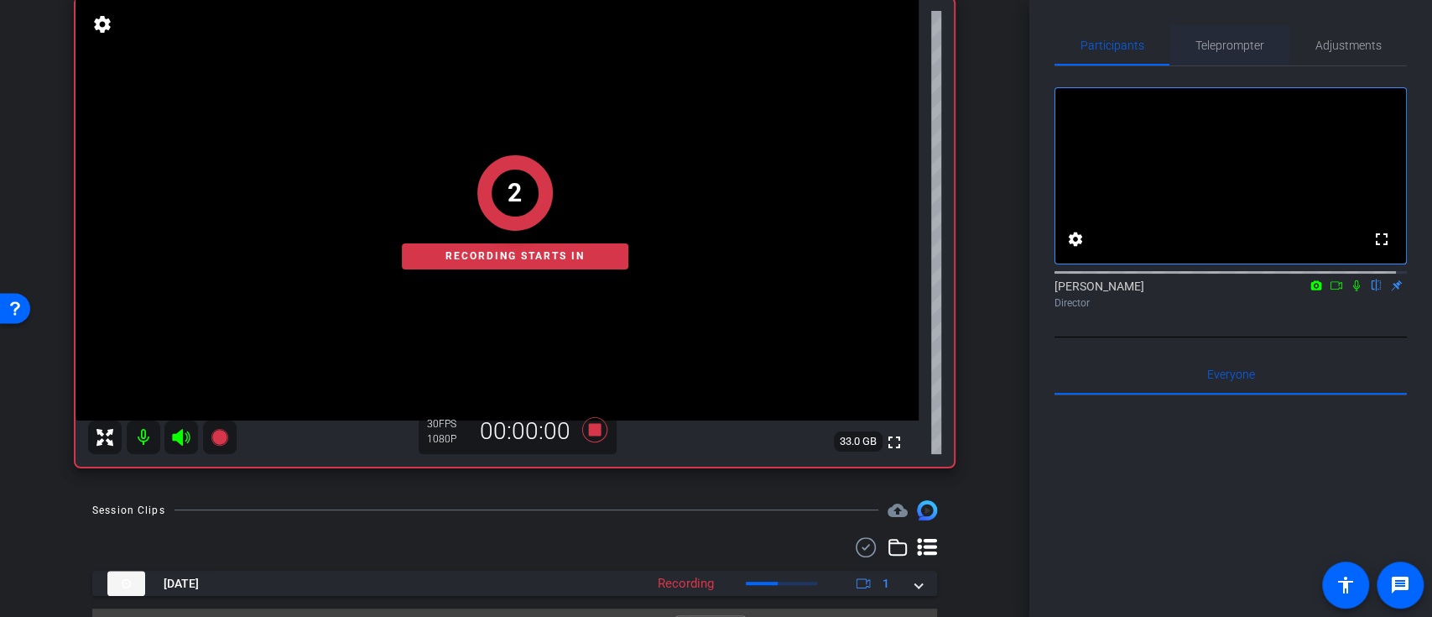
click at [1221, 39] on span "Teleprompter" at bounding box center [1230, 45] width 69 height 12
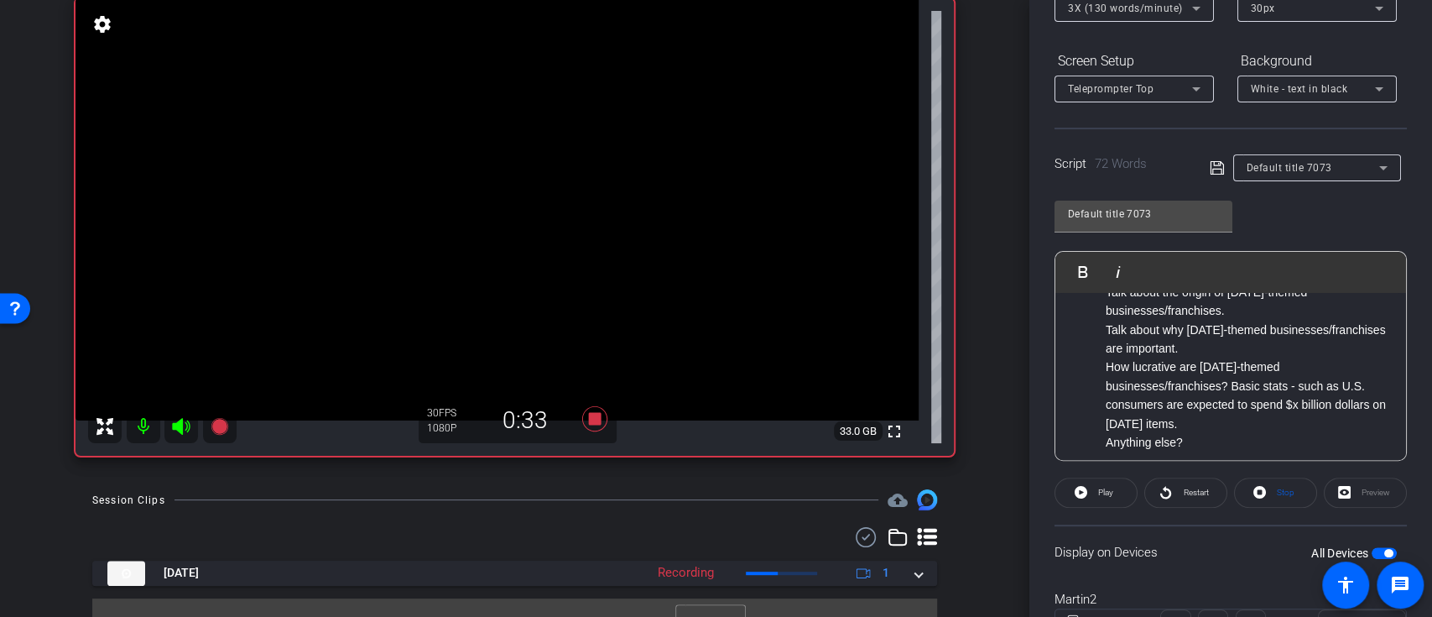
scroll to position [152, 0]
click at [1171, 489] on span at bounding box center [1185, 492] width 81 height 40
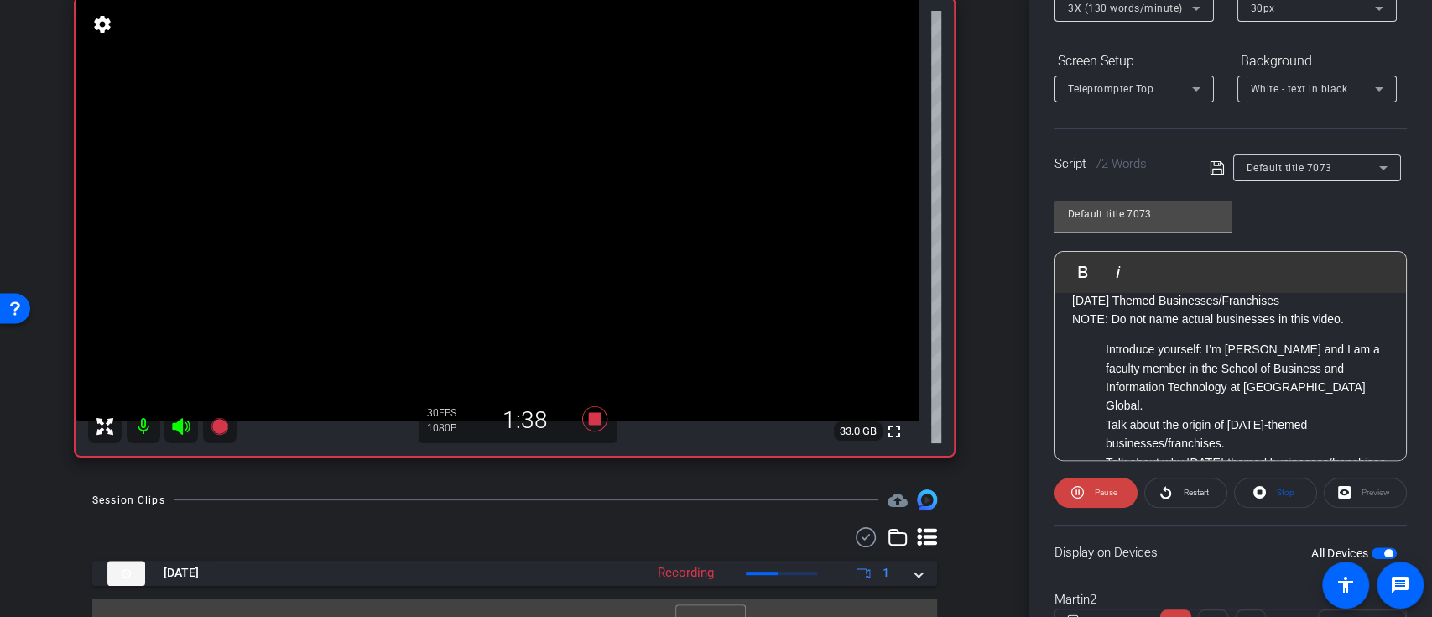
scroll to position [0, 0]
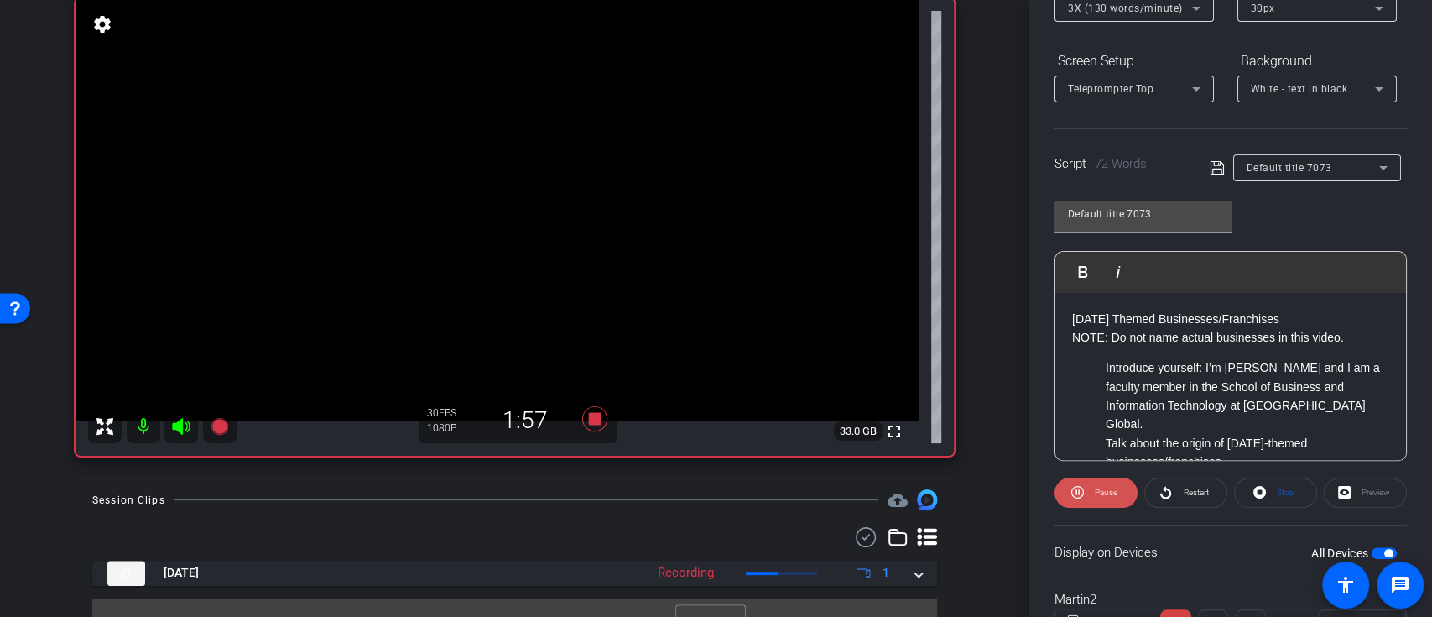
click at [1102, 494] on span "Pause" at bounding box center [1106, 491] width 23 height 9
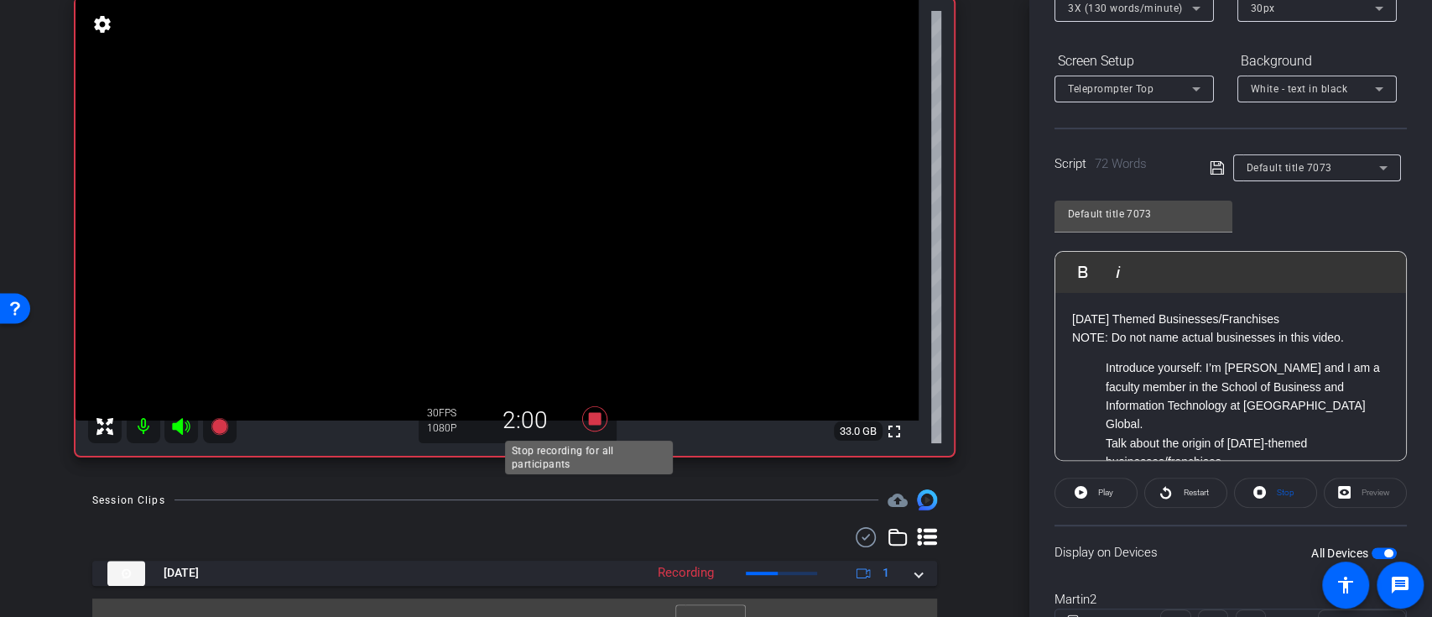
click at [588, 419] on icon at bounding box center [593, 418] width 25 height 25
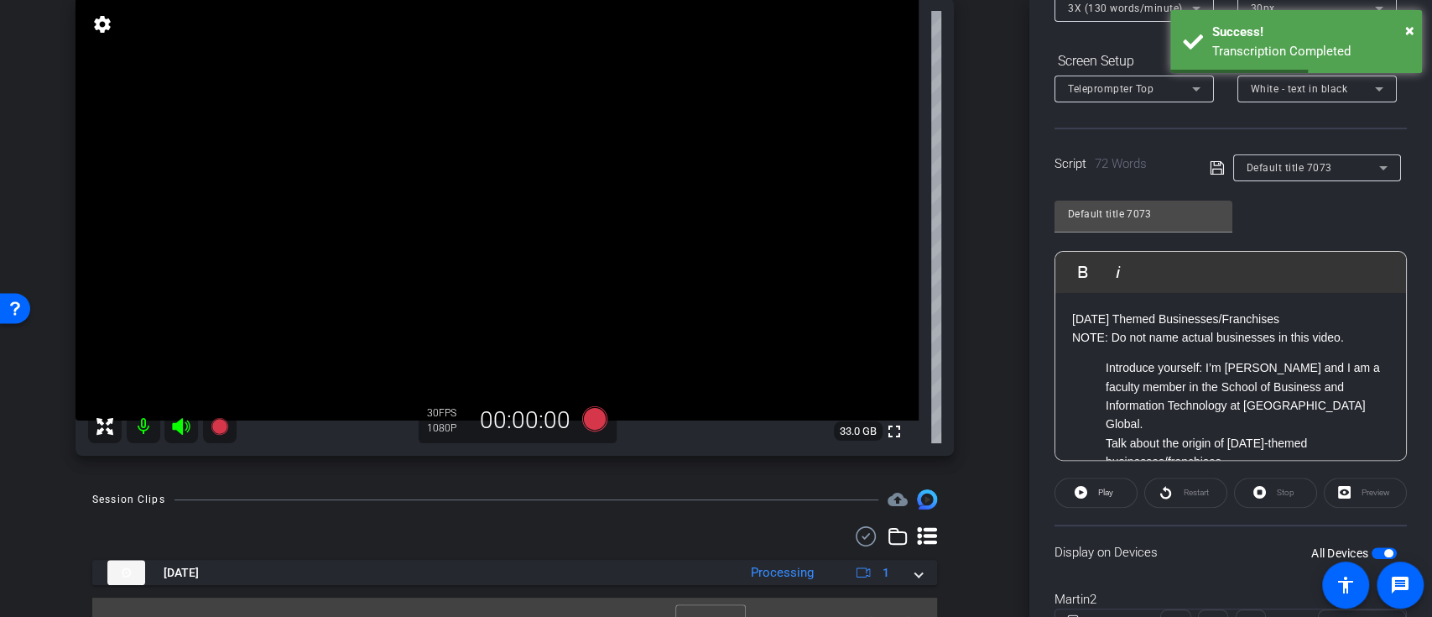
scroll to position [112, 0]
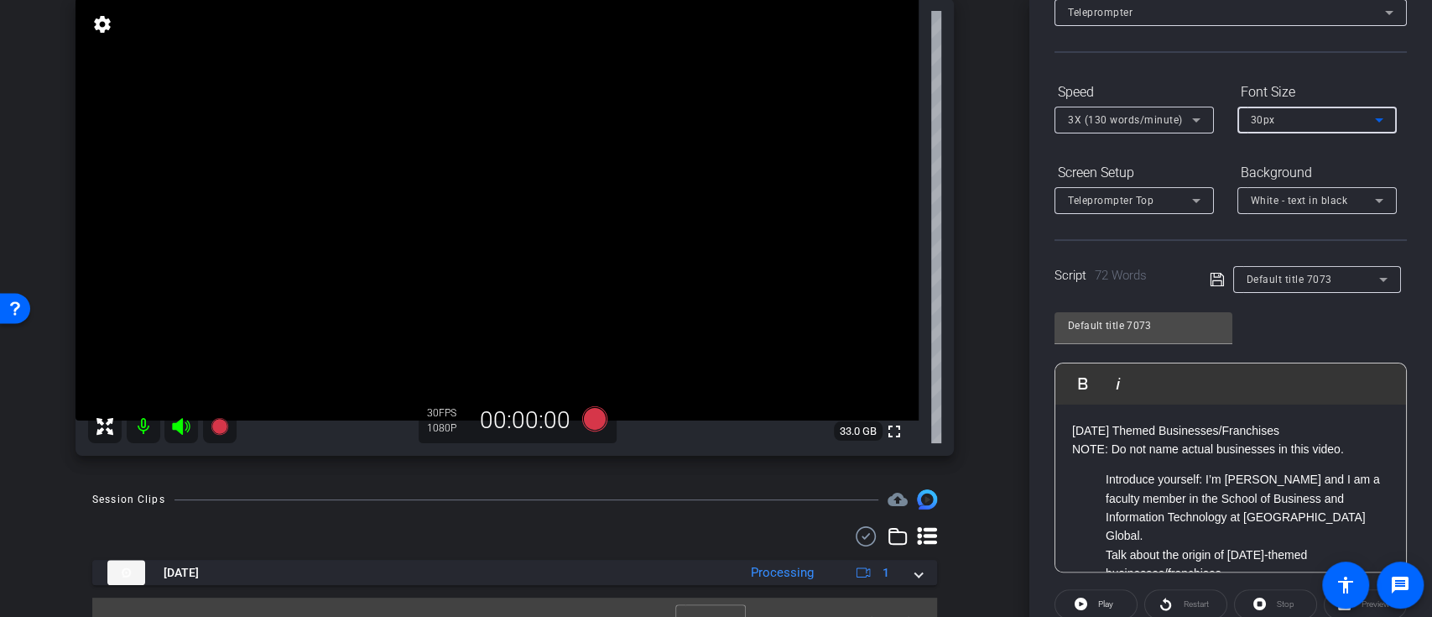
click at [1321, 118] on div "30px" at bounding box center [1313, 119] width 124 height 21
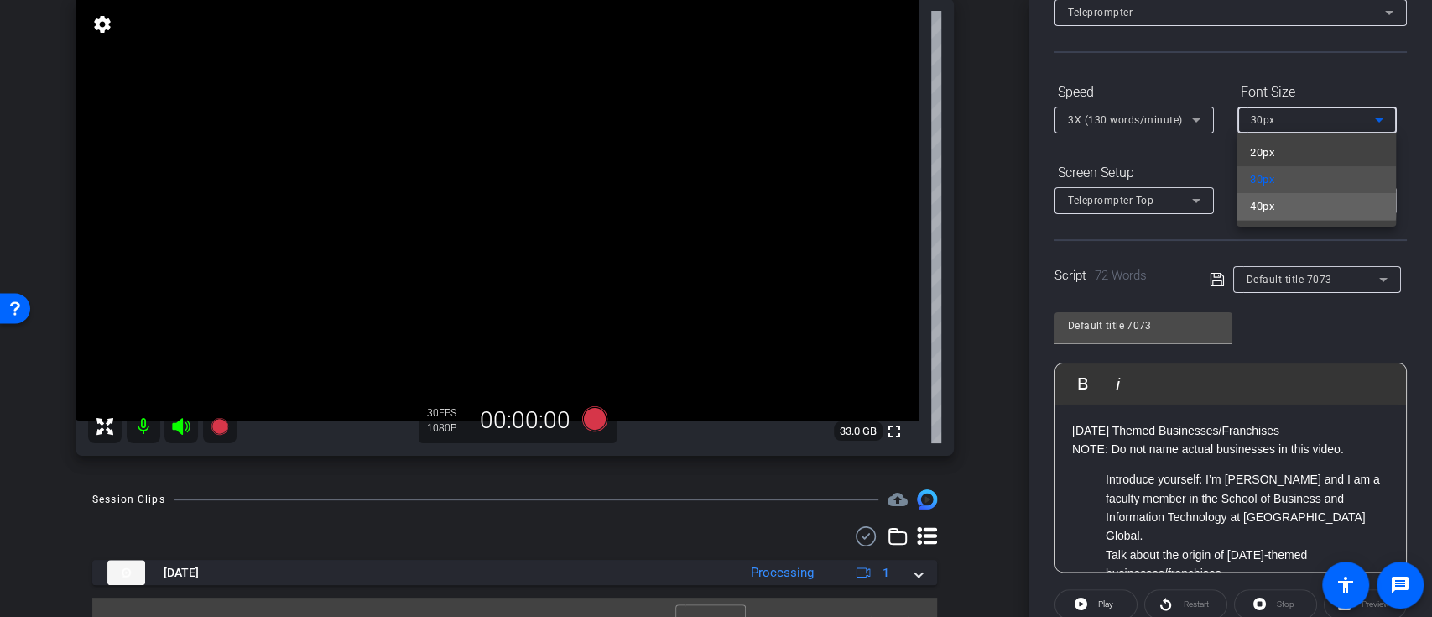
click at [1286, 206] on mat-option "40px" at bounding box center [1316, 206] width 159 height 27
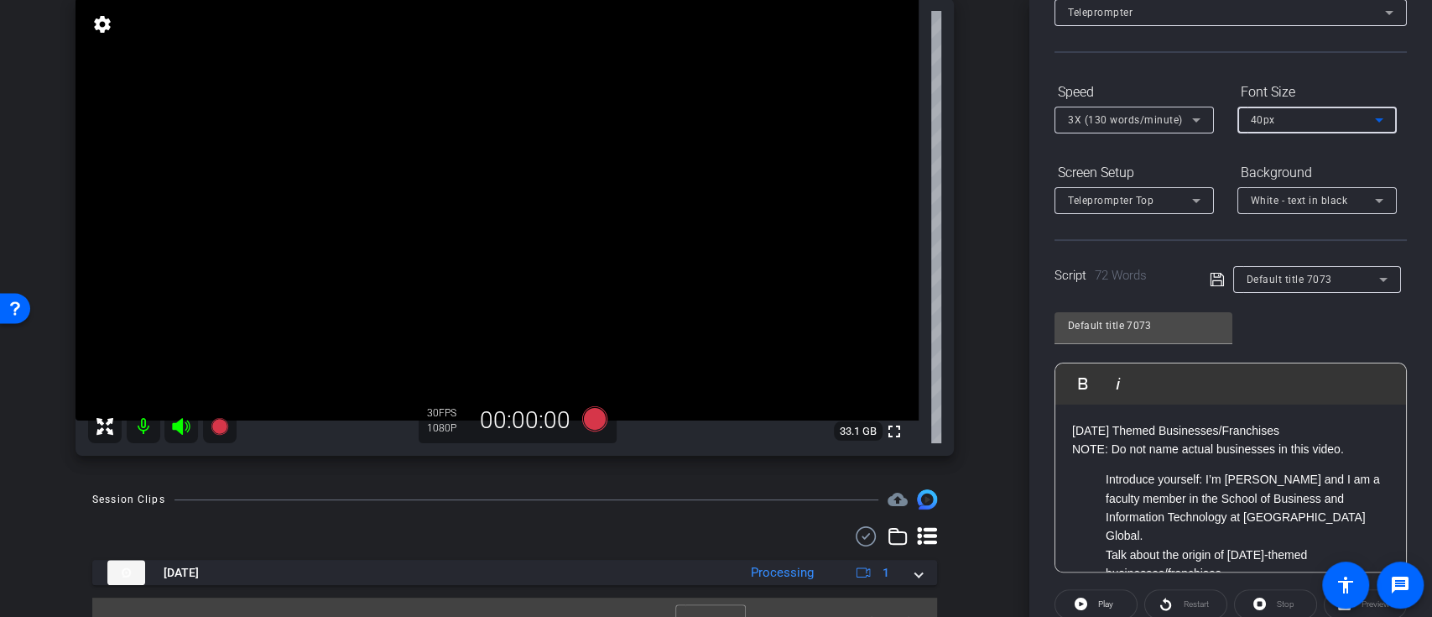
click at [1212, 278] on icon at bounding box center [1217, 279] width 15 height 20
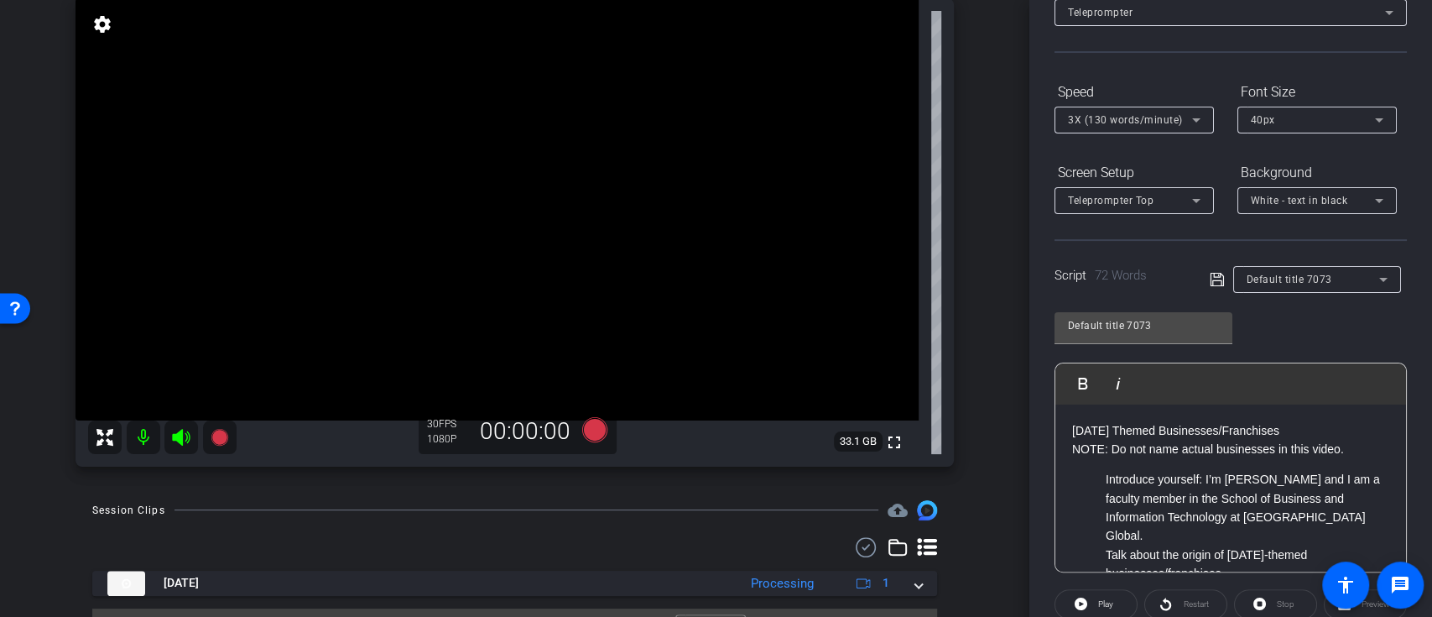
click at [1341, 205] on span "White - text in black" at bounding box center [1299, 201] width 97 height 12
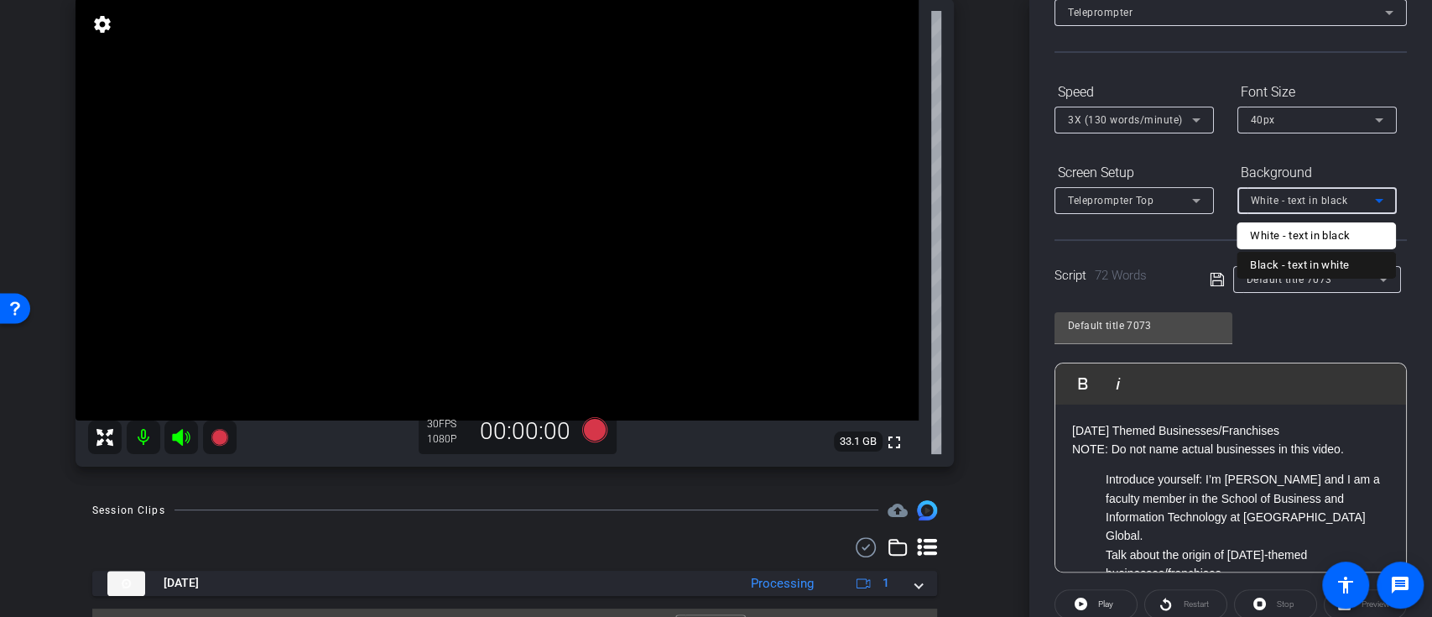
click at [1316, 260] on div "Black - text in white" at bounding box center [1299, 265] width 99 height 20
click at [1210, 273] on icon at bounding box center [1216, 279] width 13 height 13
click at [1290, 205] on span "Black - text in white" at bounding box center [1299, 201] width 96 height 12
click at [1289, 240] on div "White - text in black" at bounding box center [1300, 236] width 100 height 20
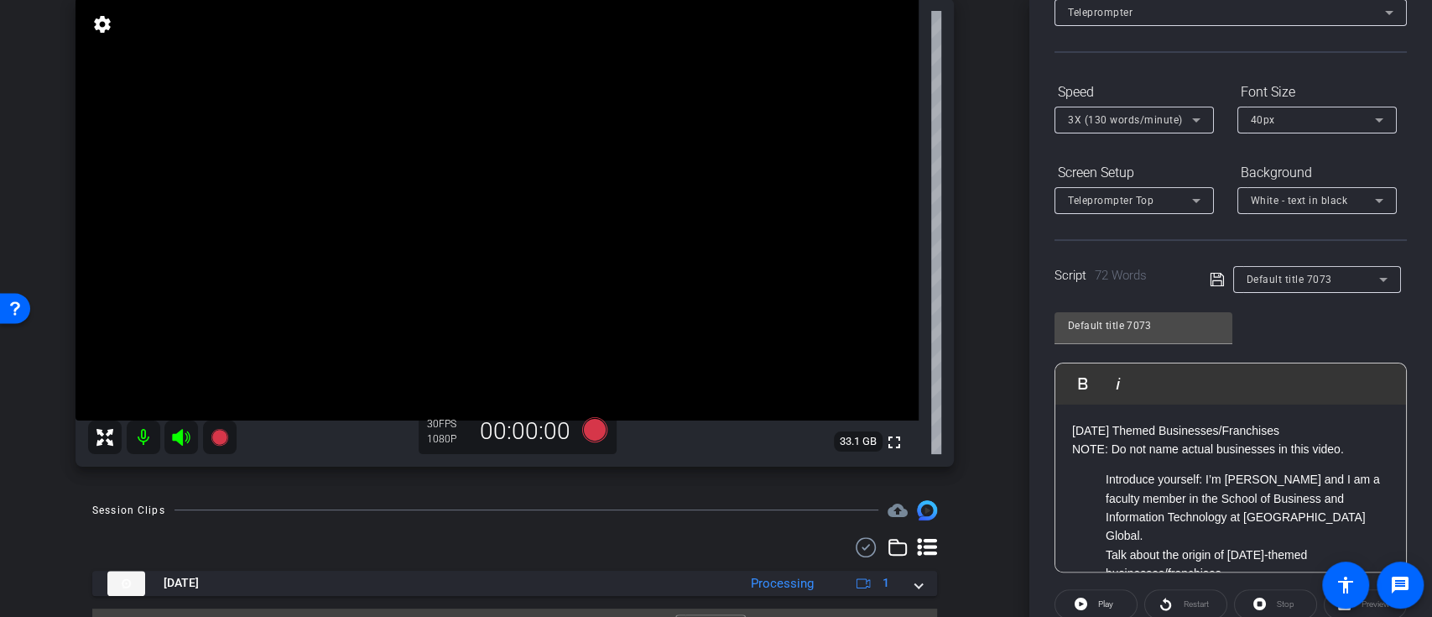
click at [1212, 279] on icon at bounding box center [1216, 279] width 13 height 13
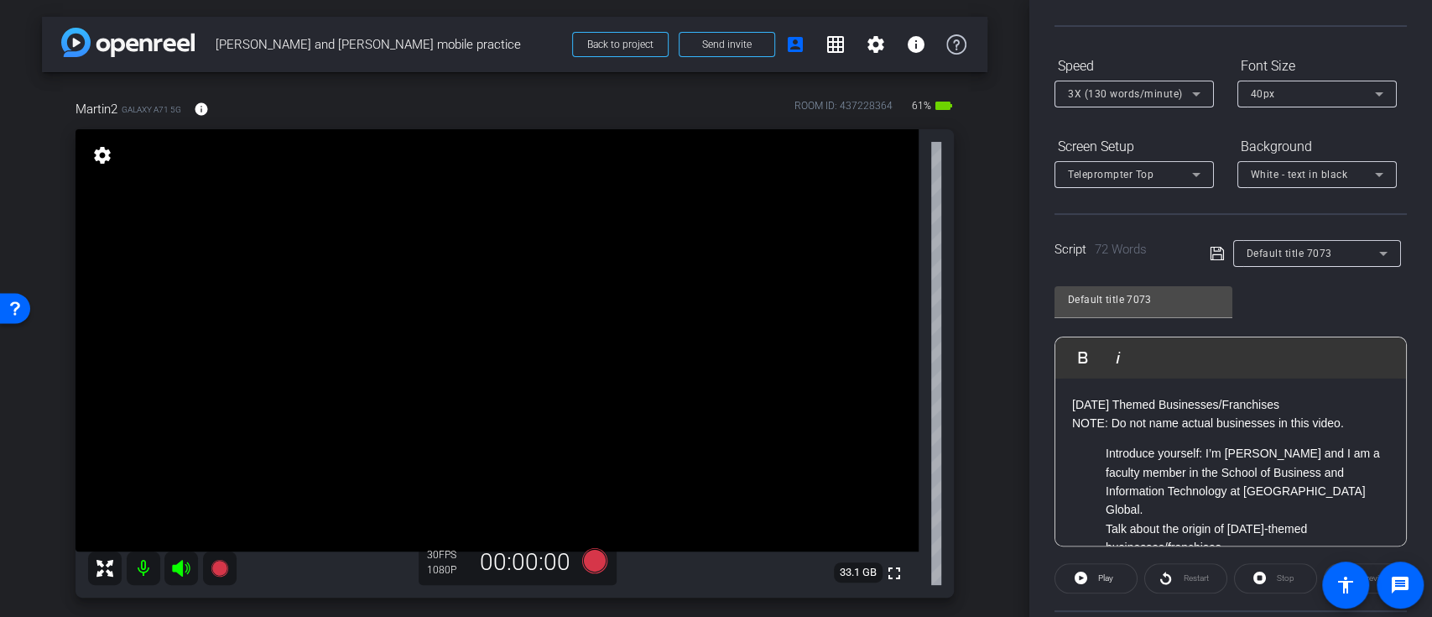
scroll to position [0, 0]
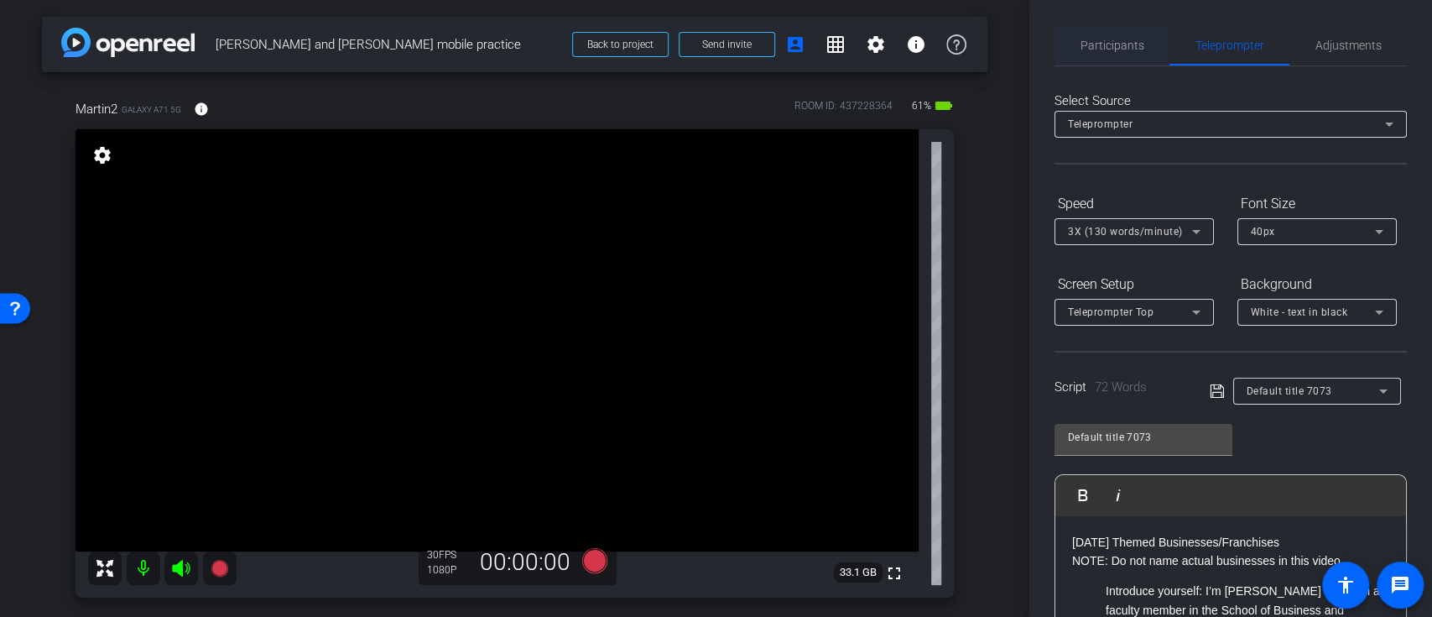
click at [1114, 55] on span "Participants" at bounding box center [1113, 45] width 64 height 40
